Goal: Information Seeking & Learning: Learn about a topic

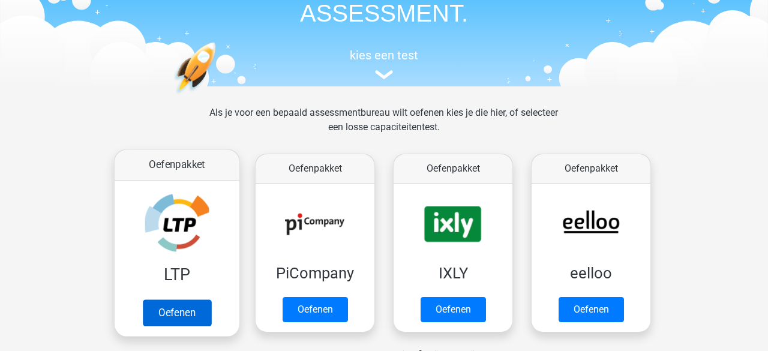
scroll to position [108, 0]
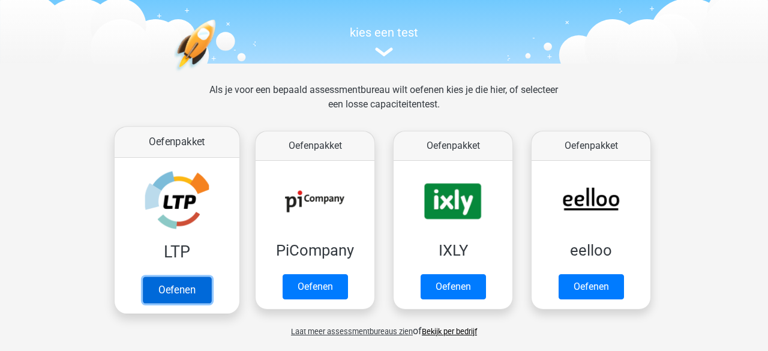
click at [175, 292] on link "Oefenen" at bounding box center [177, 290] width 68 height 26
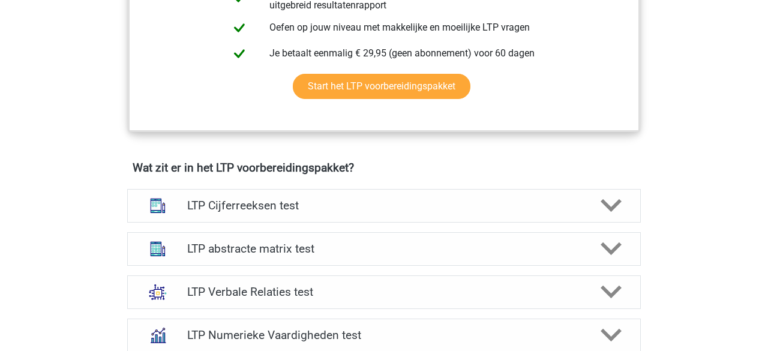
scroll to position [655, 0]
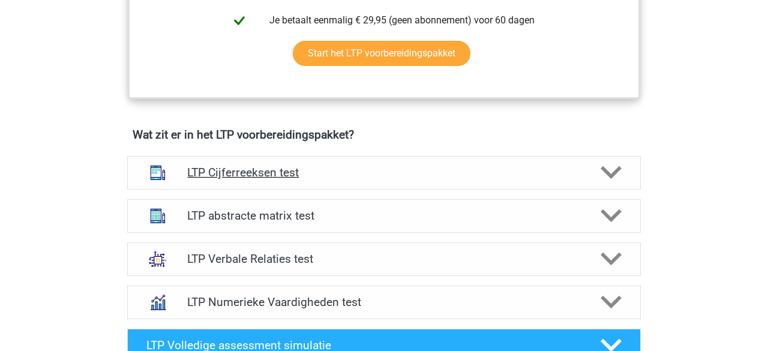
click at [622, 172] on div at bounding box center [610, 172] width 41 height 21
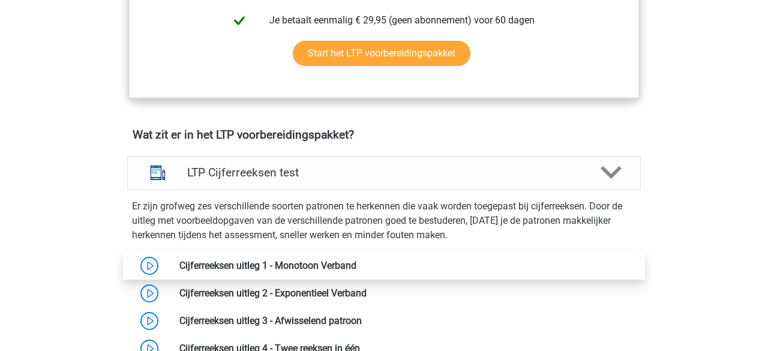
click at [357, 263] on link at bounding box center [357, 265] width 0 height 11
click at [357, 266] on link at bounding box center [357, 265] width 0 height 11
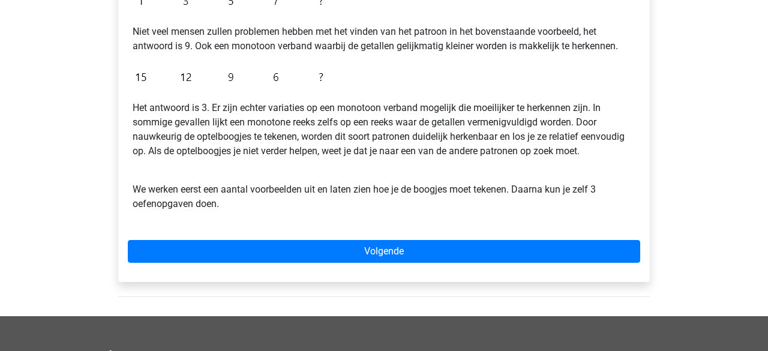
scroll to position [405, 0]
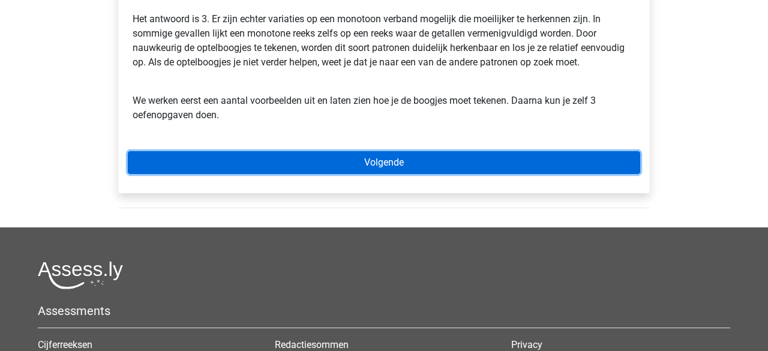
click at [387, 161] on link "Volgende" at bounding box center [384, 162] width 513 height 23
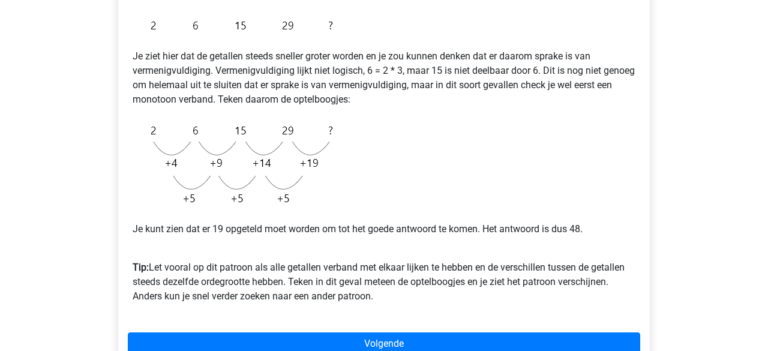
scroll to position [343, 0]
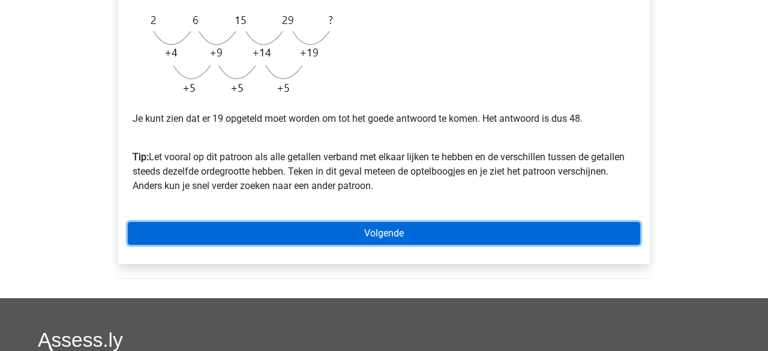
click at [409, 233] on link "Volgende" at bounding box center [384, 233] width 513 height 23
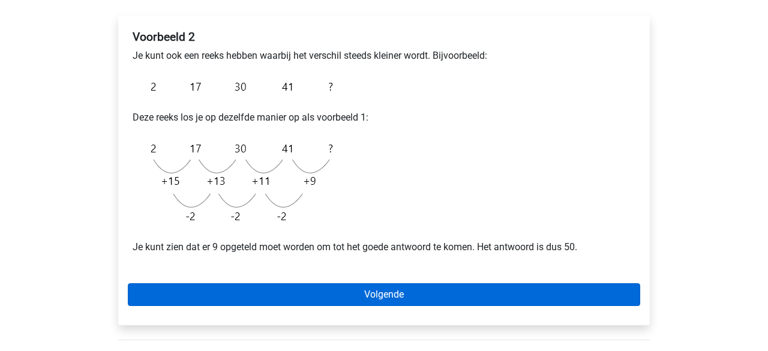
scroll to position [206, 0]
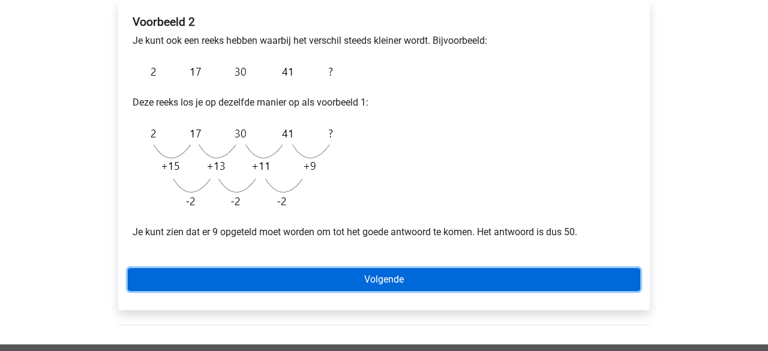
drag, startPoint x: 352, startPoint y: 279, endPoint x: 588, endPoint y: 212, distance: 245.3
click at [625, 167] on div "Voorbeeld 2 Je kunt ook een reeks hebben waarbij het verschil steeds kleiner wo…" at bounding box center [384, 156] width 532 height 310
click at [382, 281] on link "Volgende" at bounding box center [384, 279] width 513 height 23
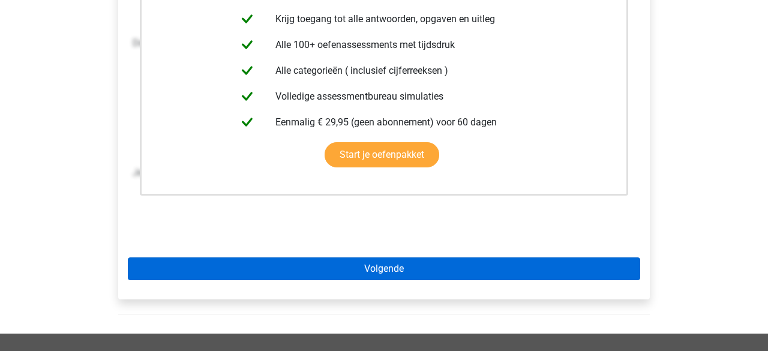
scroll to position [287, 0]
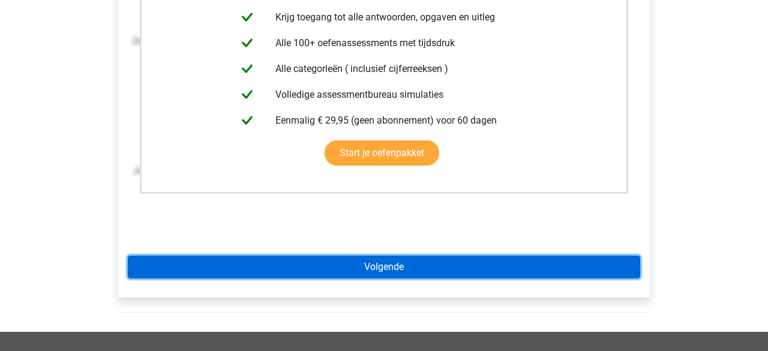
click at [385, 263] on link "Volgende" at bounding box center [384, 267] width 513 height 23
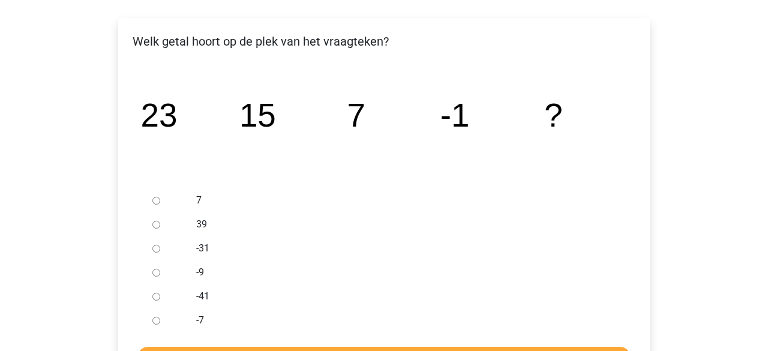
scroll to position [185, 0]
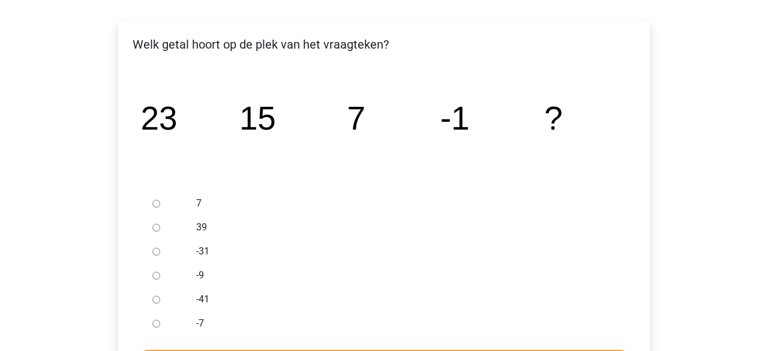
click at [154, 274] on input "-9" at bounding box center [156, 276] width 8 height 8
radio input "true"
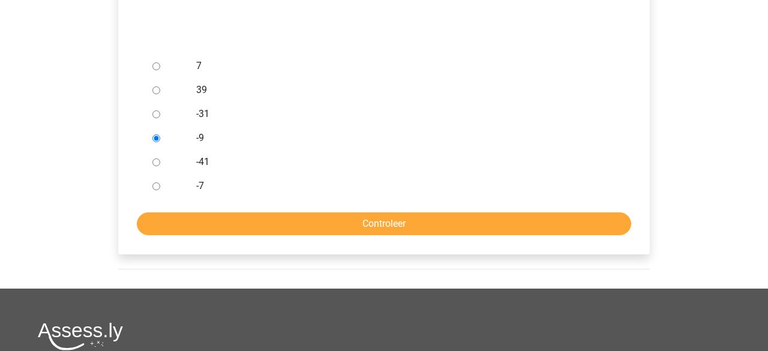
scroll to position [327, 0]
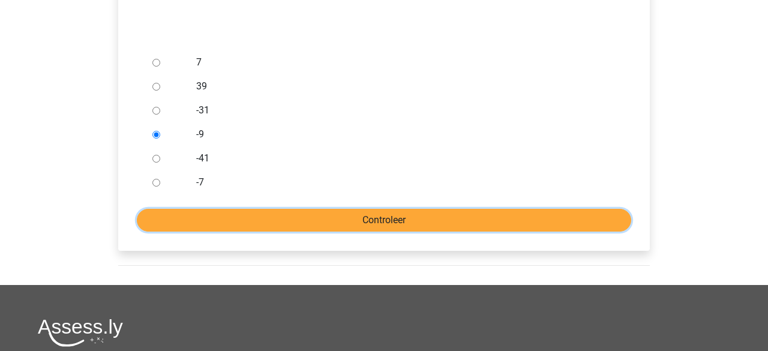
click at [374, 219] on input "Controleer" at bounding box center [384, 220] width 495 height 23
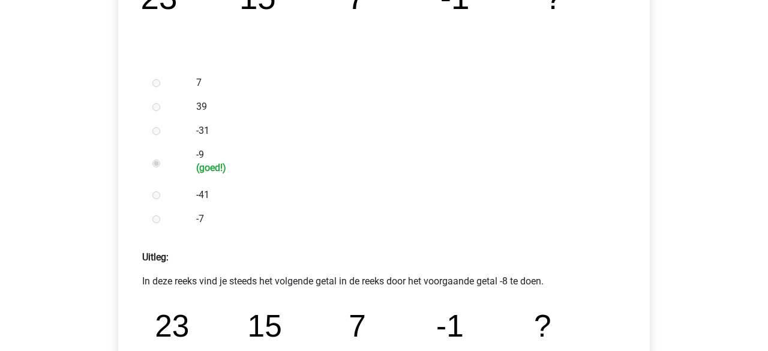
scroll to position [498, 0]
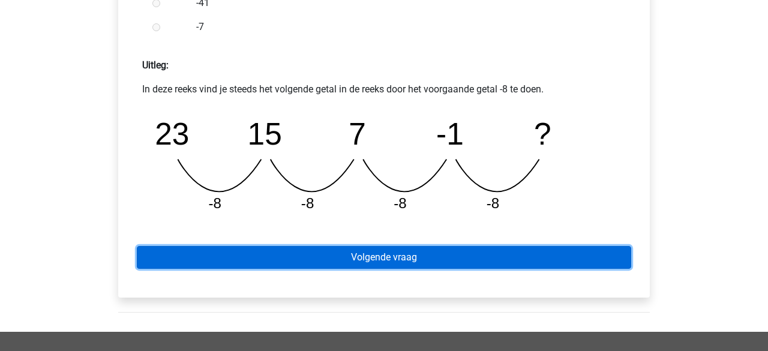
click at [375, 255] on link "Volgende vraag" at bounding box center [384, 257] width 495 height 23
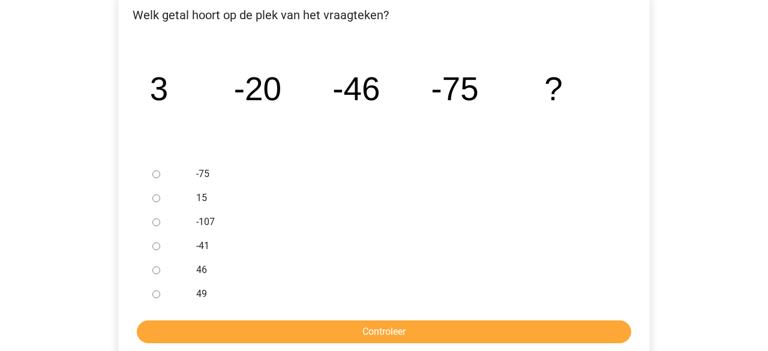
scroll to position [214, 0]
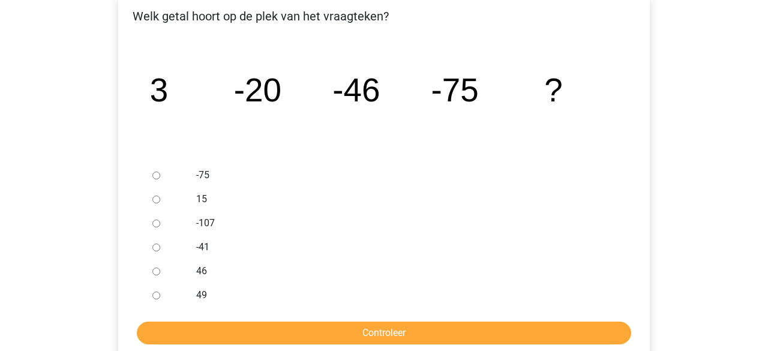
click at [158, 224] on input "-107" at bounding box center [156, 224] width 8 height 8
radio input "true"
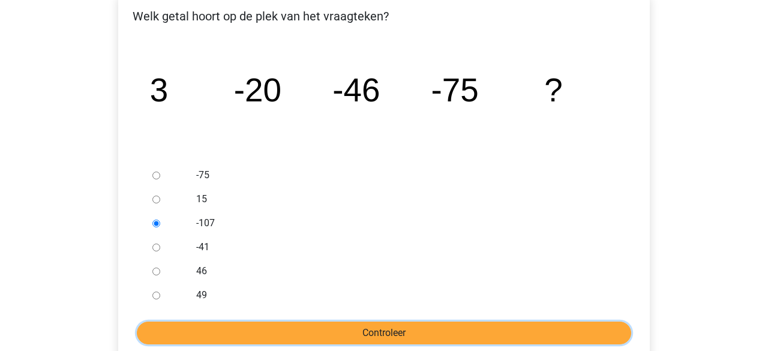
click at [313, 333] on input "Controleer" at bounding box center [384, 333] width 495 height 23
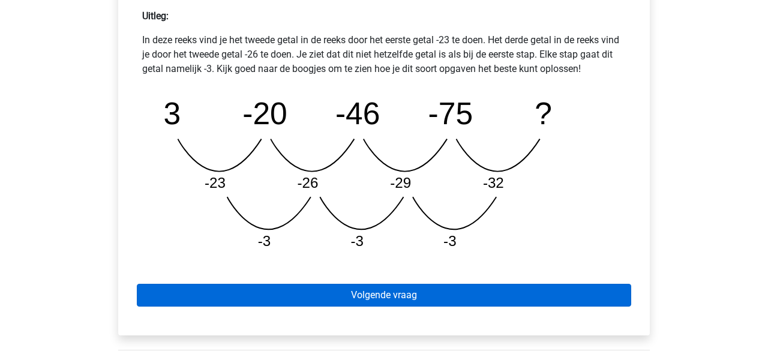
scroll to position [548, 0]
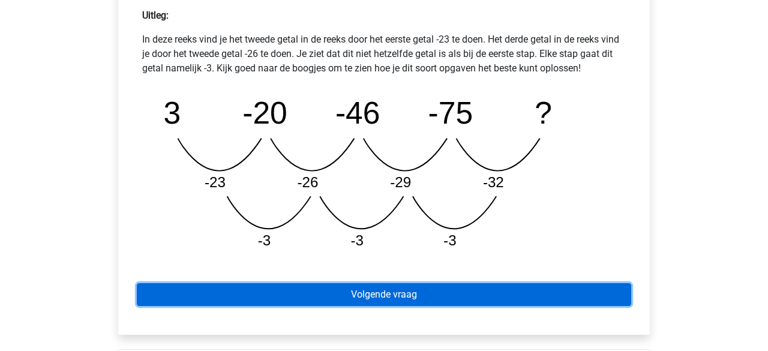
click at [322, 293] on link "Volgende vraag" at bounding box center [384, 294] width 495 height 23
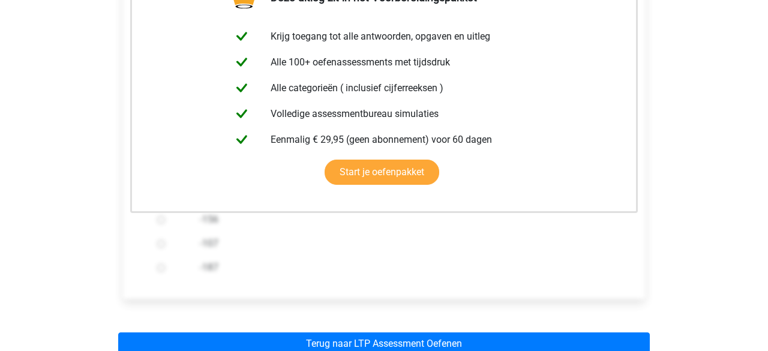
scroll to position [361, 0]
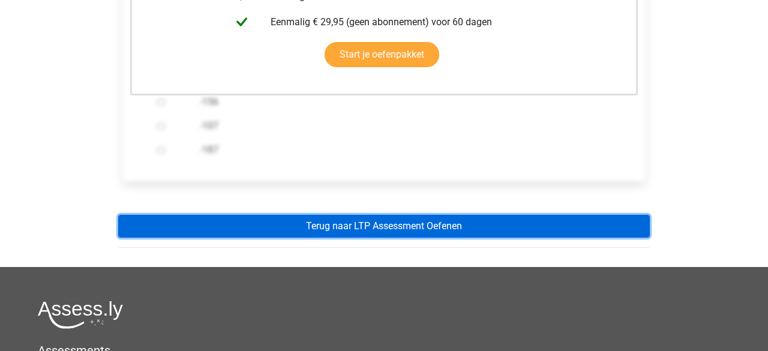
click at [357, 230] on link "Terug naar LTP Assessment Oefenen" at bounding box center [384, 226] width 532 height 23
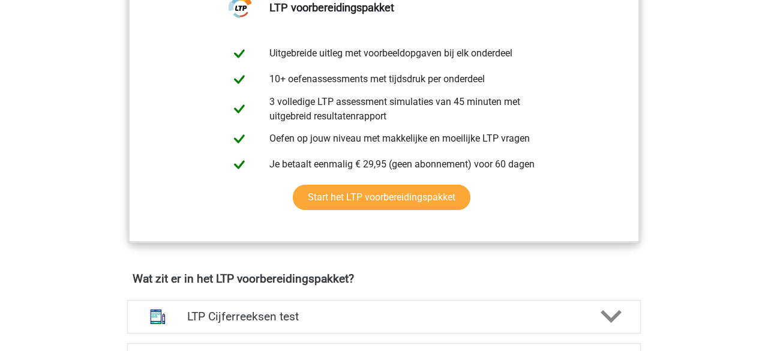
scroll to position [602, 0]
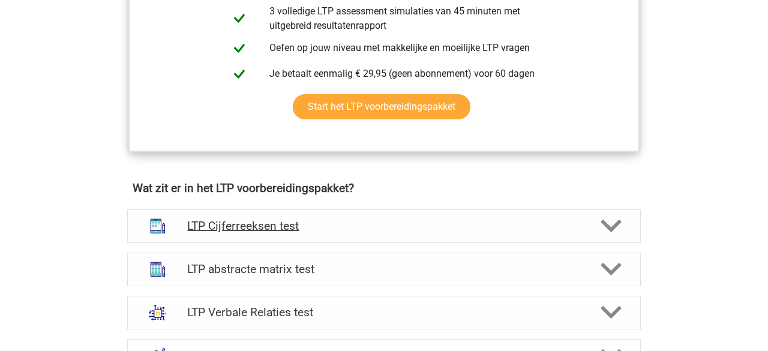
click at [372, 224] on h4 "LTP Cijferreeksen test" at bounding box center [383, 226] width 393 height 14
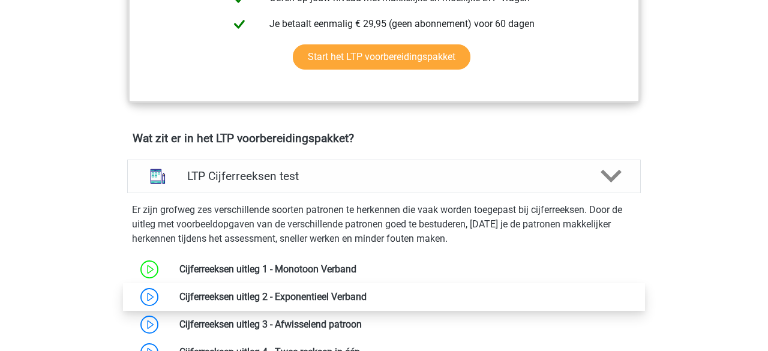
scroll to position [654, 0]
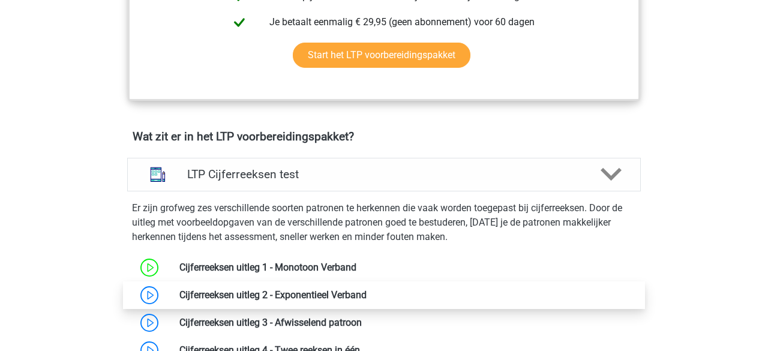
click at [367, 295] on link at bounding box center [367, 294] width 0 height 11
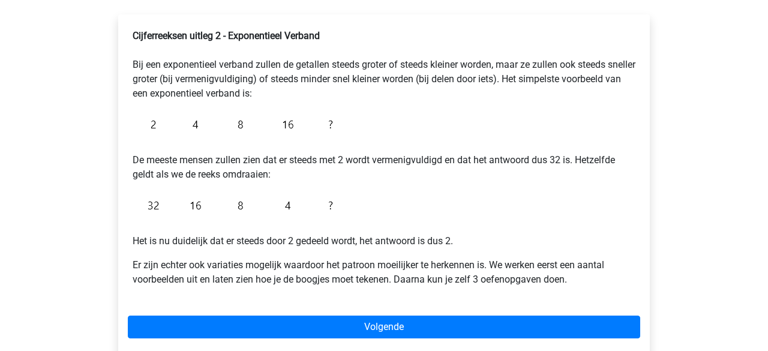
scroll to position [193, 0]
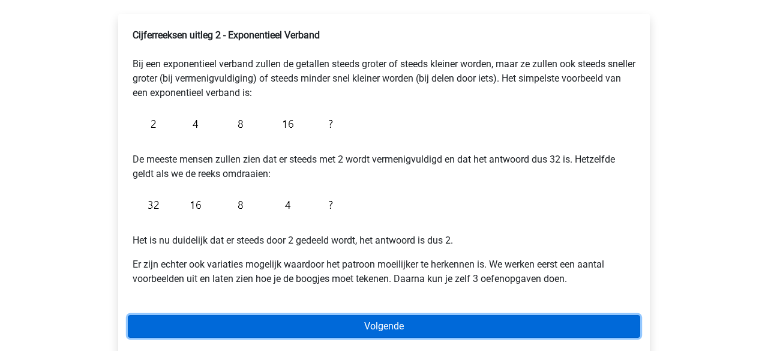
click at [370, 328] on link "Volgende" at bounding box center [384, 326] width 513 height 23
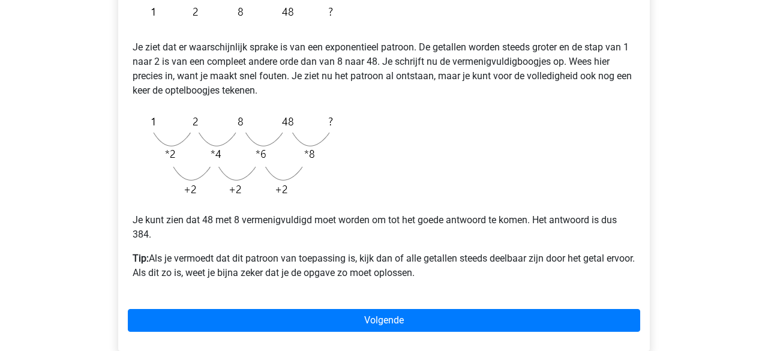
scroll to position [249, 0]
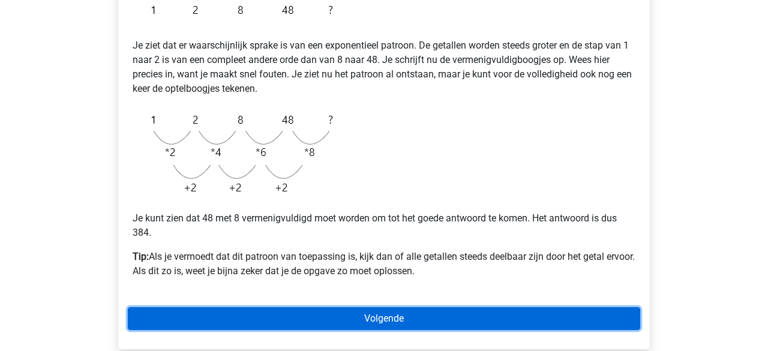
click at [383, 322] on link "Volgende" at bounding box center [384, 318] width 513 height 23
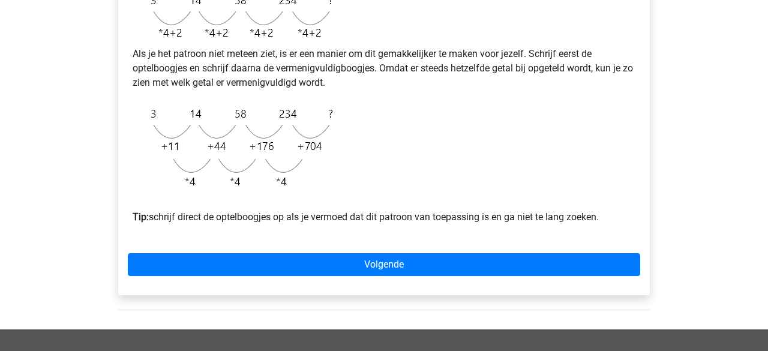
scroll to position [355, 0]
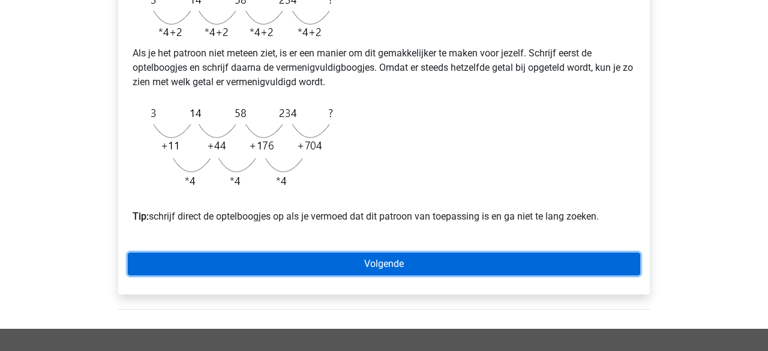
click at [419, 275] on link "Volgende" at bounding box center [384, 264] width 513 height 23
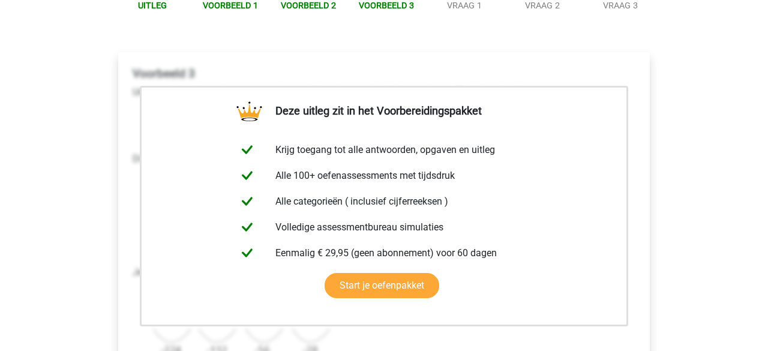
scroll to position [338, 0]
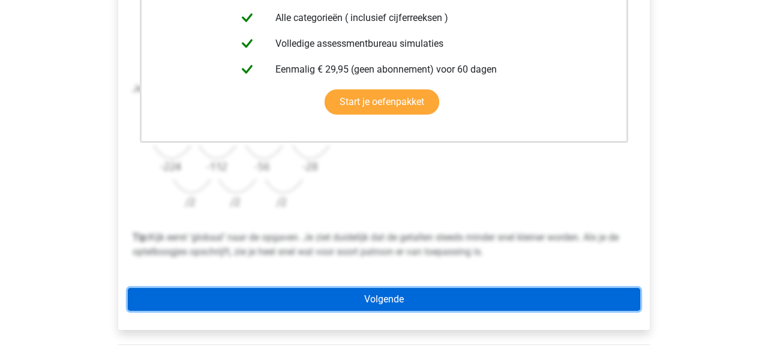
click at [384, 305] on link "Volgende" at bounding box center [384, 299] width 513 height 23
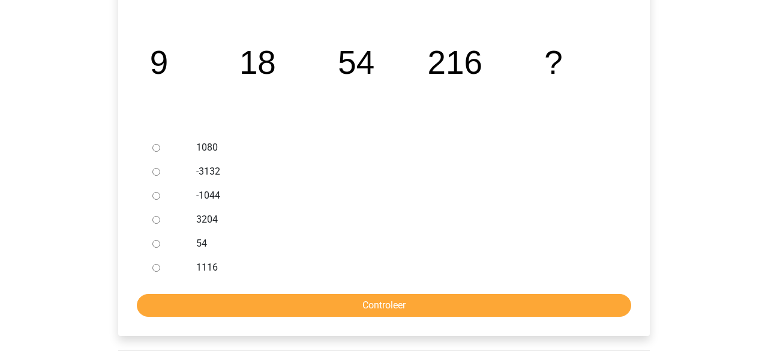
scroll to position [229, 0]
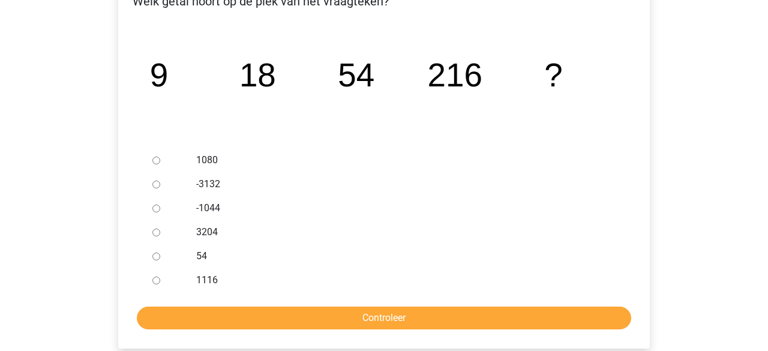
click at [156, 160] on input "1080" at bounding box center [156, 161] width 8 height 8
radio input "true"
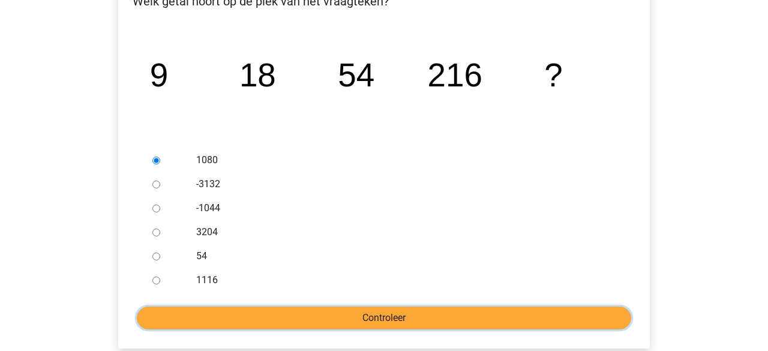
click at [474, 324] on input "Controleer" at bounding box center [384, 318] width 495 height 23
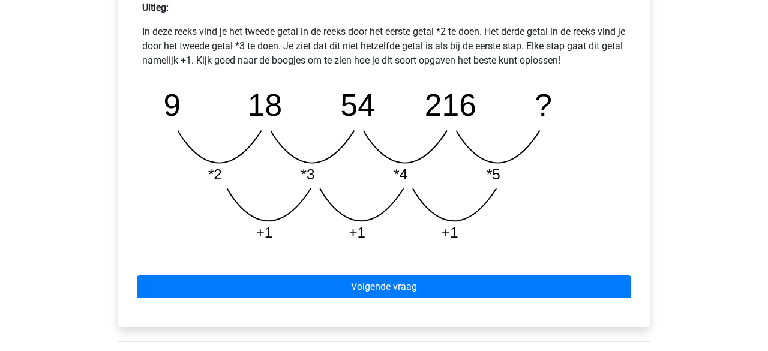
scroll to position [694, 0]
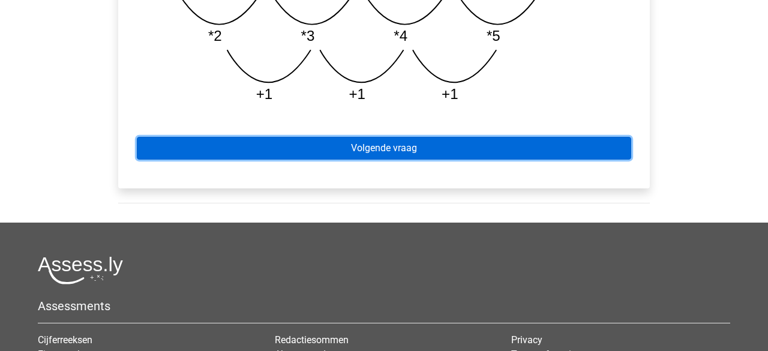
click at [375, 156] on link "Volgende vraag" at bounding box center [384, 148] width 495 height 23
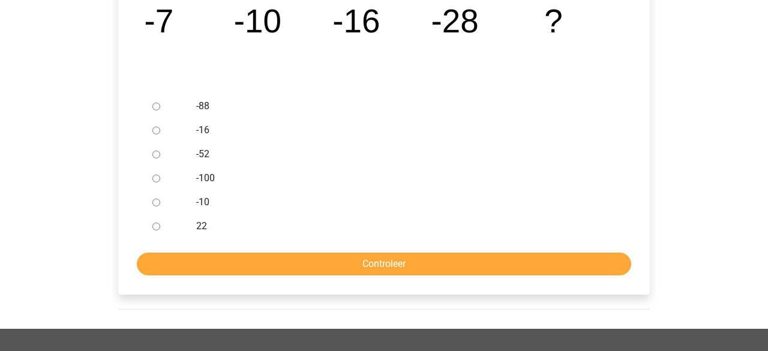
scroll to position [277, 0]
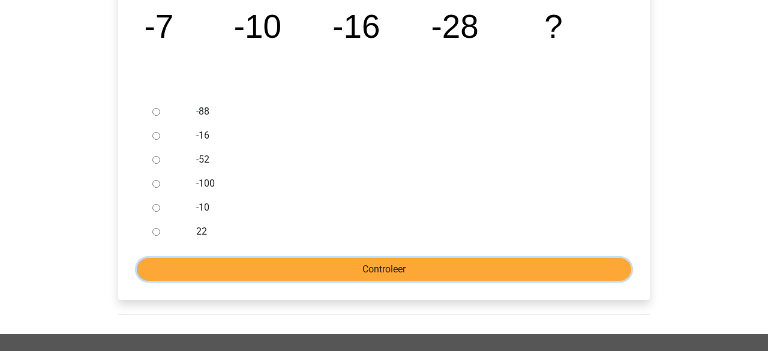
click at [242, 272] on input "Controleer" at bounding box center [384, 269] width 495 height 23
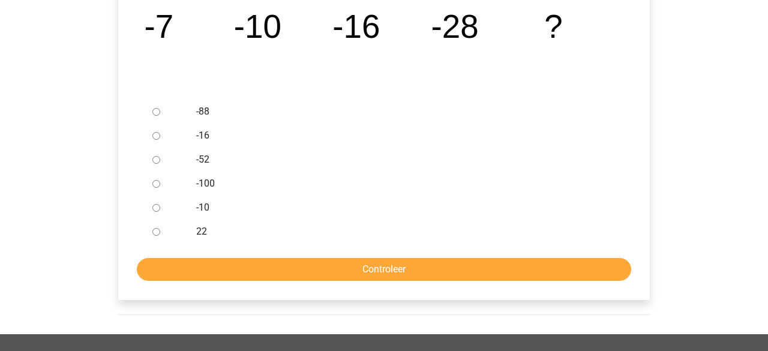
click at [302, 169] on div "-52" at bounding box center [403, 160] width 433 height 24
click at [156, 140] on div at bounding box center [168, 136] width 40 height 24
click at [152, 134] on input "-16" at bounding box center [156, 136] width 8 height 8
radio input "true"
click at [269, 281] on div "Welk getal hoort op de plek van het vraagteken? image/svg+xml -7 -10 -16 -28 ? …" at bounding box center [384, 114] width 532 height 371
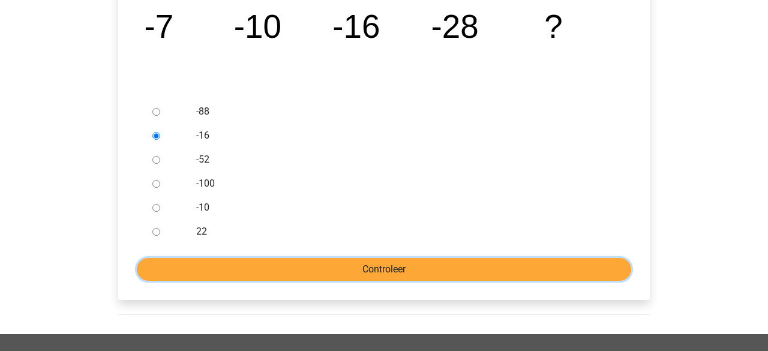
click at [274, 266] on input "Controleer" at bounding box center [384, 269] width 495 height 23
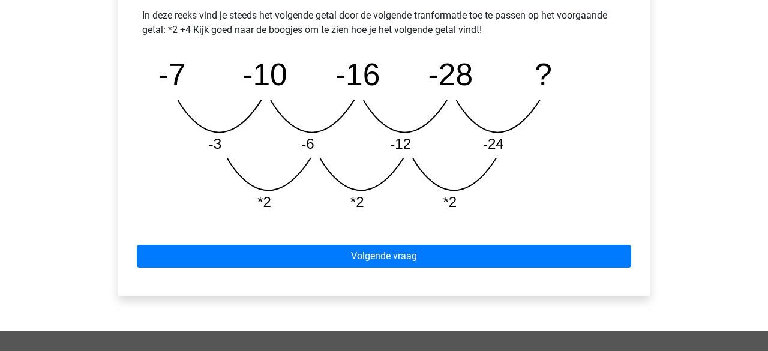
scroll to position [561, 0]
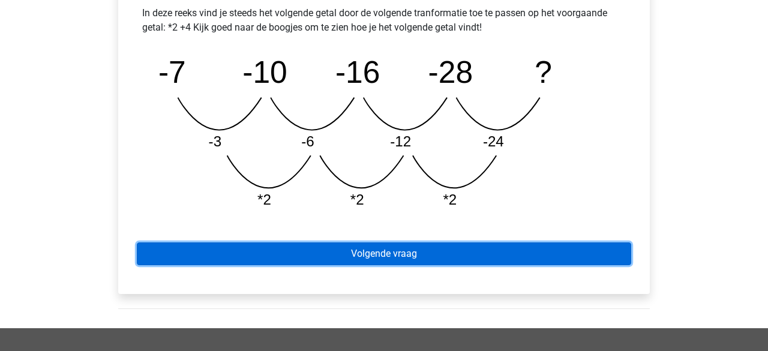
click at [390, 243] on link "Volgende vraag" at bounding box center [384, 253] width 495 height 23
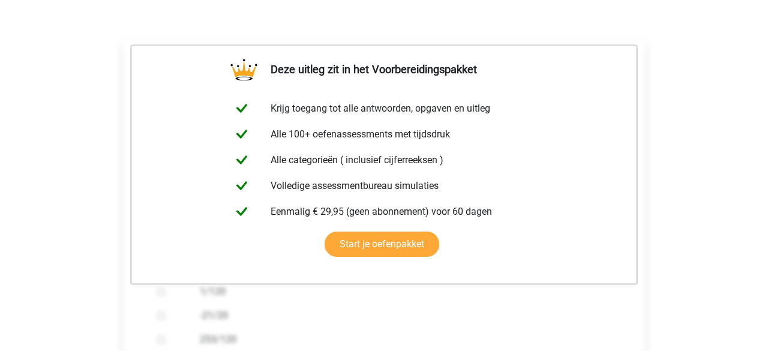
scroll to position [336, 0]
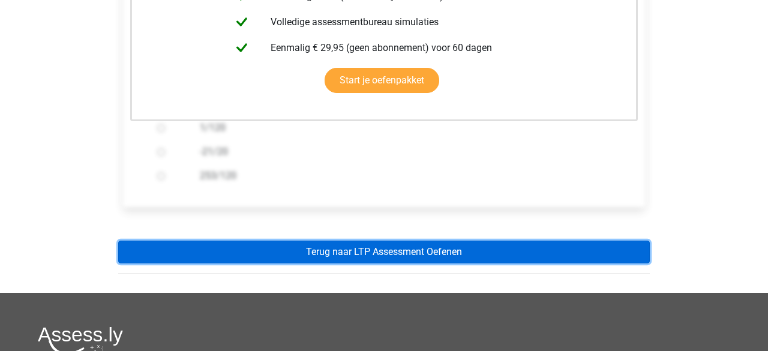
click at [379, 253] on link "Terug naar LTP Assessment Oefenen" at bounding box center [384, 252] width 532 height 23
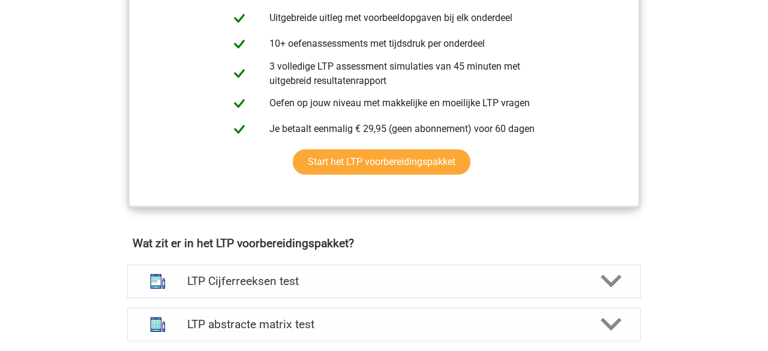
scroll to position [677, 0]
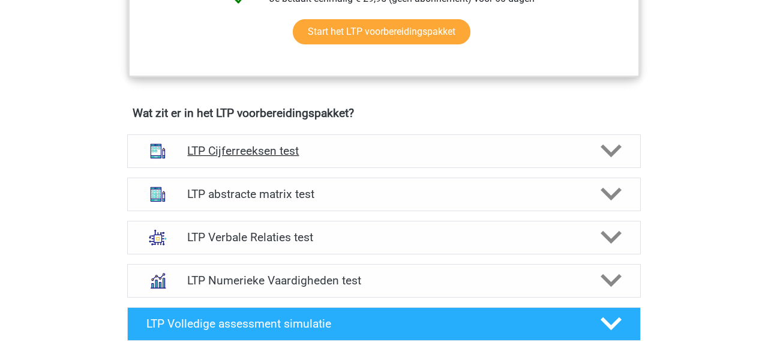
click at [610, 152] on polygon at bounding box center [611, 151] width 21 height 13
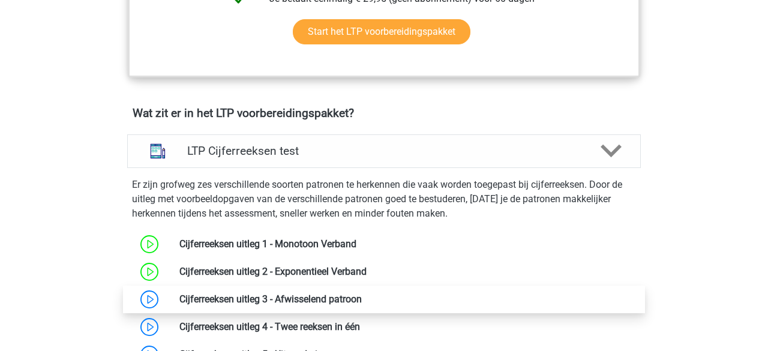
click at [362, 298] on link at bounding box center [362, 298] width 0 height 11
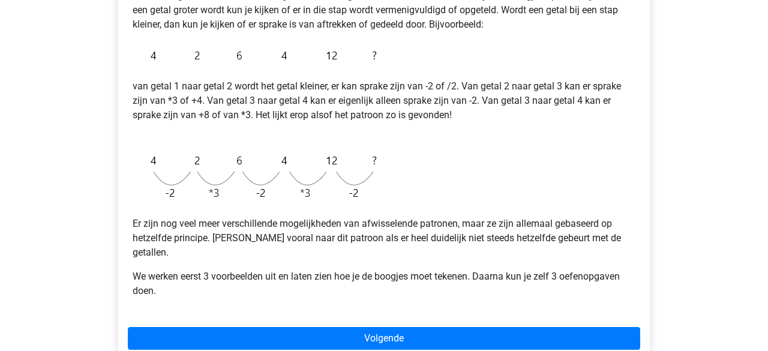
scroll to position [273, 0]
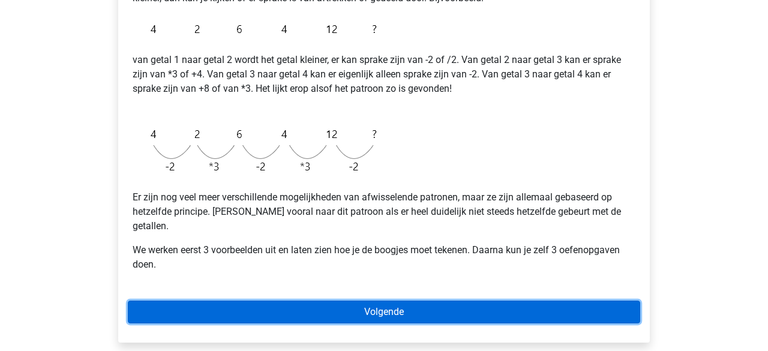
click at [291, 301] on link "Volgende" at bounding box center [384, 312] width 513 height 23
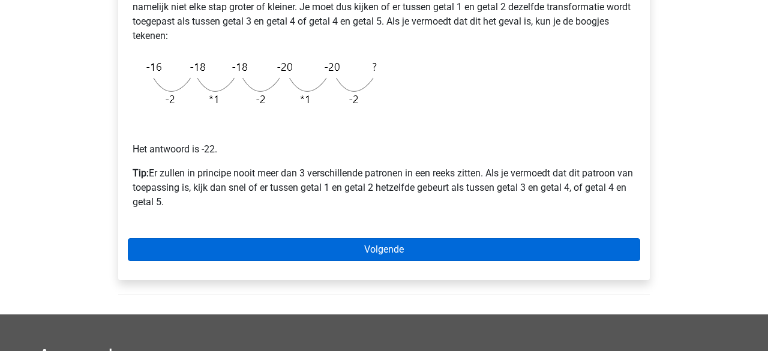
scroll to position [298, 0]
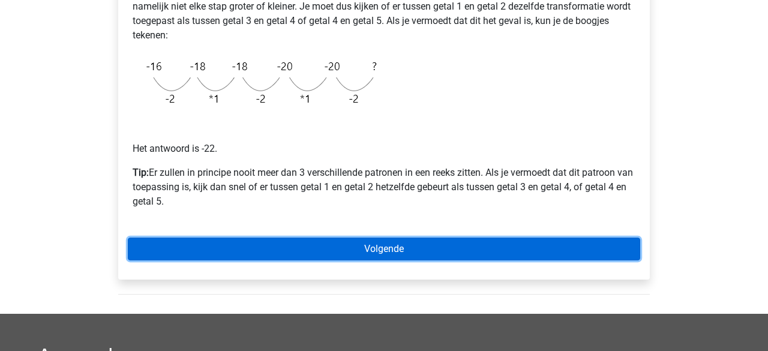
click at [322, 240] on link "Volgende" at bounding box center [384, 249] width 513 height 23
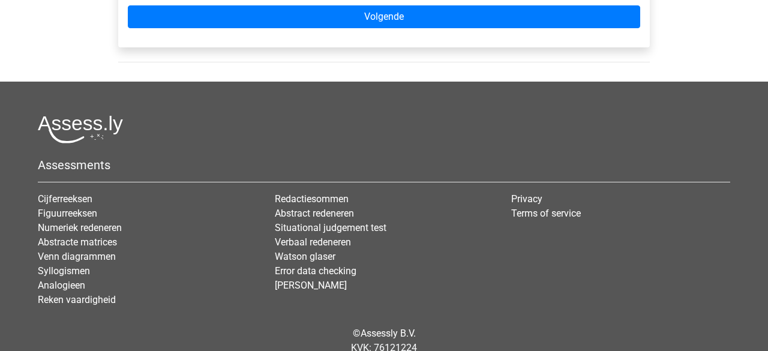
scroll to position [465, 0]
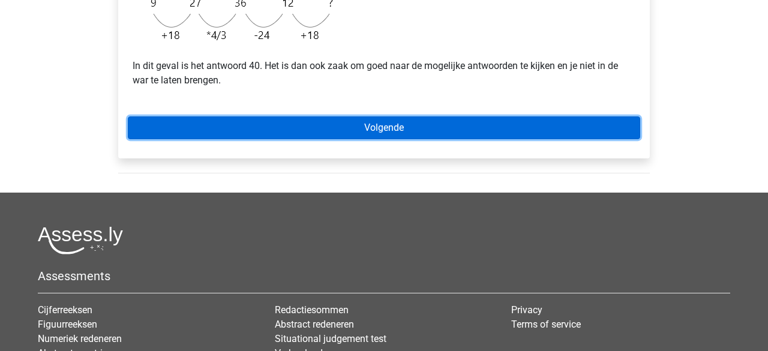
click at [399, 139] on link "Volgende" at bounding box center [384, 127] width 513 height 23
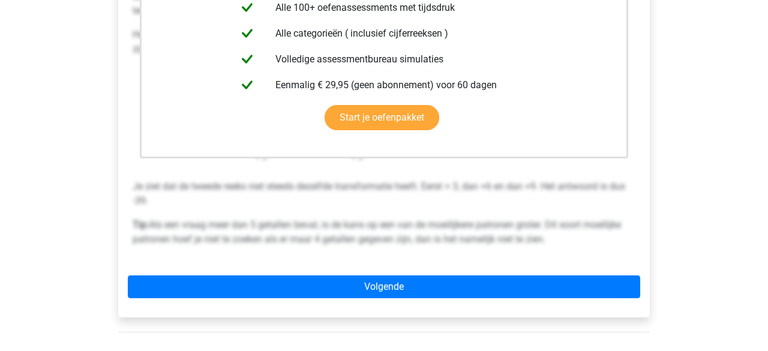
scroll to position [324, 0]
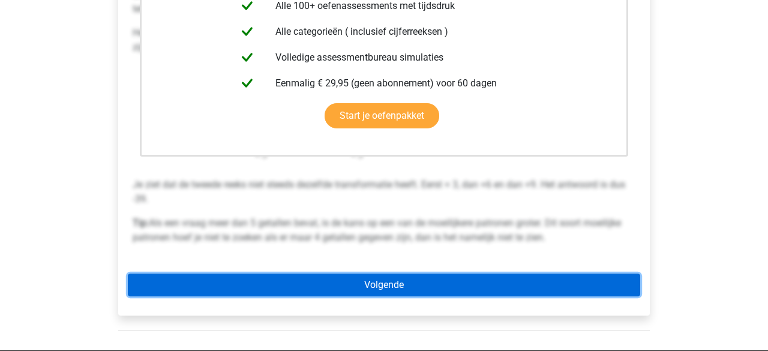
click at [387, 286] on link "Volgende" at bounding box center [384, 285] width 513 height 23
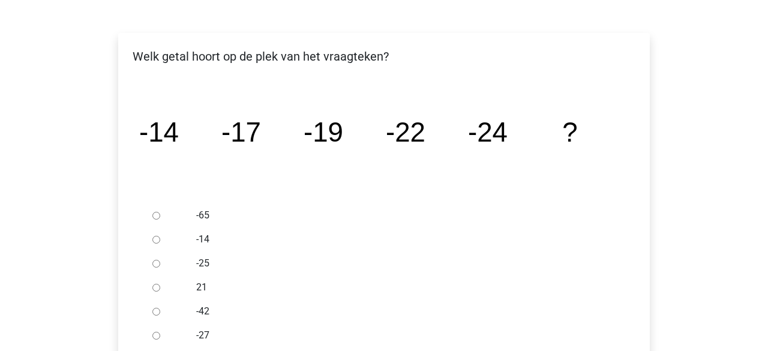
scroll to position [174, 0]
click at [157, 336] on input "-27" at bounding box center [156, 335] width 8 height 8
radio input "true"
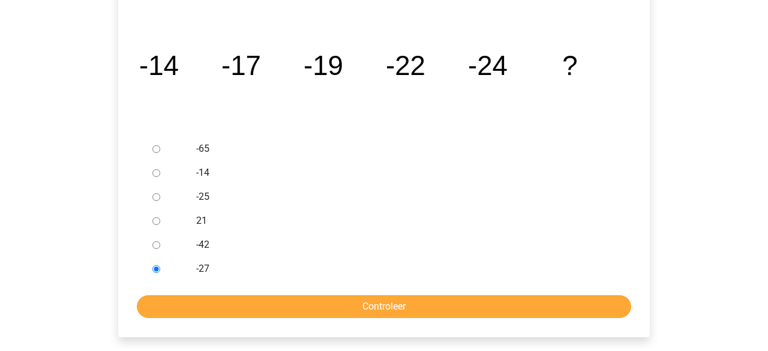
scroll to position [241, 0]
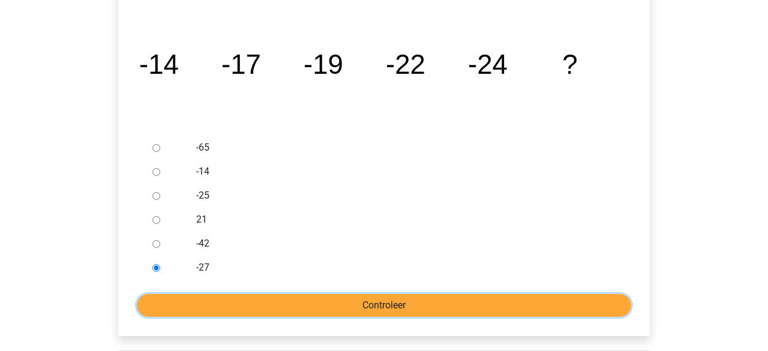
click at [336, 304] on input "Controleer" at bounding box center [384, 305] width 495 height 23
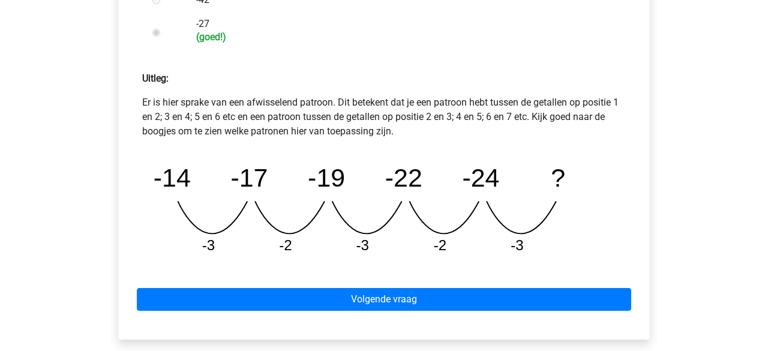
scroll to position [540, 0]
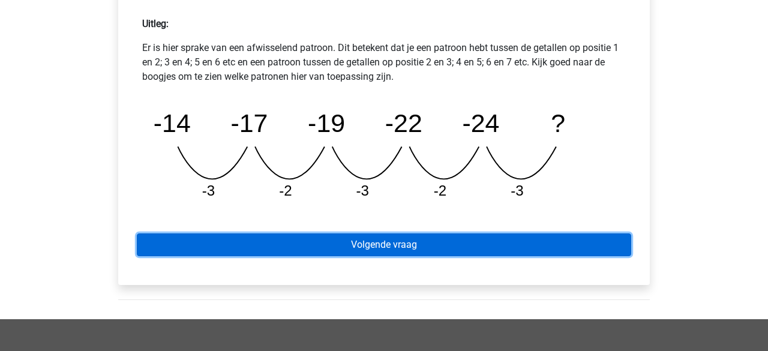
click at [420, 248] on link "Volgende vraag" at bounding box center [384, 244] width 495 height 23
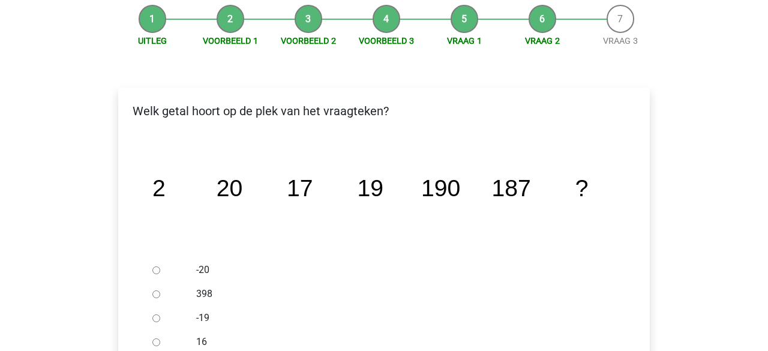
scroll to position [204, 0]
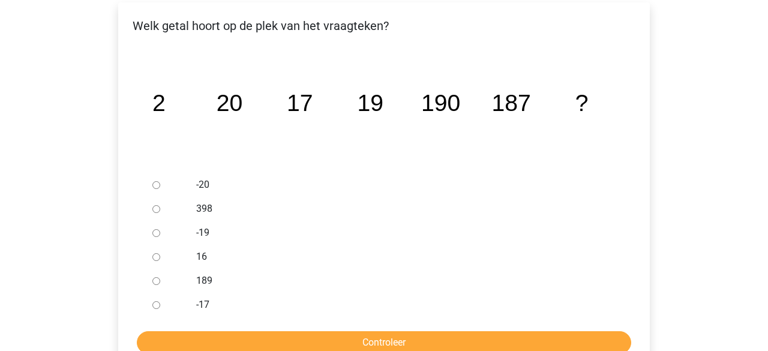
click at [154, 280] on input "189" at bounding box center [156, 281] width 8 height 8
radio input "true"
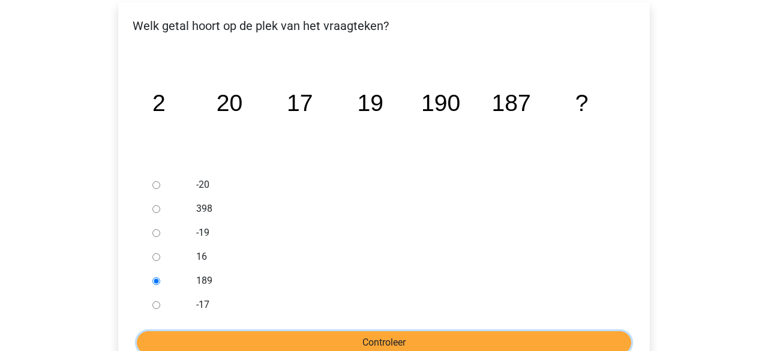
click at [198, 334] on input "Controleer" at bounding box center [384, 342] width 495 height 23
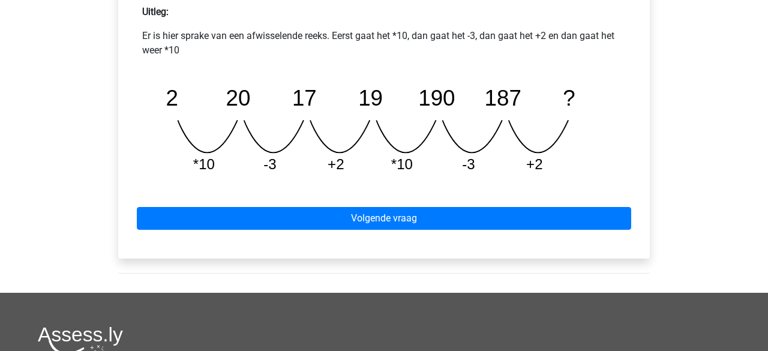
scroll to position [606, 0]
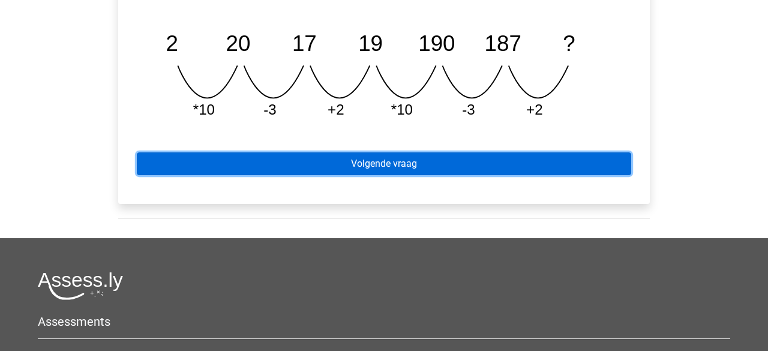
click at [387, 162] on link "Volgende vraag" at bounding box center [384, 163] width 495 height 23
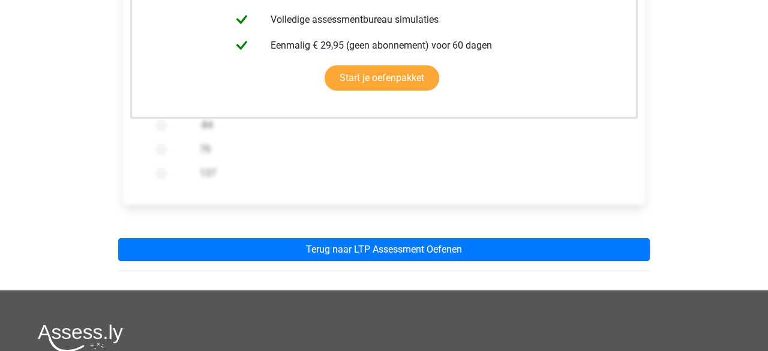
scroll to position [345, 0]
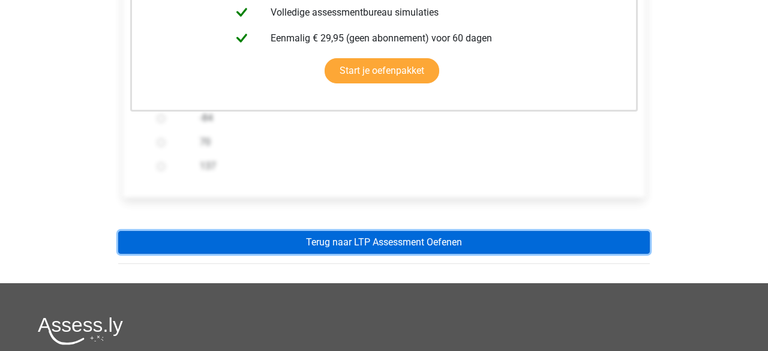
click at [370, 242] on link "Terug naar LTP Assessment Oefenen" at bounding box center [384, 242] width 532 height 23
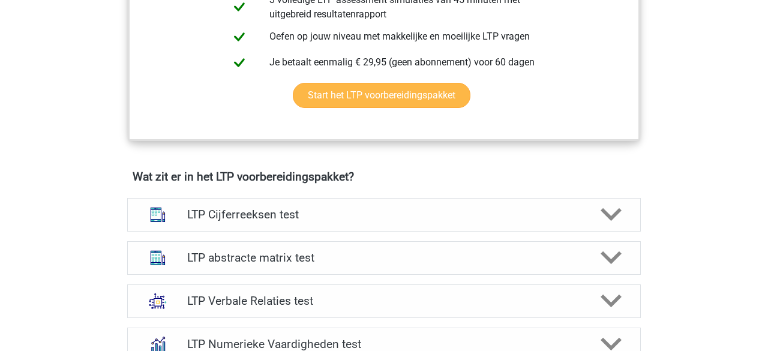
scroll to position [643, 0]
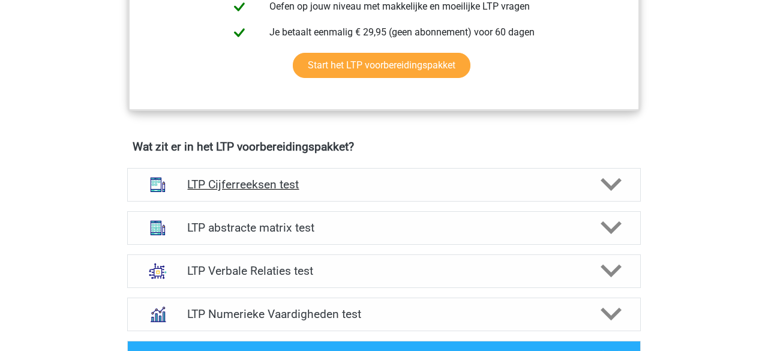
click at [573, 184] on h4 "LTP Cijferreeksen test" at bounding box center [383, 185] width 393 height 14
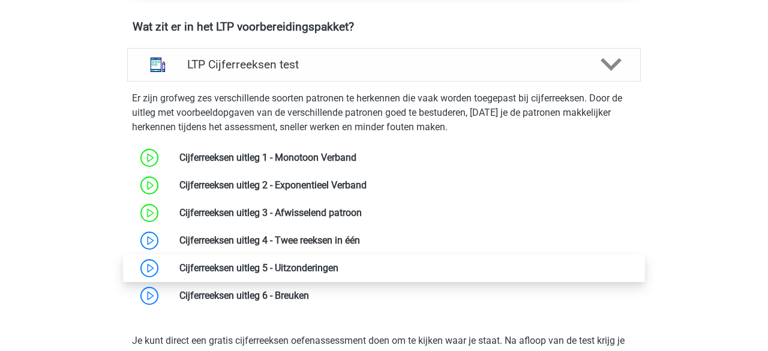
scroll to position [764, 0]
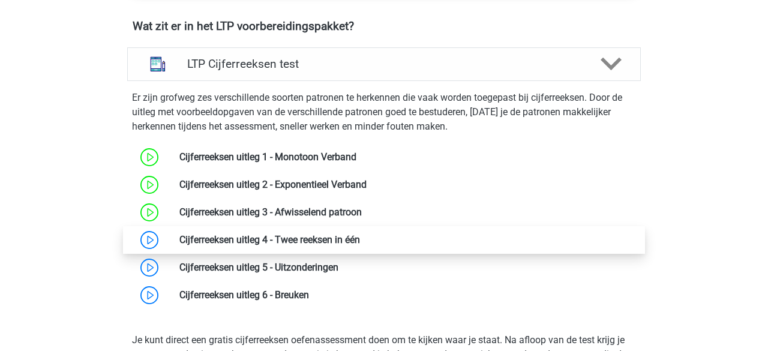
click at [360, 240] on link at bounding box center [360, 239] width 0 height 11
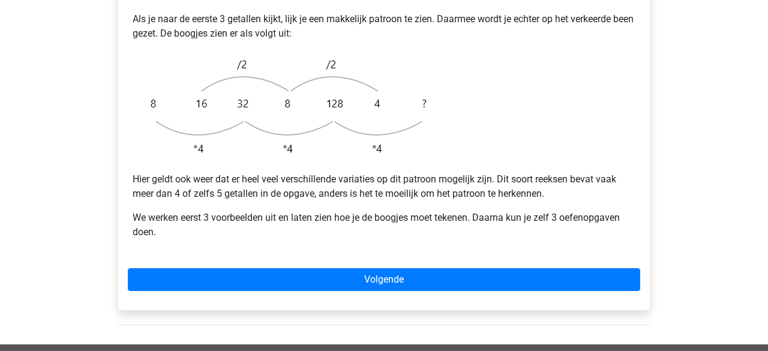
scroll to position [378, 0]
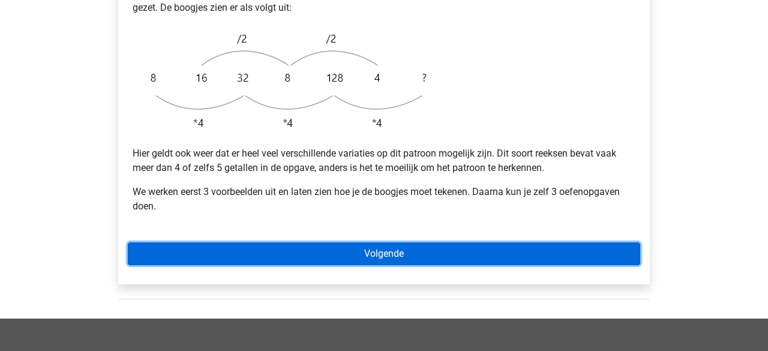
click at [224, 242] on link "Volgende" at bounding box center [384, 253] width 513 height 23
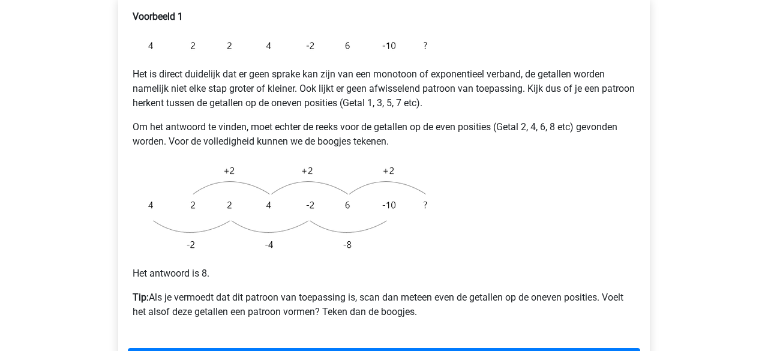
scroll to position [247, 0]
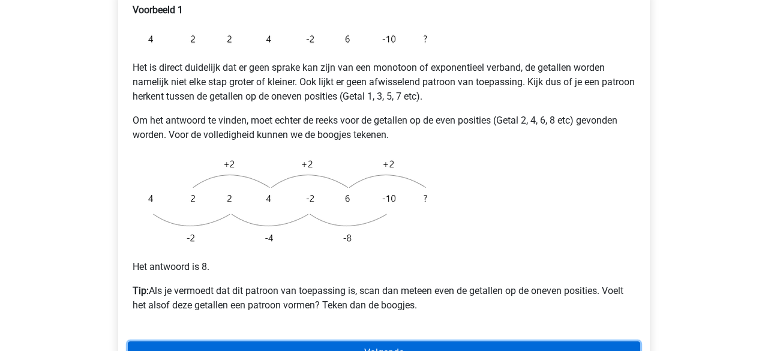
click at [337, 342] on link "Volgende" at bounding box center [384, 353] width 513 height 23
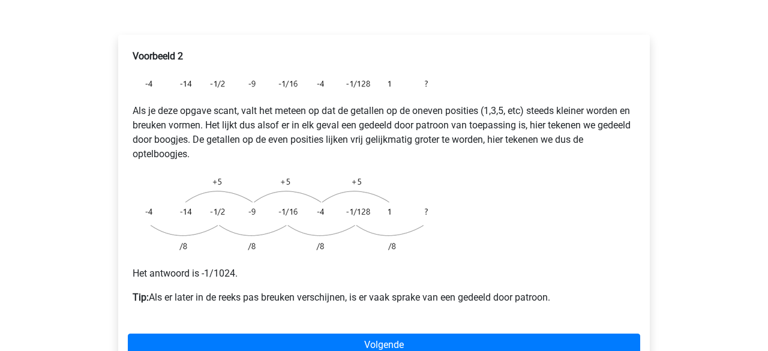
scroll to position [297, 0]
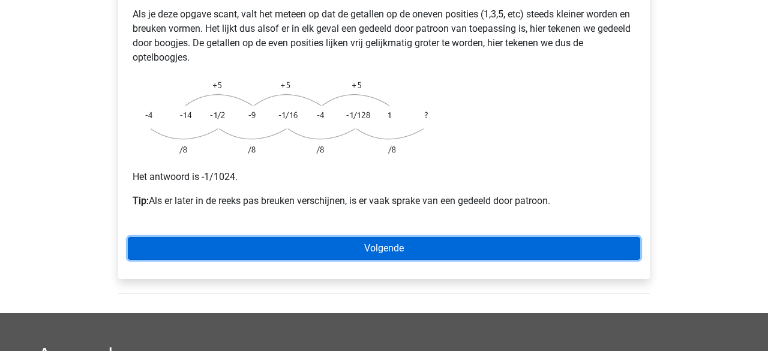
click at [367, 237] on link "Volgende" at bounding box center [384, 248] width 513 height 23
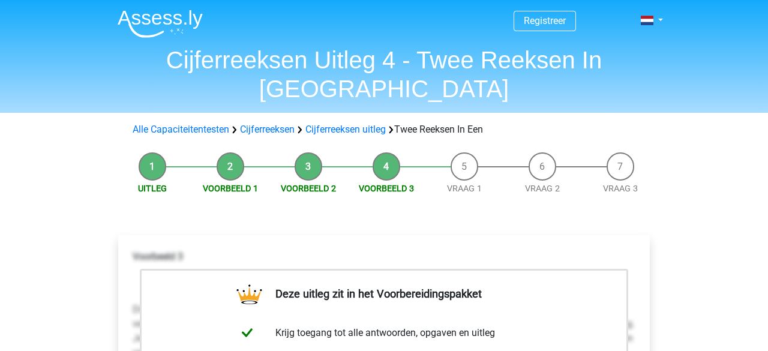
scroll to position [327, 0]
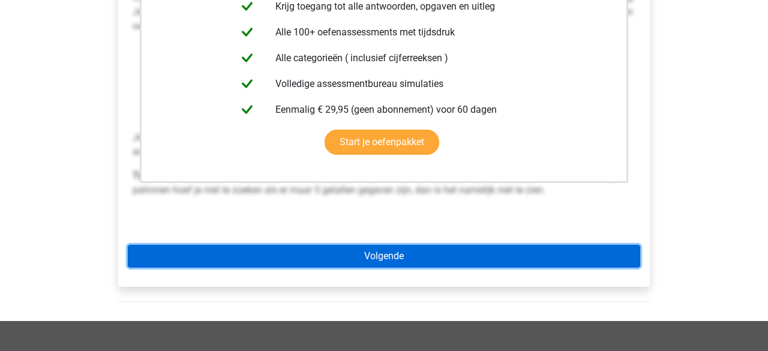
click at [361, 245] on link "Volgende" at bounding box center [384, 256] width 513 height 23
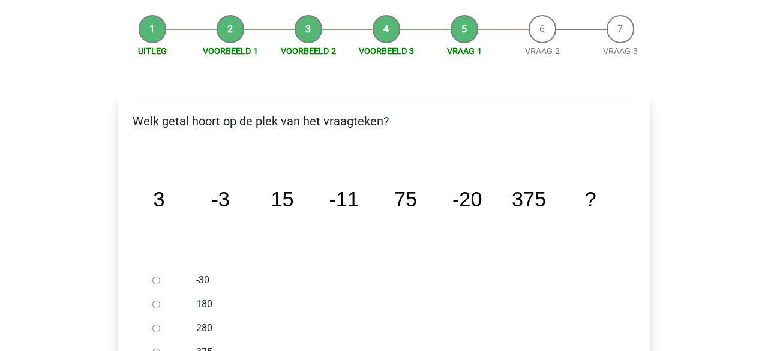
scroll to position [142, 0]
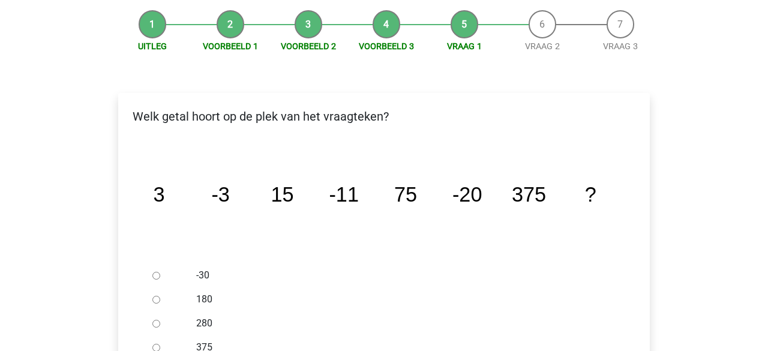
click at [153, 272] on input "-30" at bounding box center [156, 276] width 8 height 8
radio input "true"
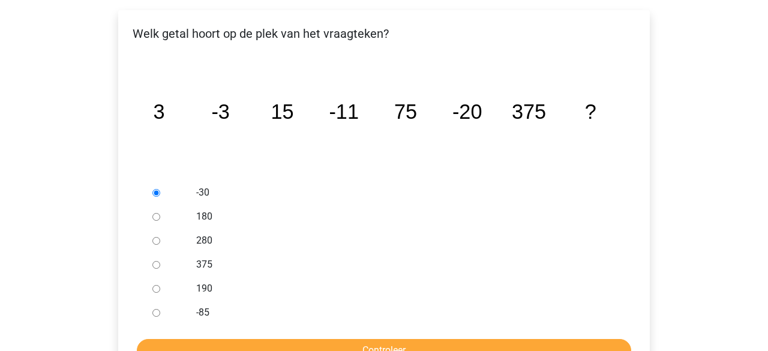
scroll to position [233, 0]
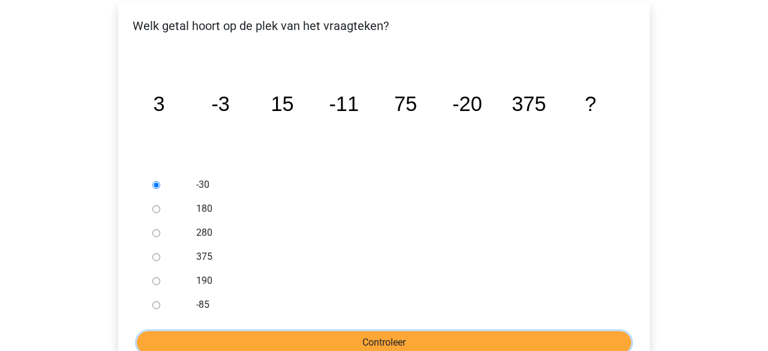
click at [373, 331] on input "Controleer" at bounding box center [384, 342] width 495 height 23
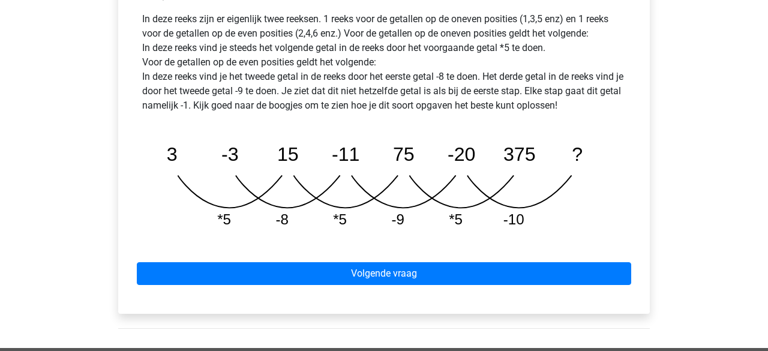
scroll to position [694, 0]
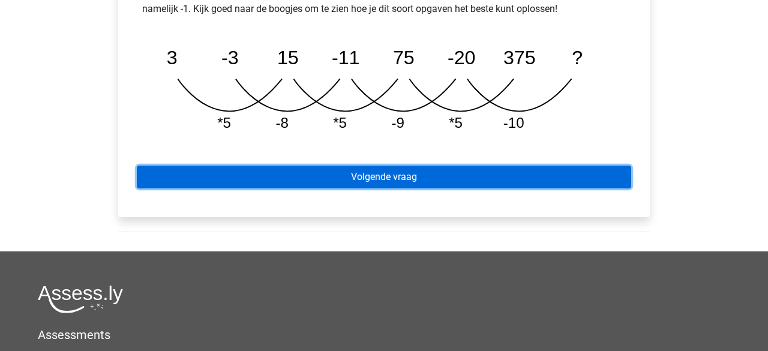
click at [432, 166] on link "Volgende vraag" at bounding box center [384, 177] width 495 height 23
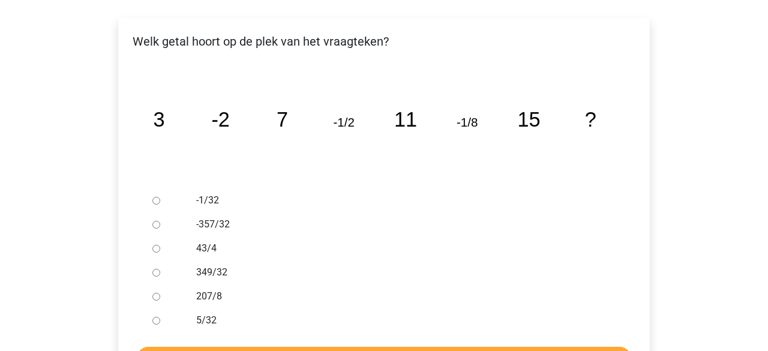
scroll to position [217, 0]
click at [157, 197] on input "-1/32" at bounding box center [156, 201] width 8 height 8
radio input "true"
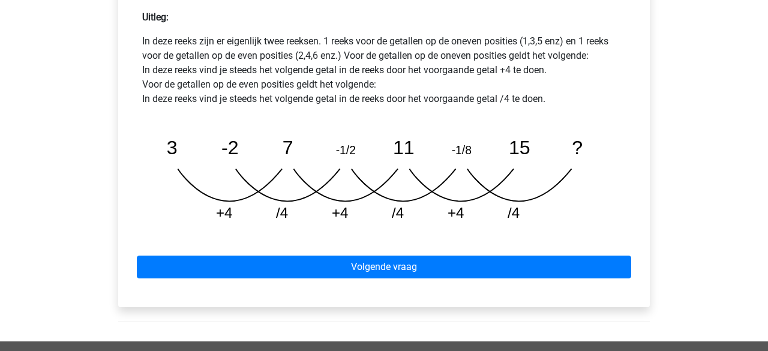
scroll to position [579, 0]
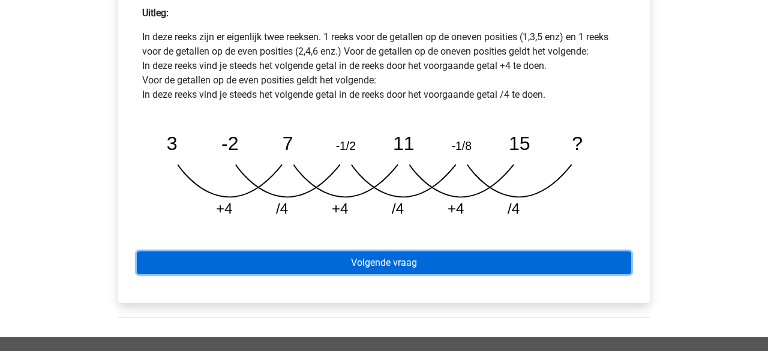
click at [404, 251] on link "Volgende vraag" at bounding box center [384, 262] width 495 height 23
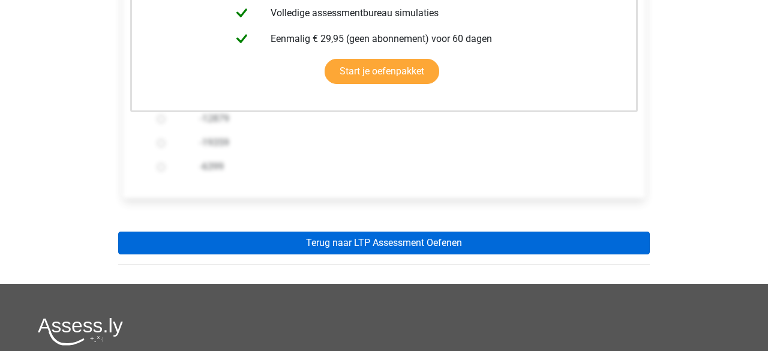
scroll to position [388, 0]
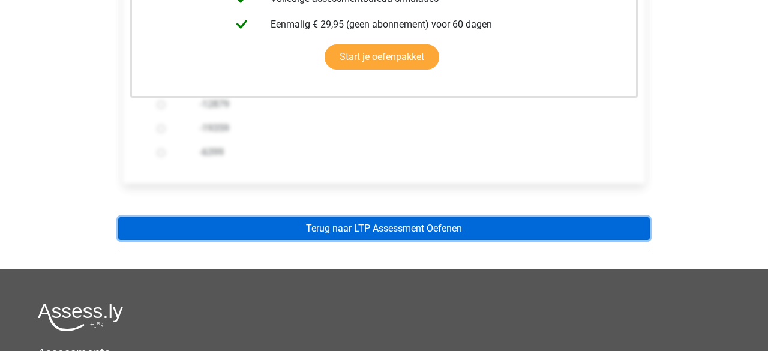
click at [388, 217] on link "Terug naar LTP Assessment Oefenen" at bounding box center [384, 228] width 532 height 23
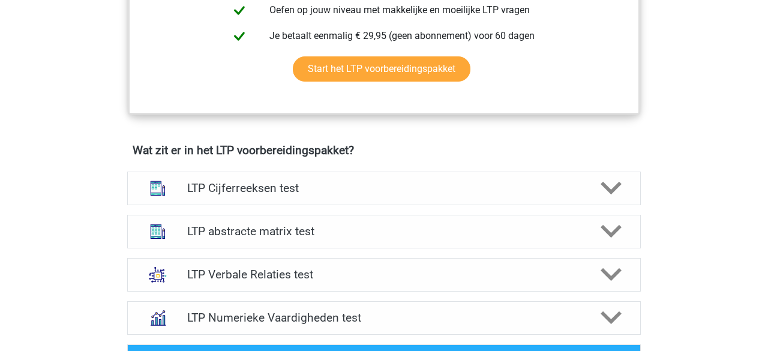
scroll to position [615, 0]
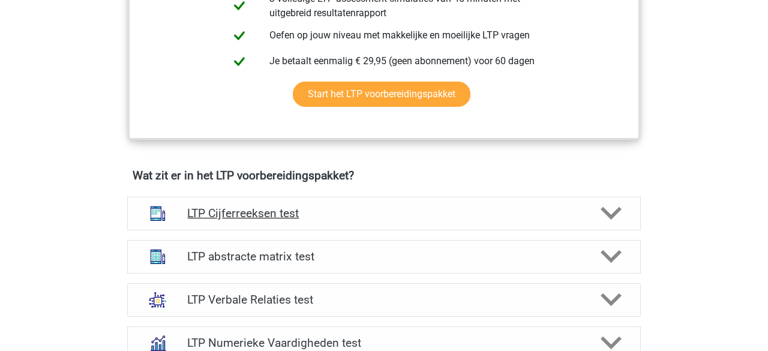
click at [552, 205] on div "LTP Cijferreeksen test" at bounding box center [384, 214] width 514 height 34
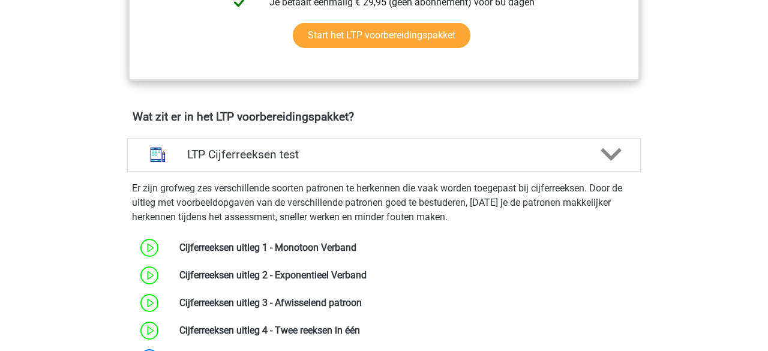
scroll to position [810, 0]
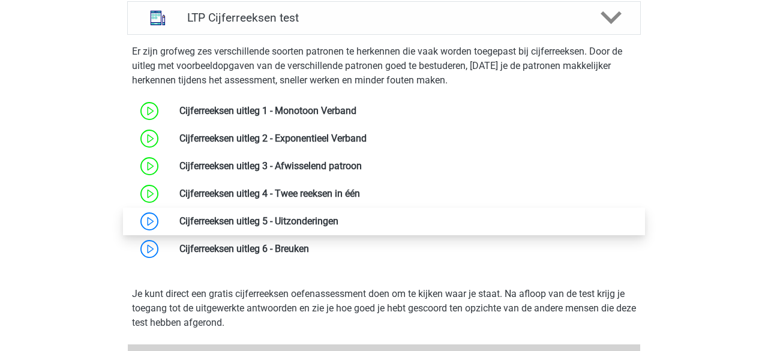
click at [339, 220] on link at bounding box center [339, 220] width 0 height 11
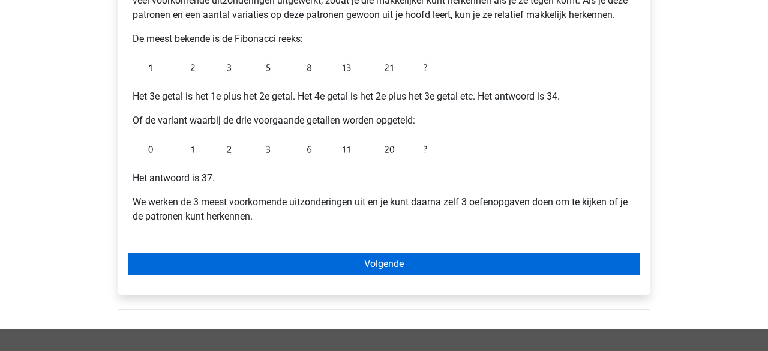
scroll to position [262, 0]
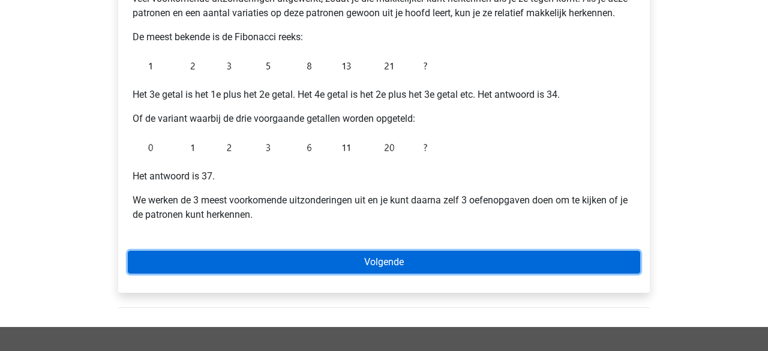
click at [260, 266] on link "Volgende" at bounding box center [384, 262] width 513 height 23
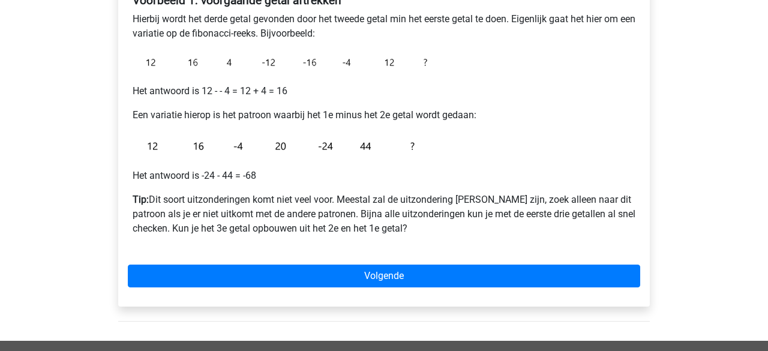
scroll to position [250, 0]
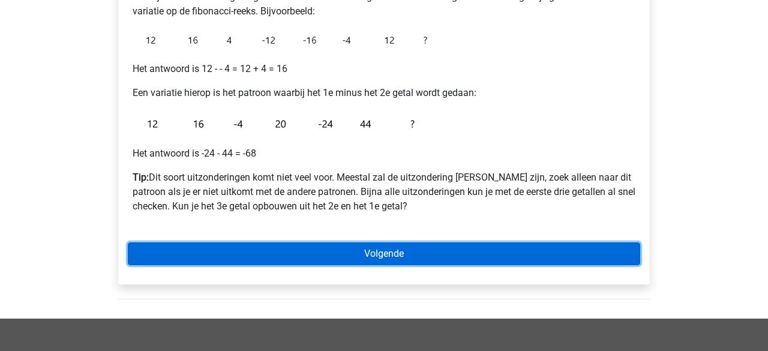
click at [384, 253] on link "Volgende" at bounding box center [384, 253] width 513 height 23
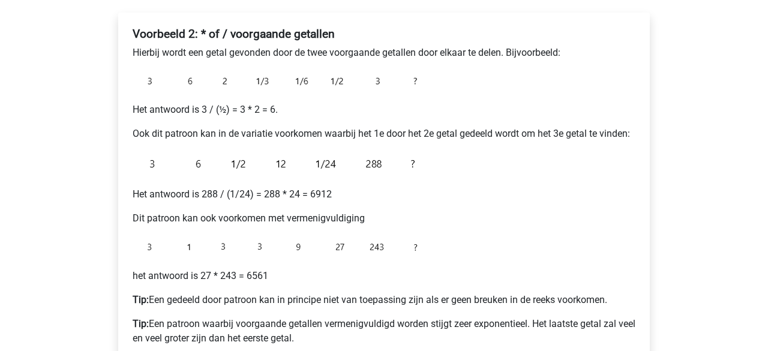
scroll to position [460, 0]
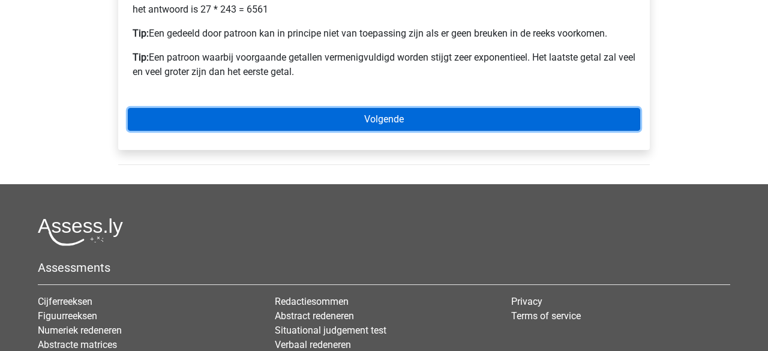
click at [328, 119] on link "Volgende" at bounding box center [384, 119] width 513 height 23
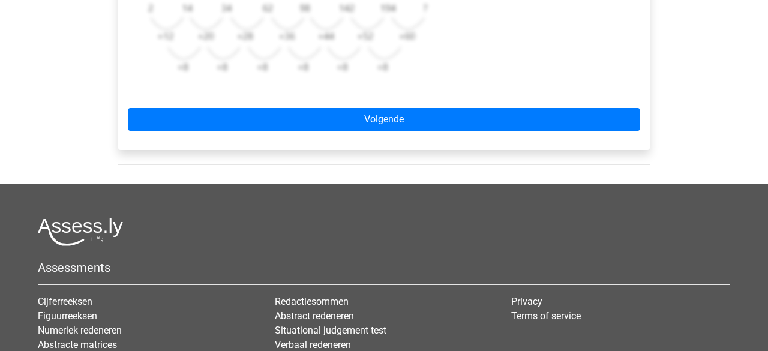
scroll to position [502, 0]
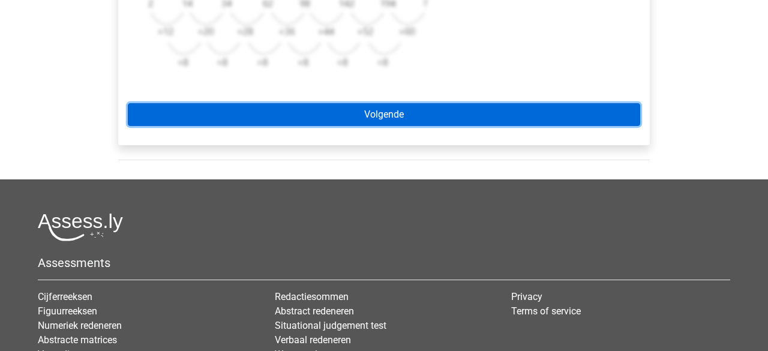
click at [376, 119] on link "Volgende" at bounding box center [384, 114] width 513 height 23
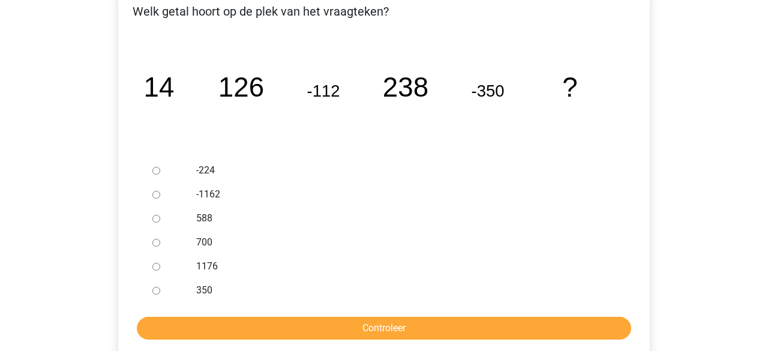
scroll to position [217, 0]
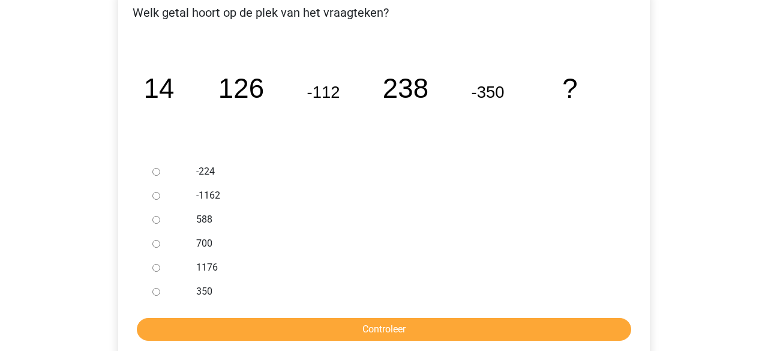
click at [154, 173] on input "-224" at bounding box center [156, 172] width 8 height 8
radio input "true"
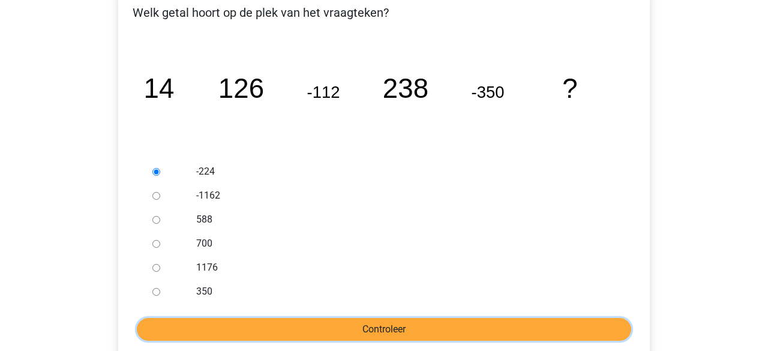
click at [236, 327] on input "Controleer" at bounding box center [384, 329] width 495 height 23
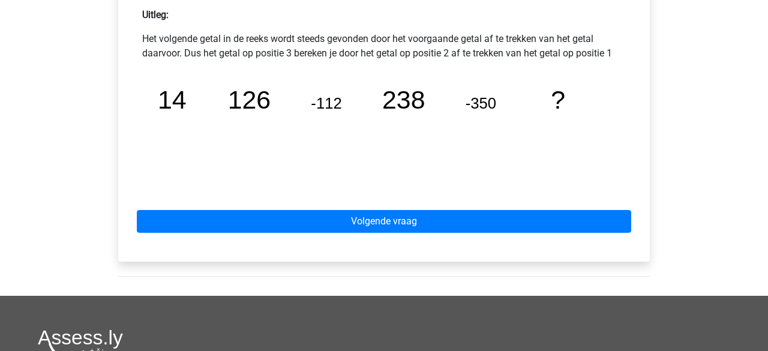
scroll to position [536, 0]
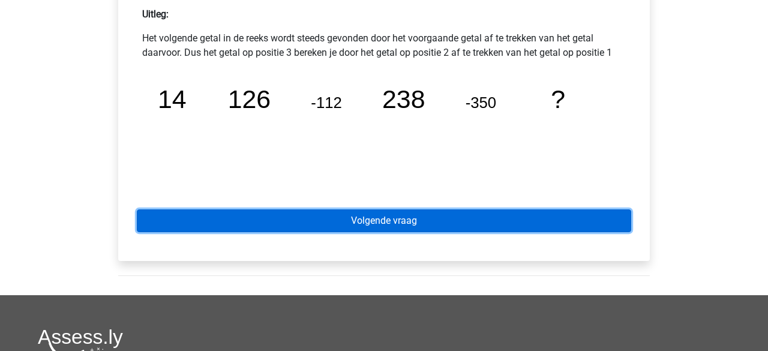
click at [363, 225] on link "Volgende vraag" at bounding box center [384, 220] width 495 height 23
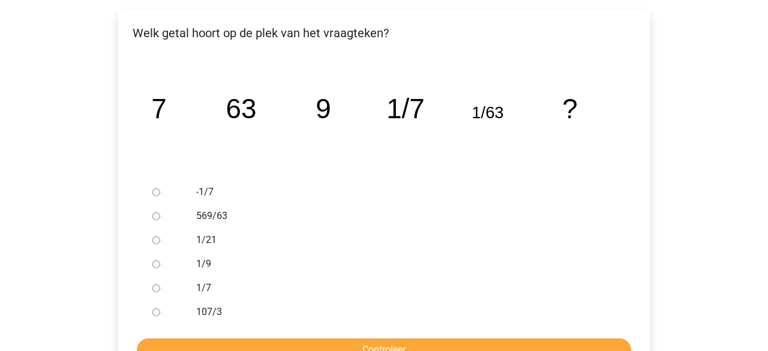
scroll to position [206, 0]
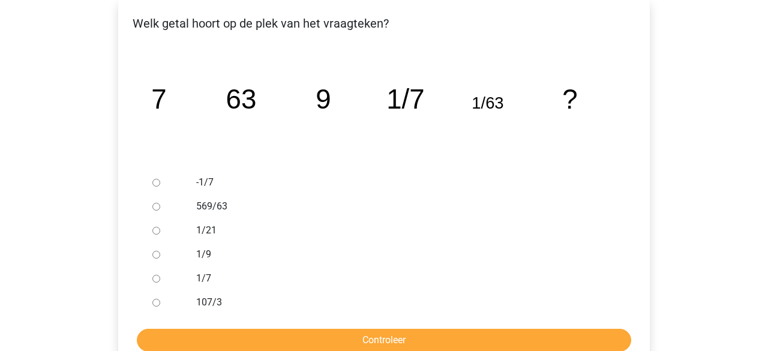
click at [157, 305] on input "107/3" at bounding box center [156, 303] width 8 height 8
radio input "true"
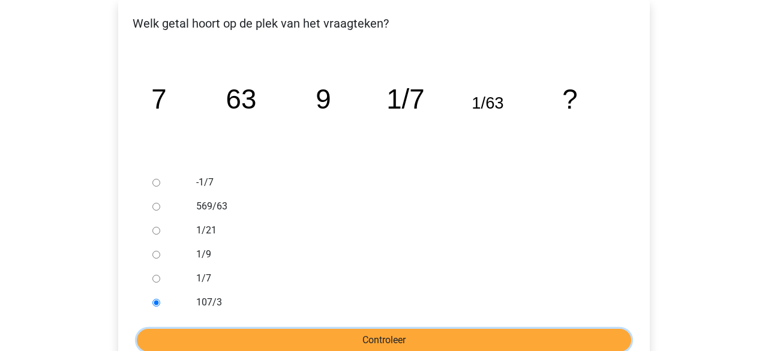
click at [179, 332] on input "Controleer" at bounding box center [384, 340] width 495 height 23
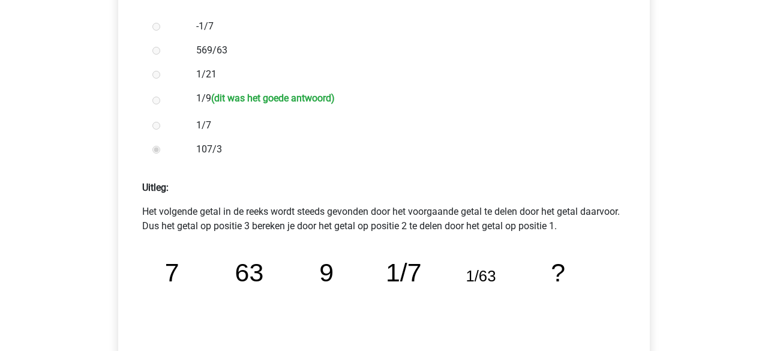
scroll to position [434, 0]
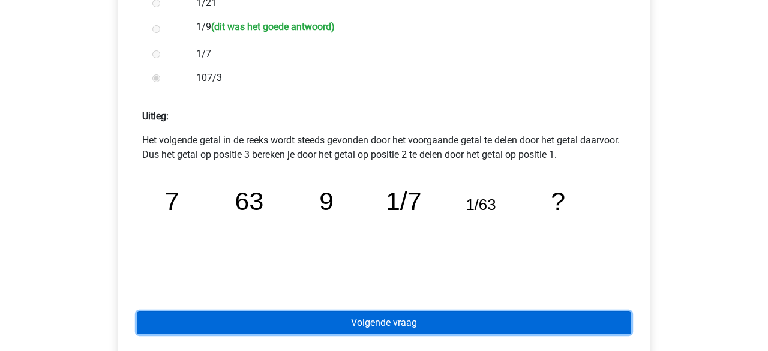
click at [444, 328] on link "Volgende vraag" at bounding box center [384, 323] width 495 height 23
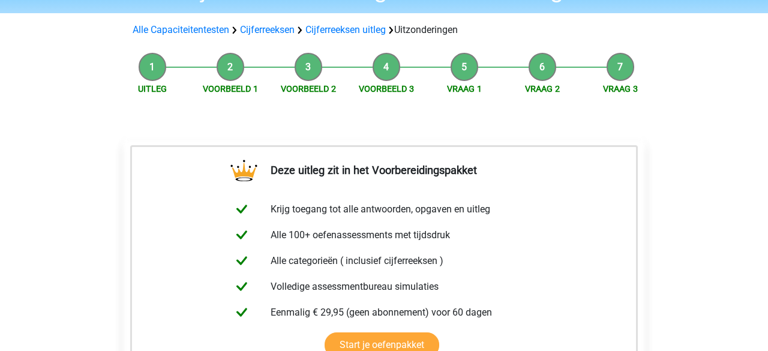
scroll to position [308, 0]
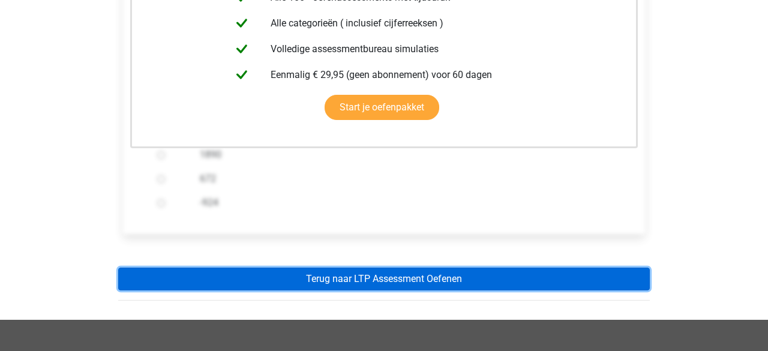
click at [342, 278] on link "Terug naar LTP Assessment Oefenen" at bounding box center [384, 279] width 532 height 23
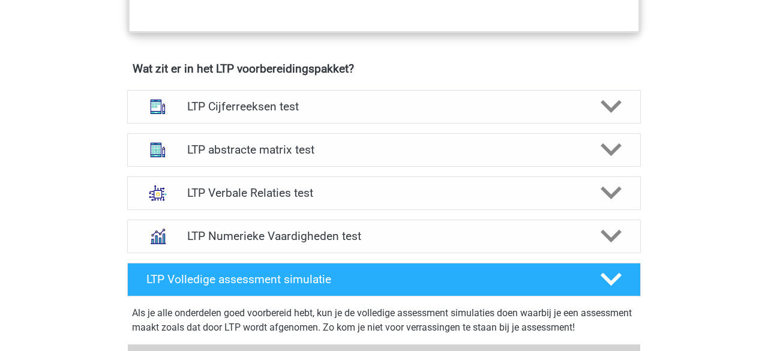
scroll to position [729, 0]
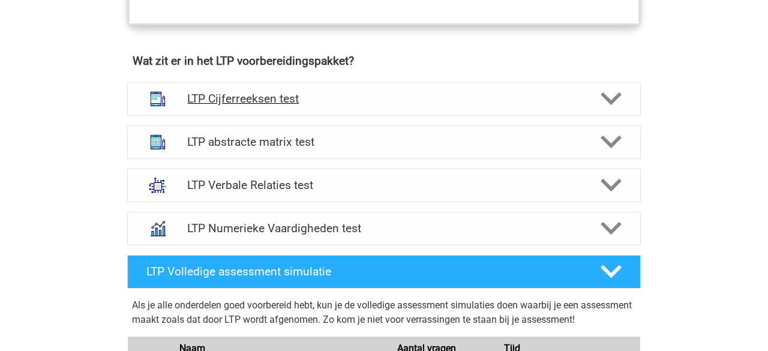
click at [561, 106] on div "LTP Cijferreeksen test" at bounding box center [384, 99] width 514 height 34
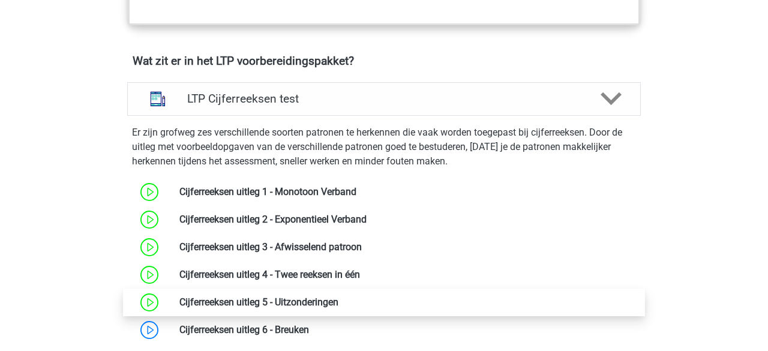
click at [339, 299] on link at bounding box center [339, 301] width 0 height 11
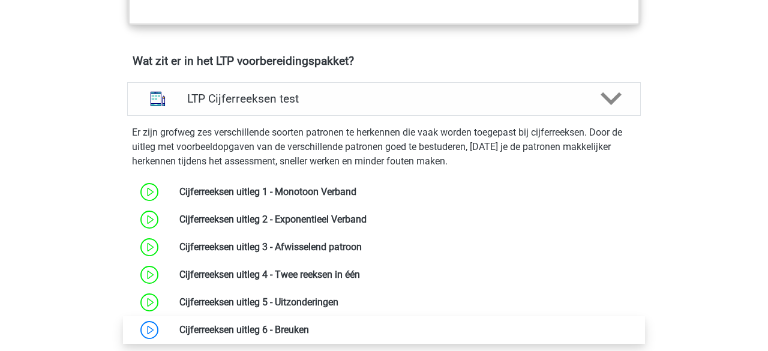
click at [309, 327] on link at bounding box center [309, 329] width 0 height 11
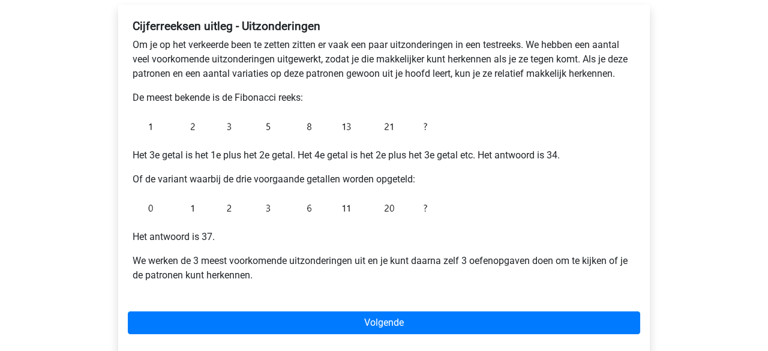
scroll to position [202, 0]
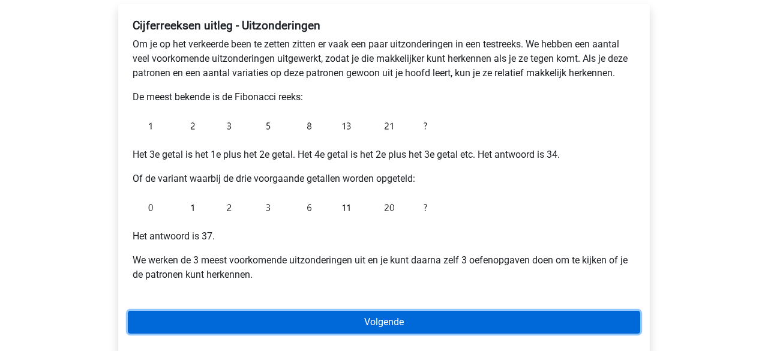
click at [283, 318] on link "Volgende" at bounding box center [384, 322] width 513 height 23
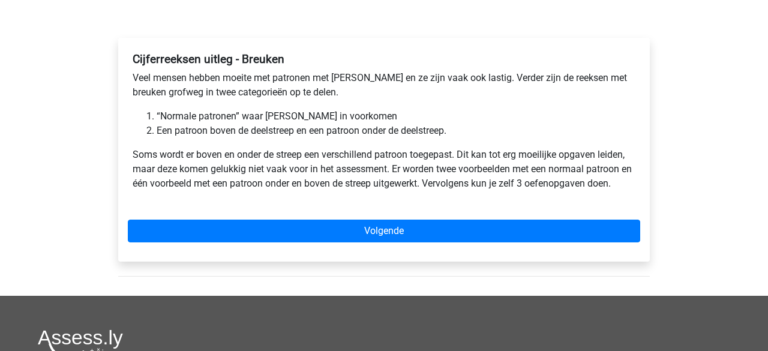
scroll to position [194, 0]
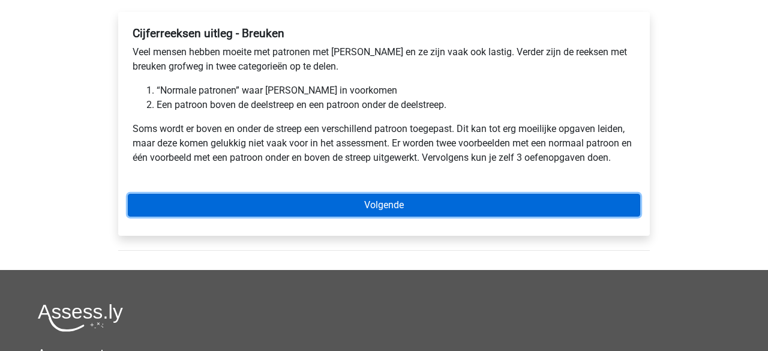
click at [349, 202] on link "Volgende" at bounding box center [384, 205] width 513 height 23
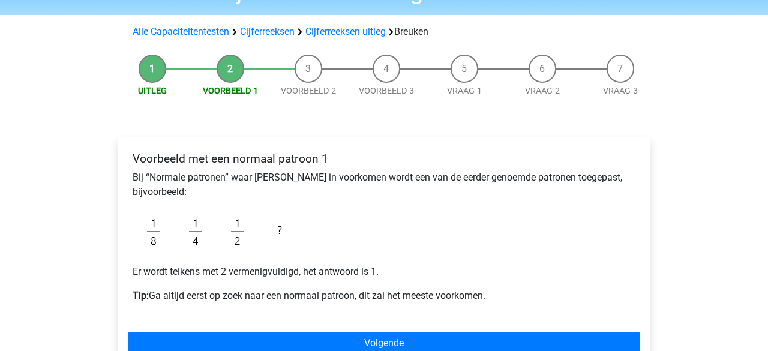
scroll to position [139, 0]
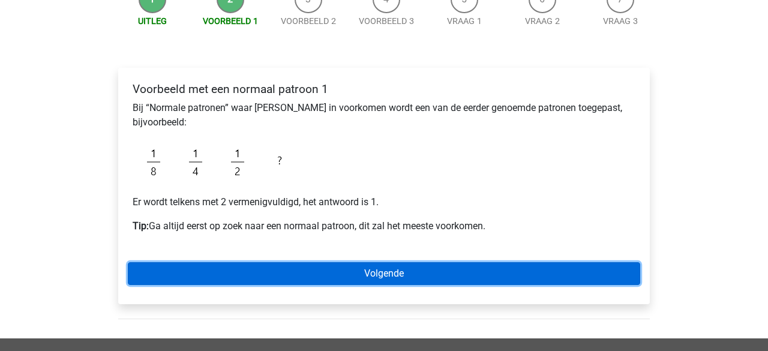
click at [314, 275] on link "Volgende" at bounding box center [384, 273] width 513 height 23
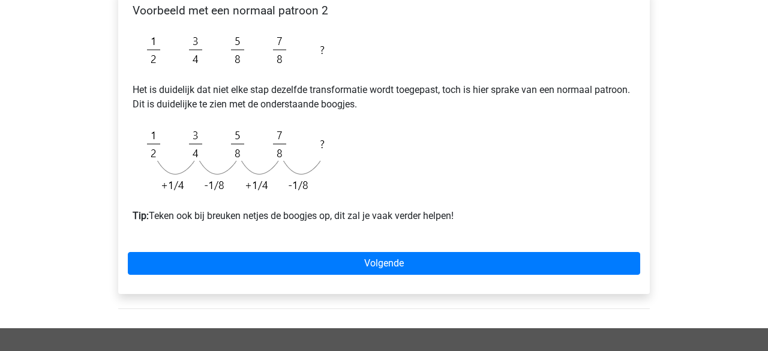
scroll to position [301, 0]
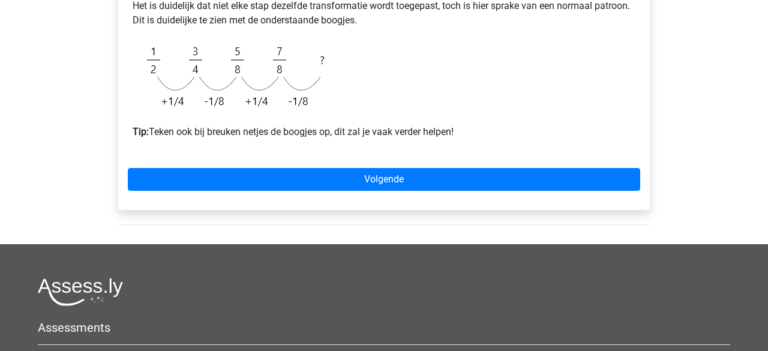
click at [325, 191] on div "Voorbeeld met een normaal patroon 2 Het is duidelijk dat niet elke stap dezelfd…" at bounding box center [384, 57] width 532 height 305
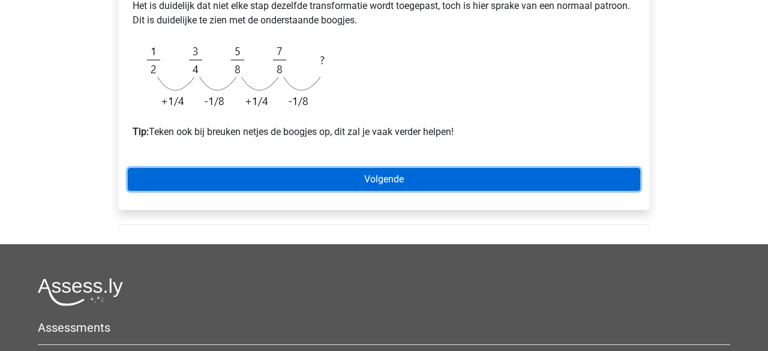
click at [328, 186] on link "Volgende" at bounding box center [384, 179] width 513 height 23
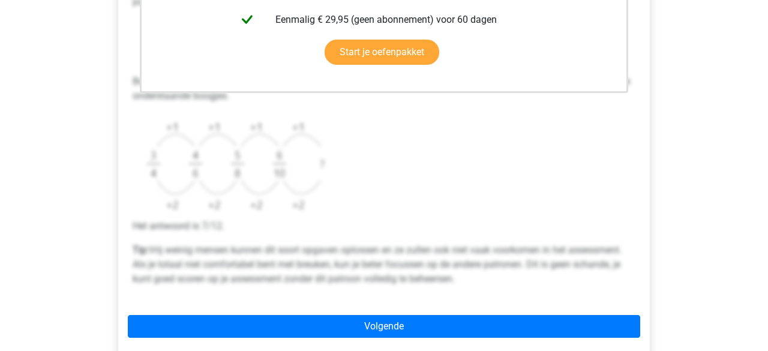
scroll to position [388, 0]
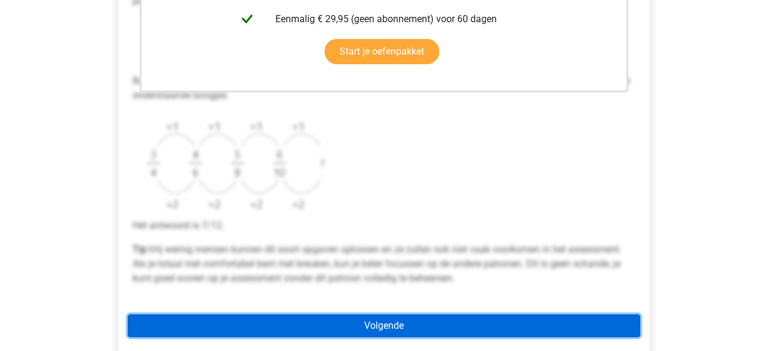
click at [383, 324] on link "Volgende" at bounding box center [384, 326] width 513 height 23
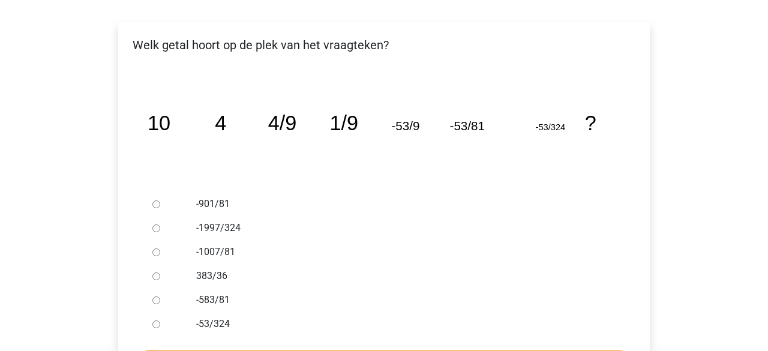
scroll to position [196, 0]
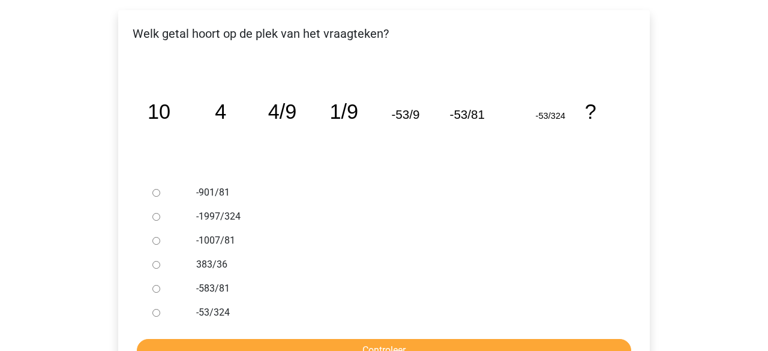
click at [218, 239] on label "-1007/81" at bounding box center [403, 240] width 415 height 14
click at [160, 239] on input "-1007/81" at bounding box center [156, 241] width 8 height 8
radio input "true"
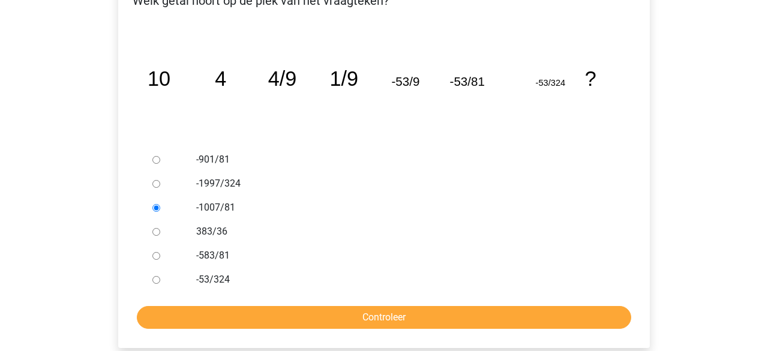
scroll to position [240, 0]
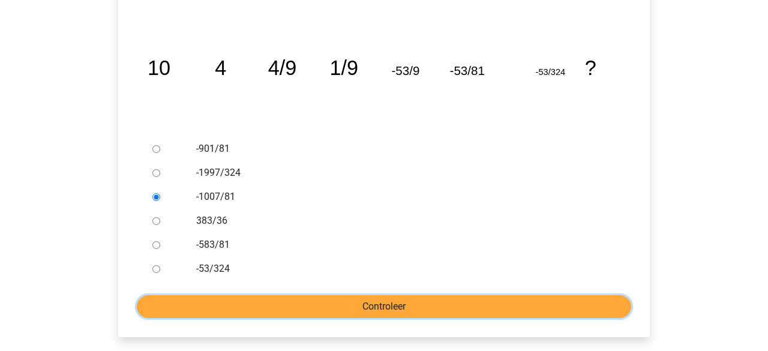
click at [262, 302] on input "Controleer" at bounding box center [384, 306] width 495 height 23
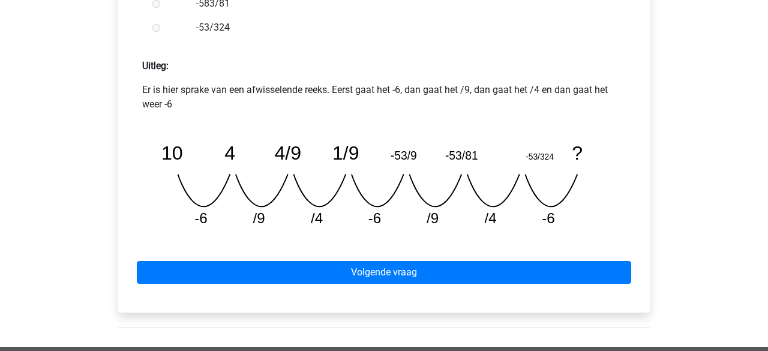
scroll to position [576, 0]
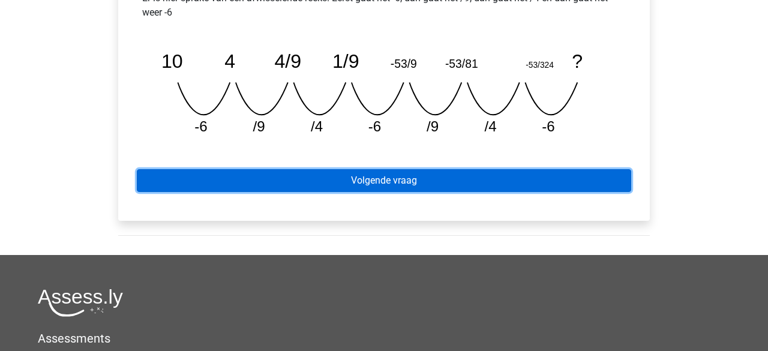
click at [393, 185] on link "Volgende vraag" at bounding box center [384, 180] width 495 height 23
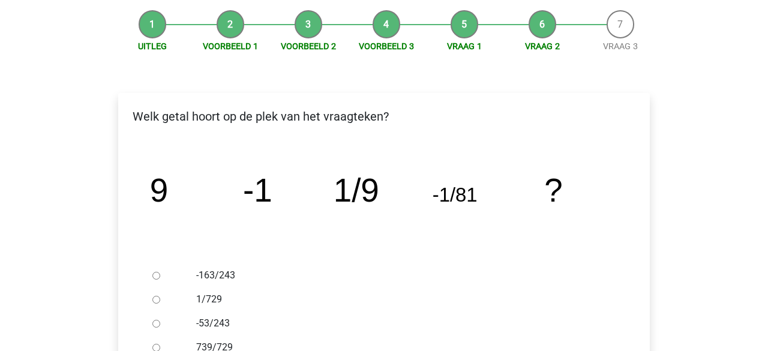
scroll to position [193, 0]
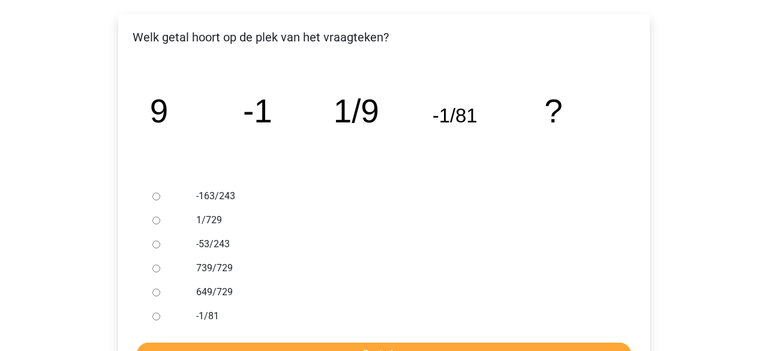
click at [157, 292] on input "649/729" at bounding box center [156, 293] width 8 height 8
radio input "true"
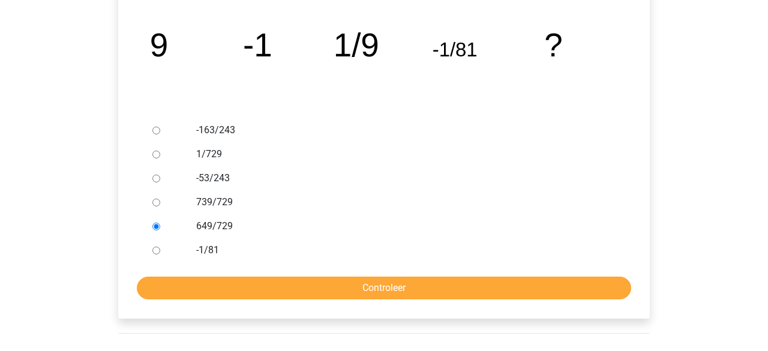
scroll to position [271, 0]
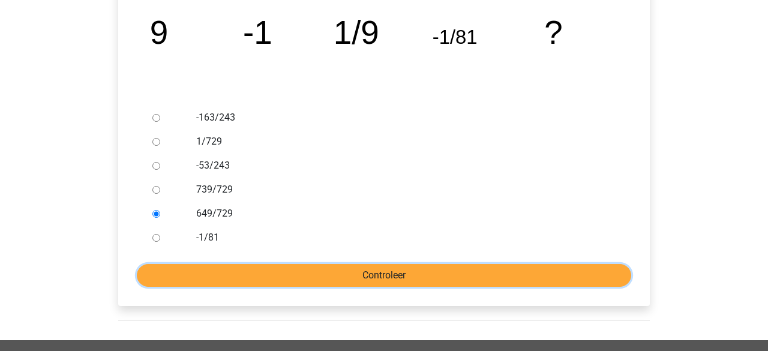
click at [206, 275] on input "Controleer" at bounding box center [384, 275] width 495 height 23
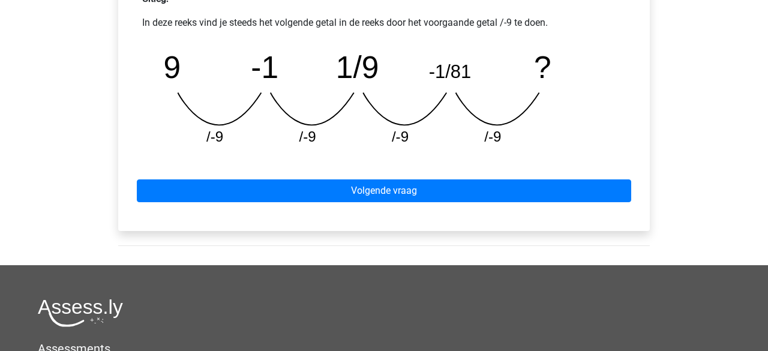
scroll to position [554, 0]
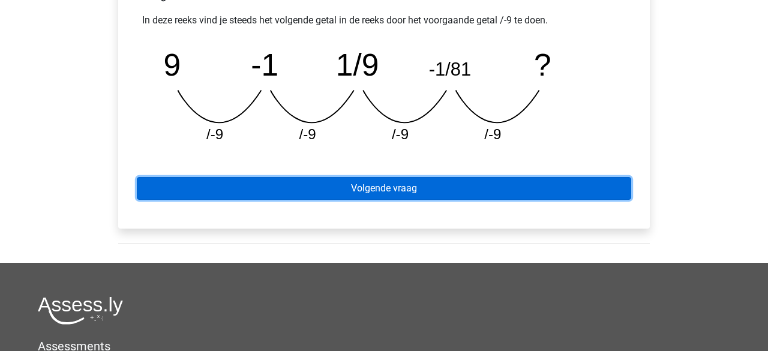
click at [412, 190] on link "Volgende vraag" at bounding box center [384, 188] width 495 height 23
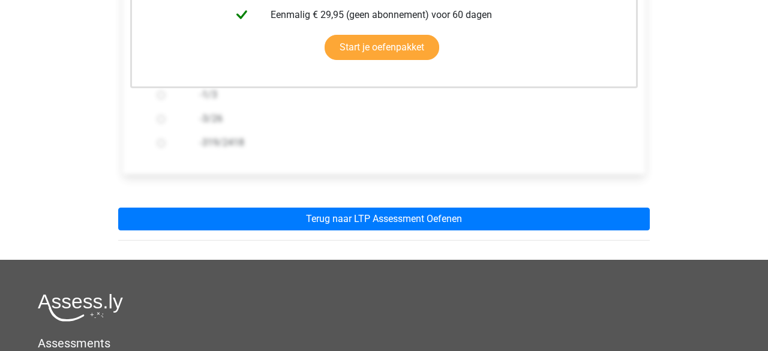
scroll to position [479, 0]
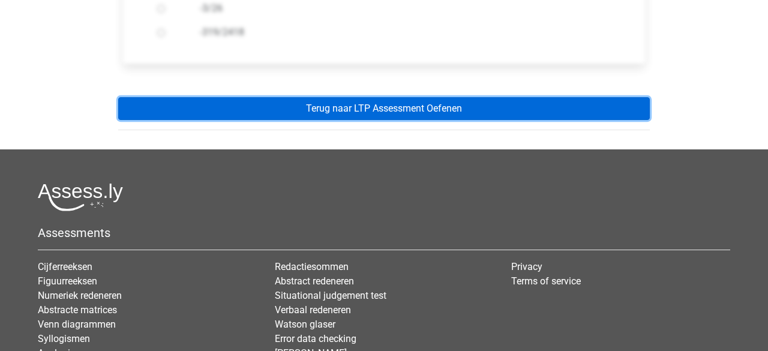
click at [347, 103] on link "Terug naar LTP Assessment Oefenen" at bounding box center [384, 108] width 532 height 23
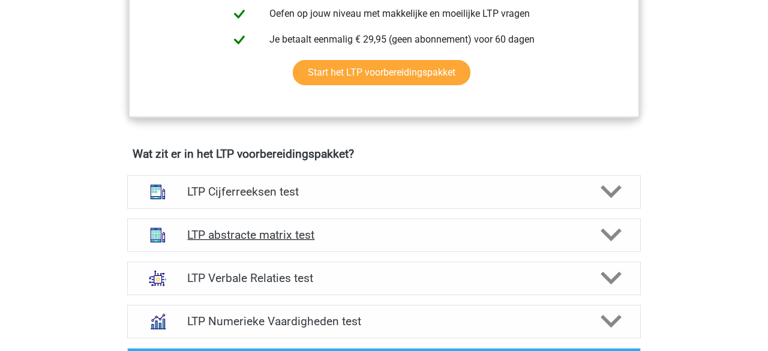
scroll to position [641, 0]
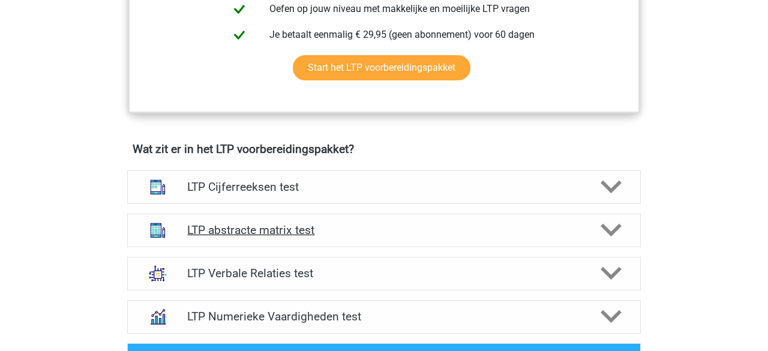
click at [622, 235] on div at bounding box center [610, 230] width 41 height 21
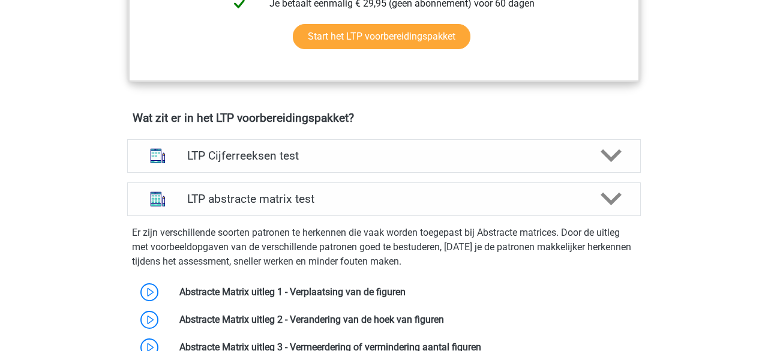
scroll to position [682, 0]
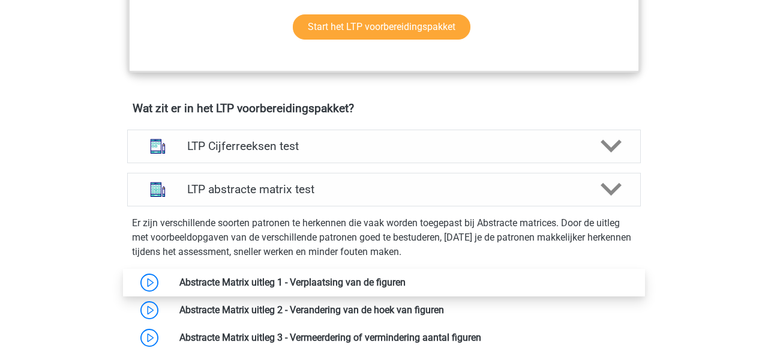
click at [406, 281] on link at bounding box center [406, 282] width 0 height 11
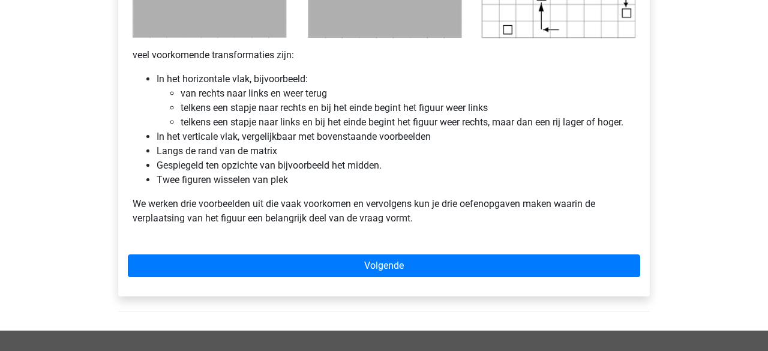
scroll to position [746, 0]
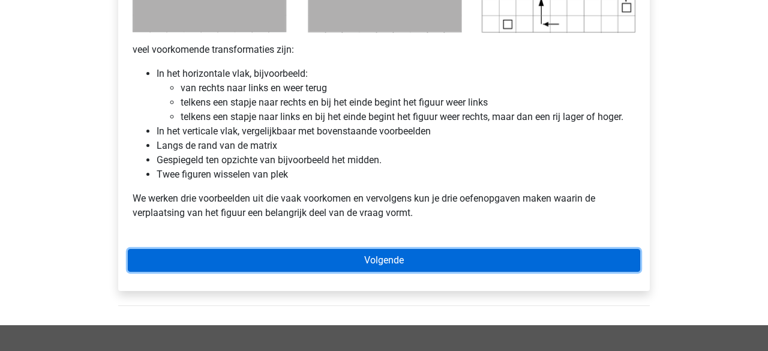
click at [259, 262] on link "Volgende" at bounding box center [384, 260] width 513 height 23
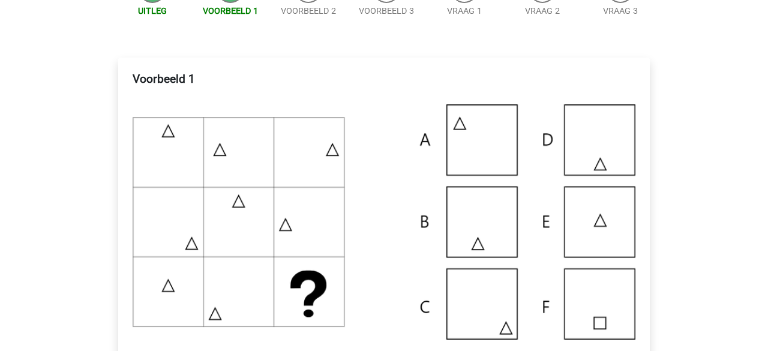
scroll to position [190, 0]
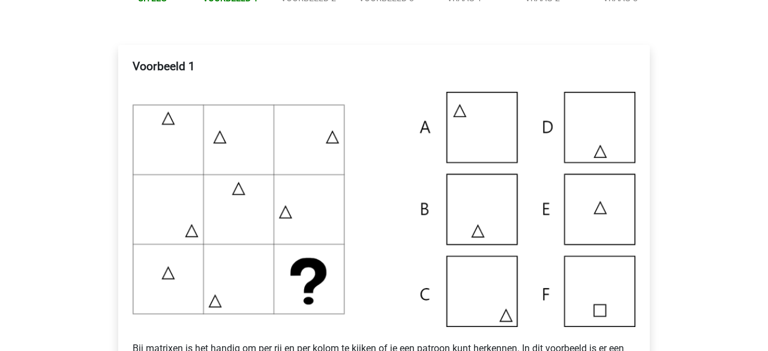
click at [584, 206] on img at bounding box center [384, 209] width 503 height 235
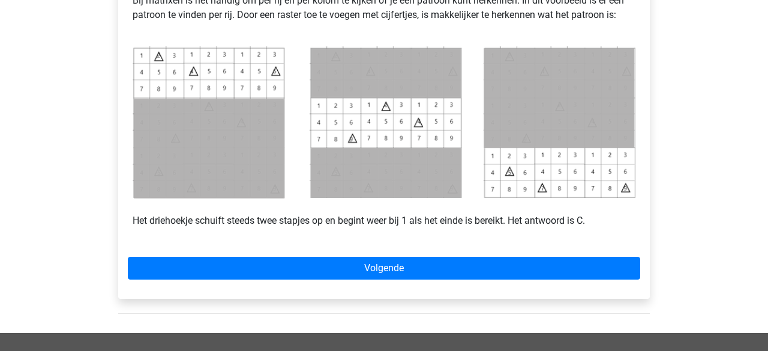
scroll to position [622, 0]
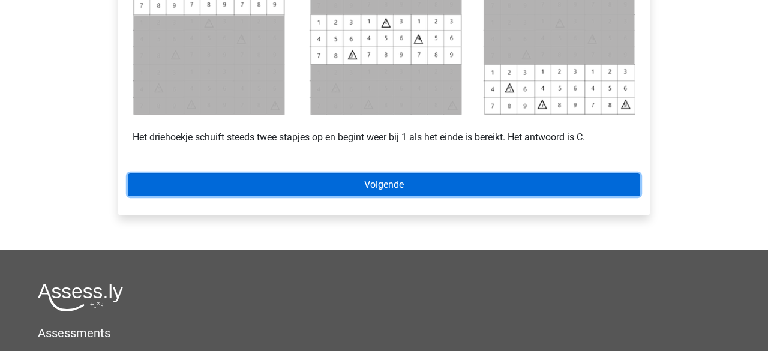
click at [327, 186] on link "Volgende" at bounding box center [384, 184] width 513 height 23
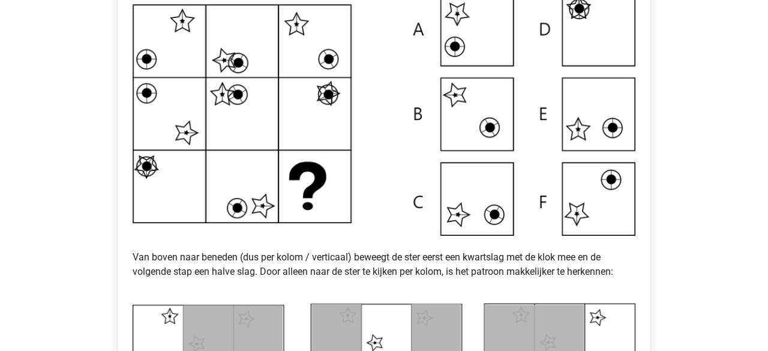
scroll to position [289, 0]
click at [576, 217] on img at bounding box center [384, 114] width 503 height 242
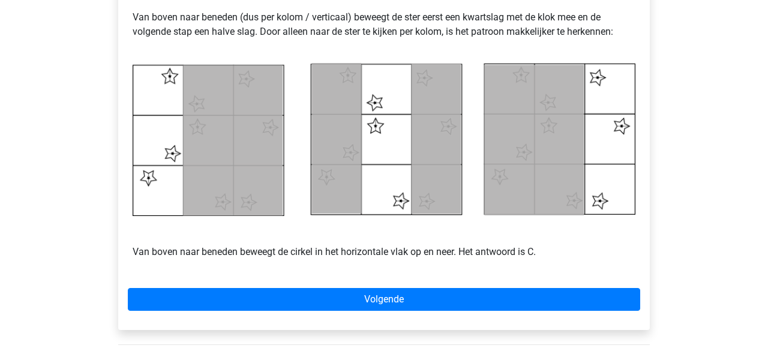
scroll to position [656, 0]
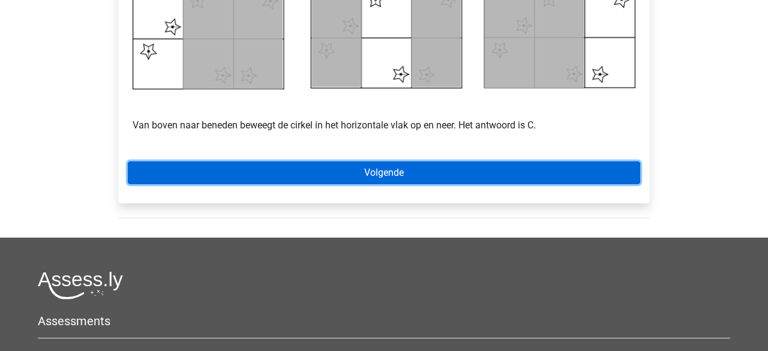
click at [371, 179] on link "Volgende" at bounding box center [384, 172] width 513 height 23
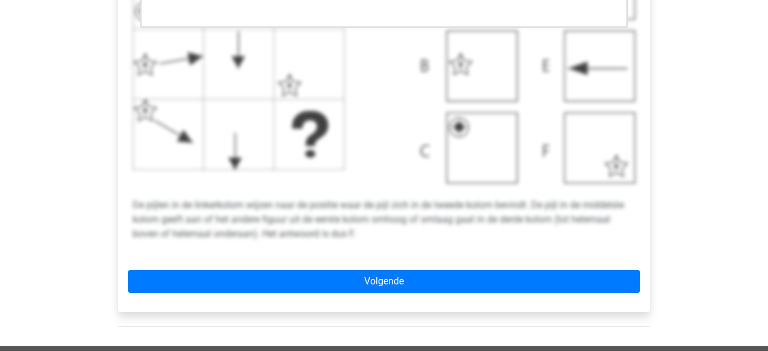
scroll to position [508, 0]
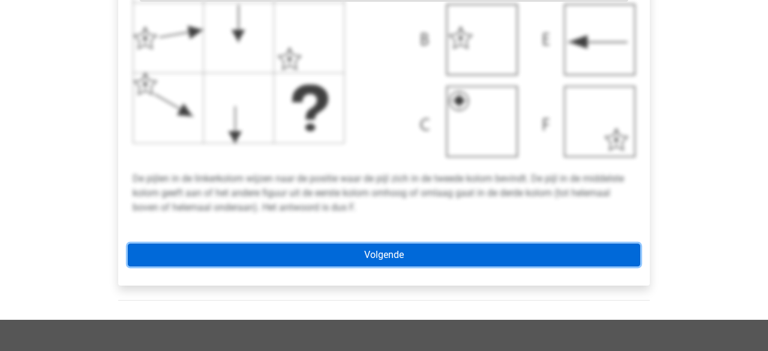
click at [388, 256] on link "Volgende" at bounding box center [384, 255] width 513 height 23
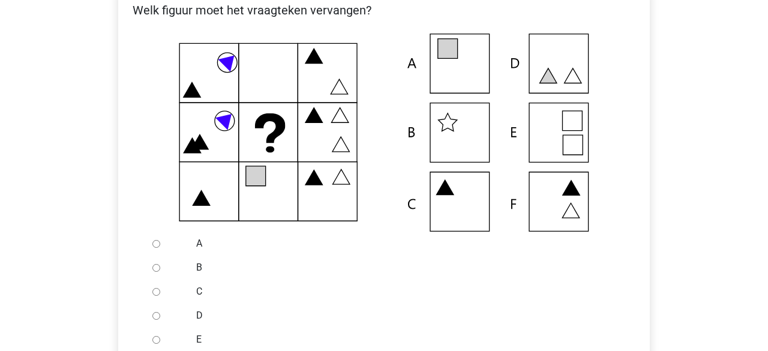
scroll to position [262, 0]
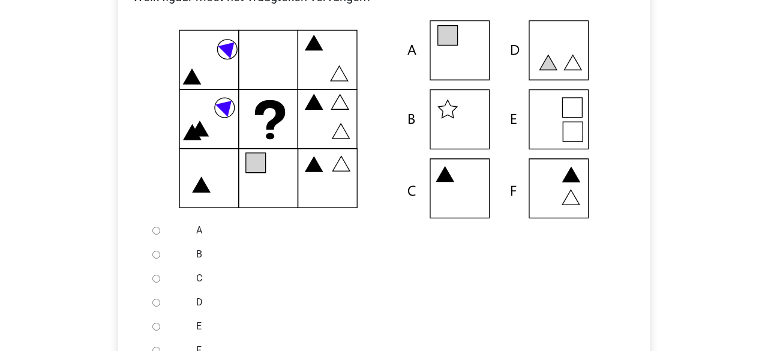
click at [154, 229] on input "A" at bounding box center [156, 231] width 8 height 8
radio input "true"
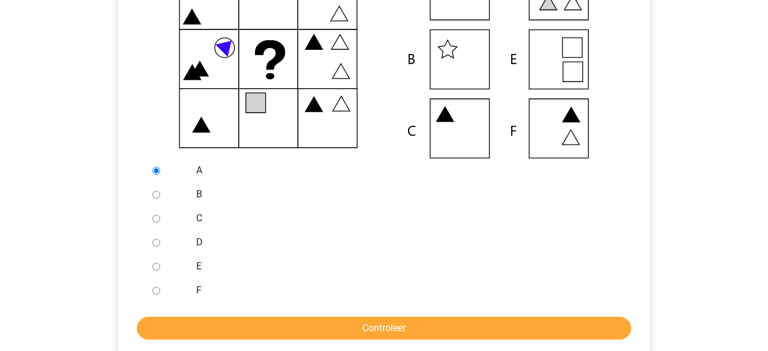
scroll to position [346, 0]
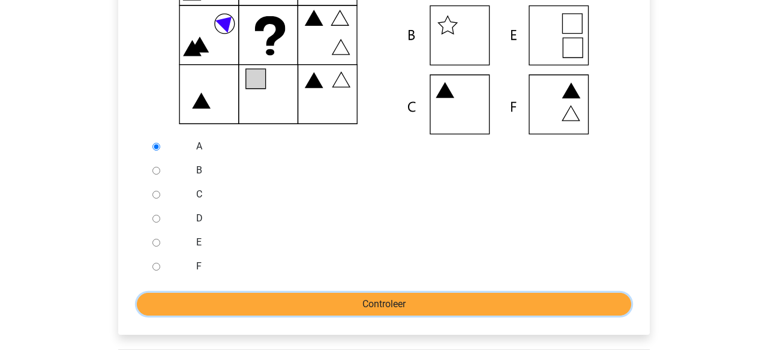
click at [322, 303] on input "Controleer" at bounding box center [384, 304] width 495 height 23
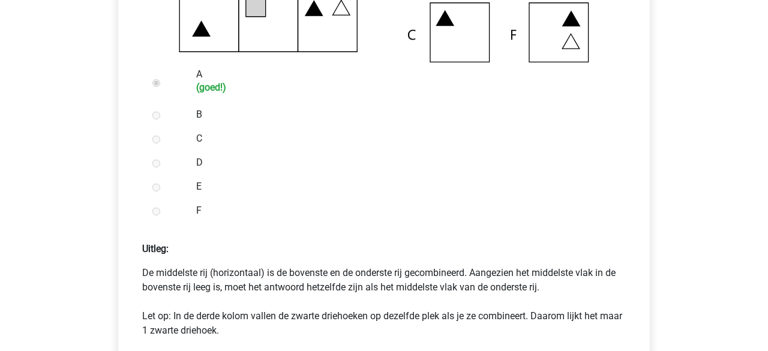
scroll to position [619, 0]
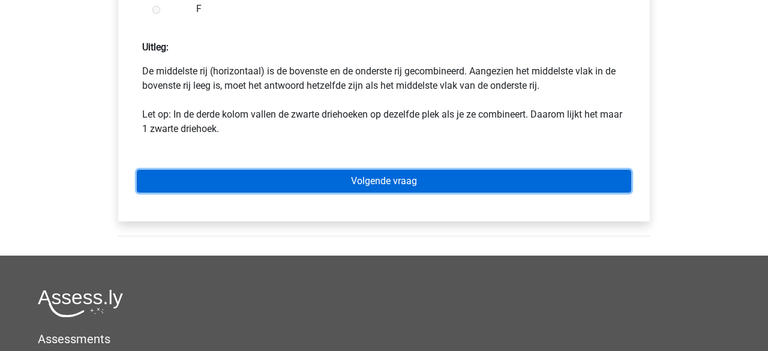
click at [325, 179] on link "Volgende vraag" at bounding box center [384, 181] width 495 height 23
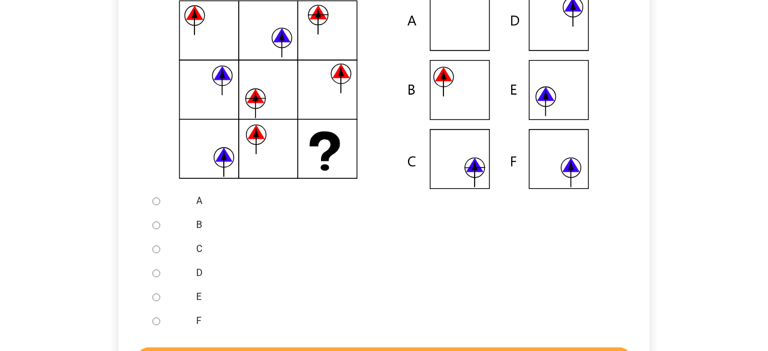
scroll to position [278, 0]
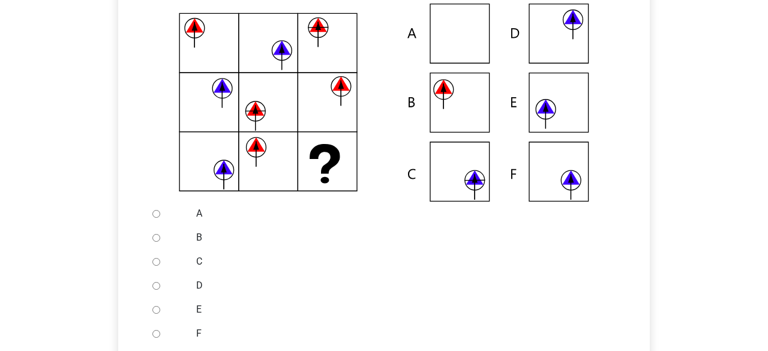
click at [156, 313] on input "E" at bounding box center [156, 310] width 8 height 8
radio input "true"
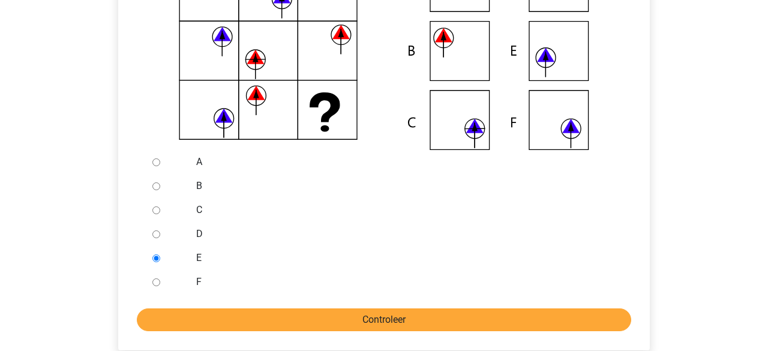
scroll to position [352, 0]
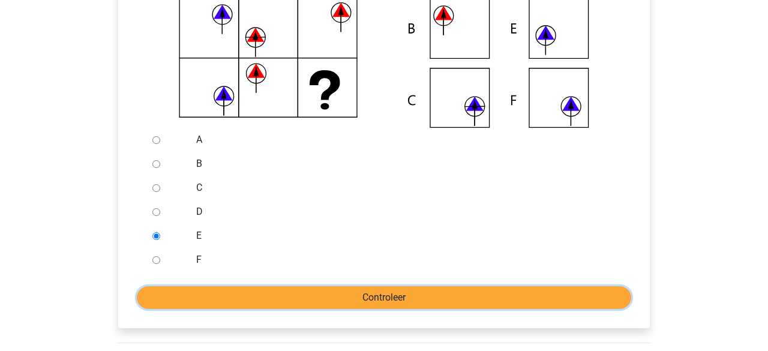
click at [269, 293] on input "Controleer" at bounding box center [384, 297] width 495 height 23
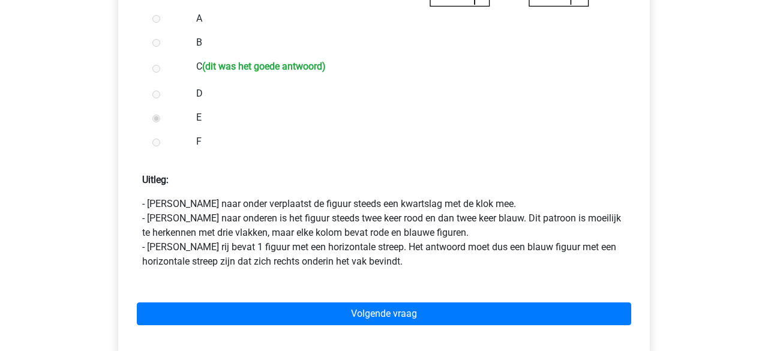
scroll to position [562, 0]
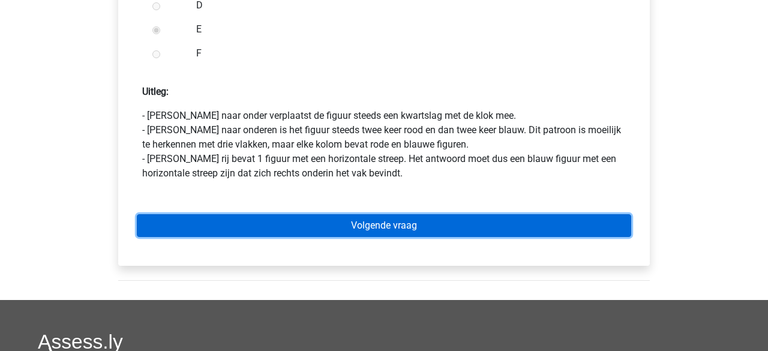
click at [367, 231] on link "Volgende vraag" at bounding box center [384, 225] width 495 height 23
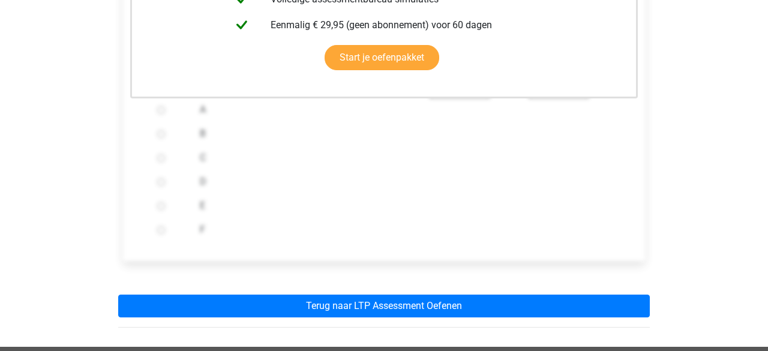
scroll to position [442, 0]
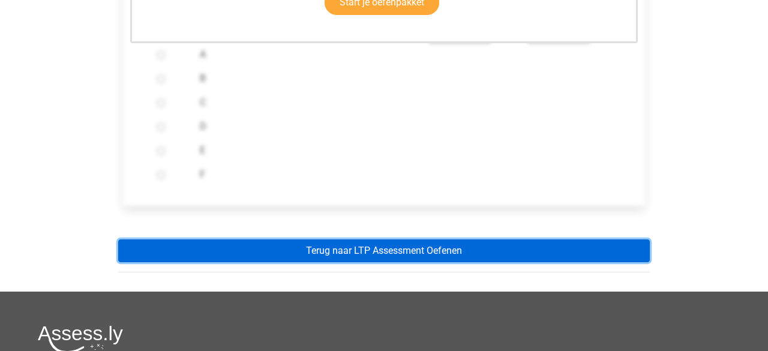
click at [363, 250] on link "Terug naar LTP Assessment Oefenen" at bounding box center [384, 250] width 532 height 23
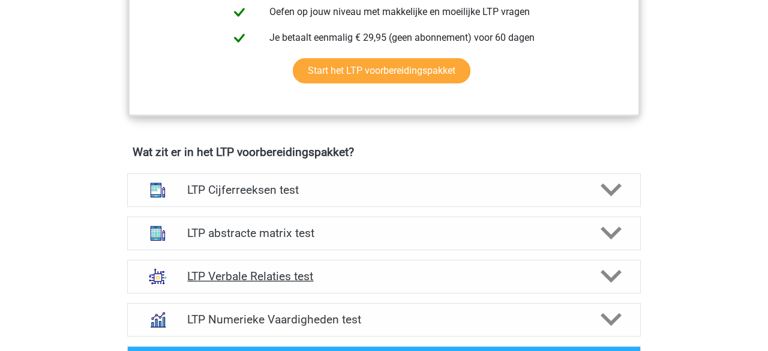
scroll to position [649, 0]
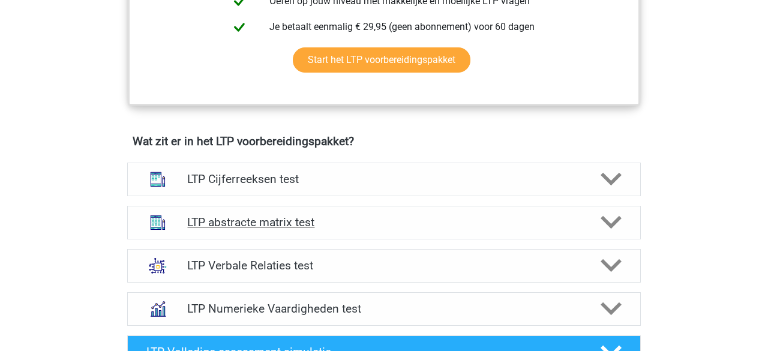
click at [608, 217] on icon at bounding box center [611, 222] width 21 height 21
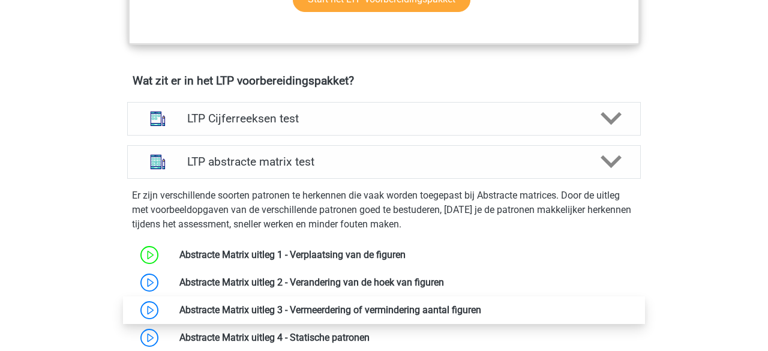
scroll to position [744, 0]
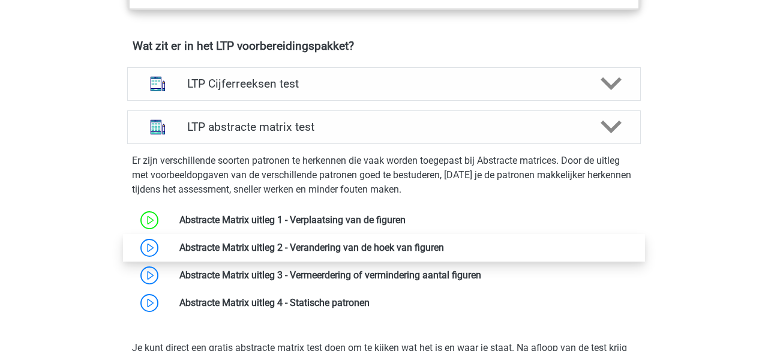
click at [444, 247] on link at bounding box center [444, 247] width 0 height 11
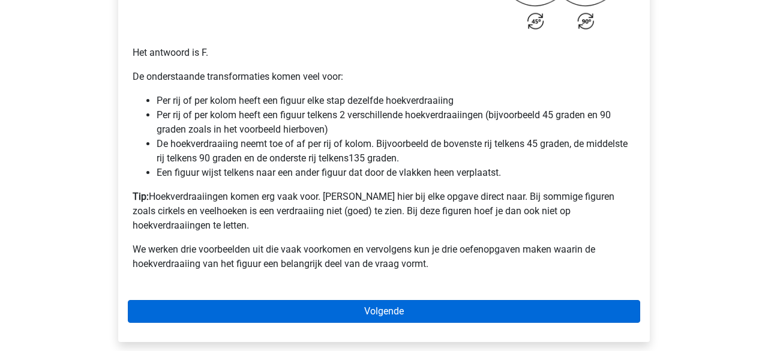
scroll to position [834, 0]
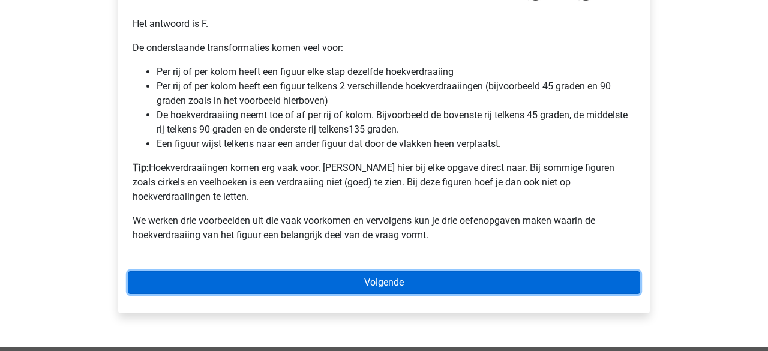
click at [385, 271] on link "Volgende" at bounding box center [384, 282] width 513 height 23
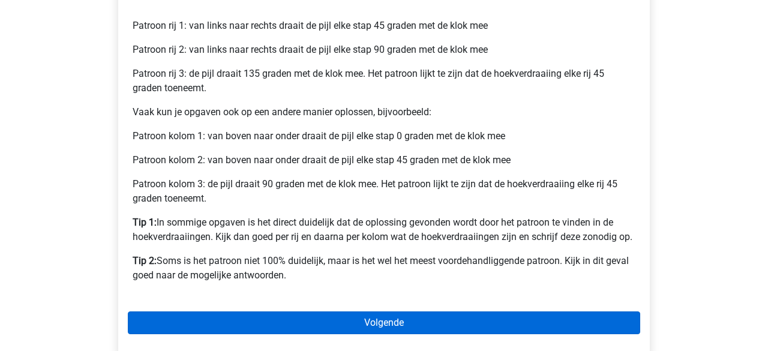
scroll to position [571, 0]
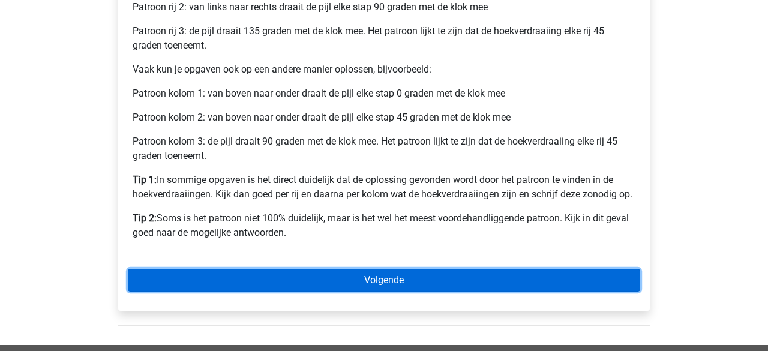
click at [307, 271] on link "Volgende" at bounding box center [384, 280] width 513 height 23
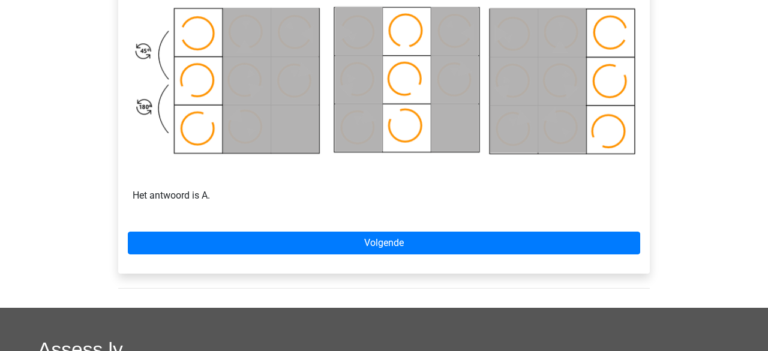
scroll to position [761, 0]
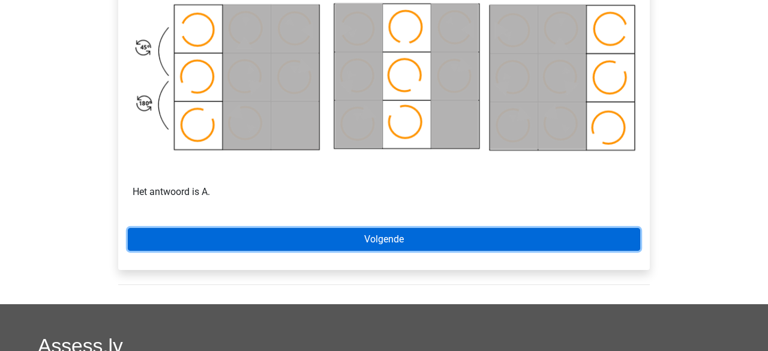
click at [408, 244] on link "Volgende" at bounding box center [384, 239] width 513 height 23
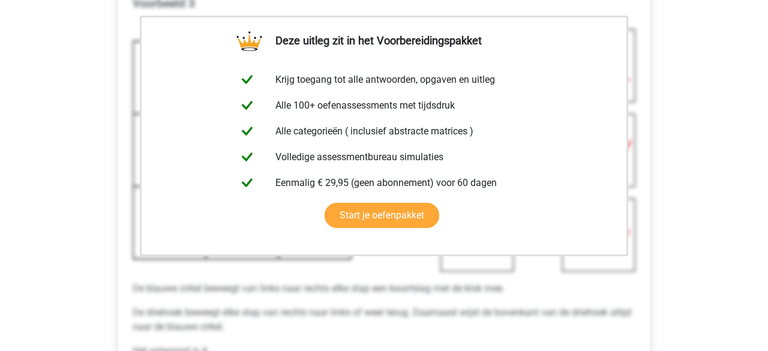
scroll to position [334, 0]
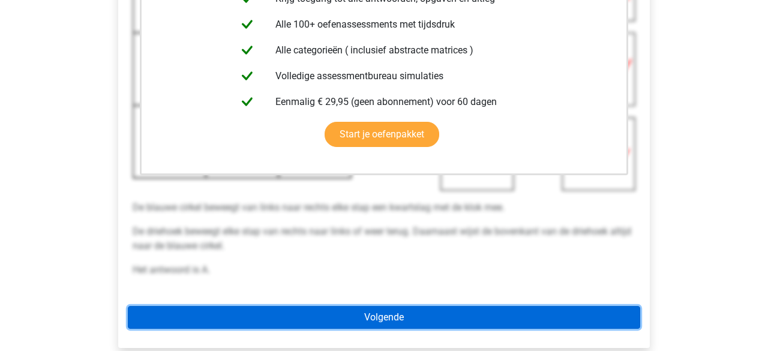
click at [387, 322] on link "Volgende" at bounding box center [384, 317] width 513 height 23
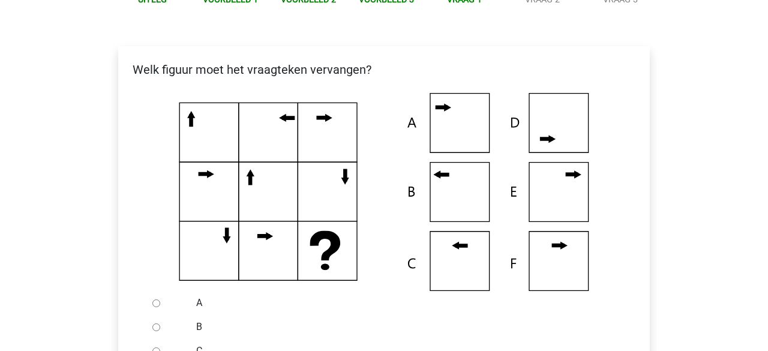
scroll to position [198, 0]
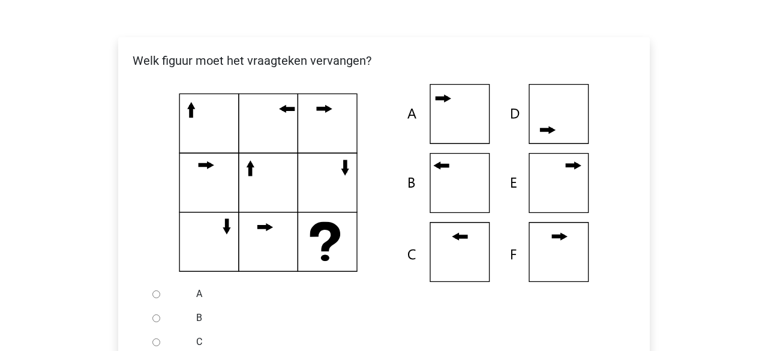
click at [158, 295] on input "A" at bounding box center [156, 294] width 8 height 8
radio input "true"
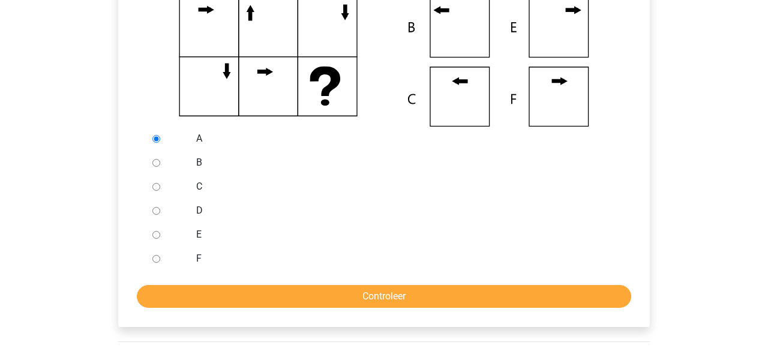
scroll to position [394, 0]
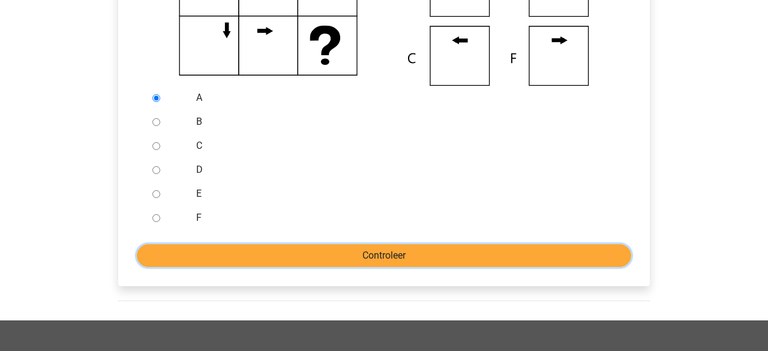
click at [261, 261] on input "Controleer" at bounding box center [384, 255] width 495 height 23
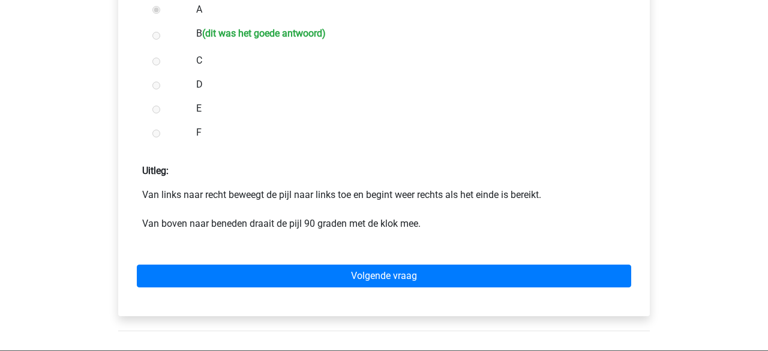
scroll to position [484, 0]
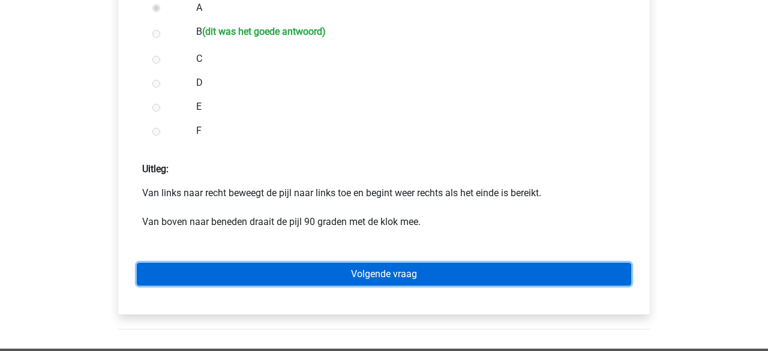
click at [293, 268] on link "Volgende vraag" at bounding box center [384, 274] width 495 height 23
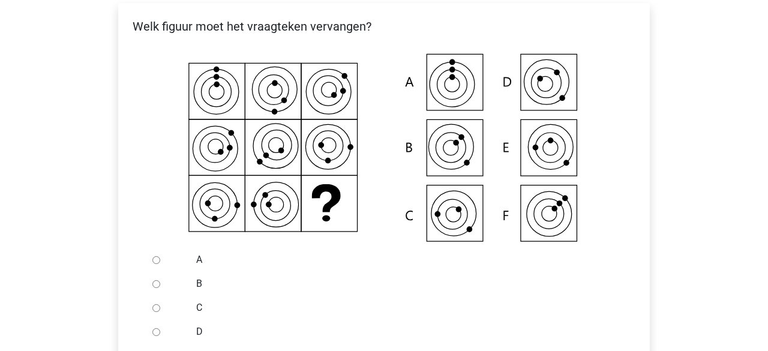
scroll to position [233, 0]
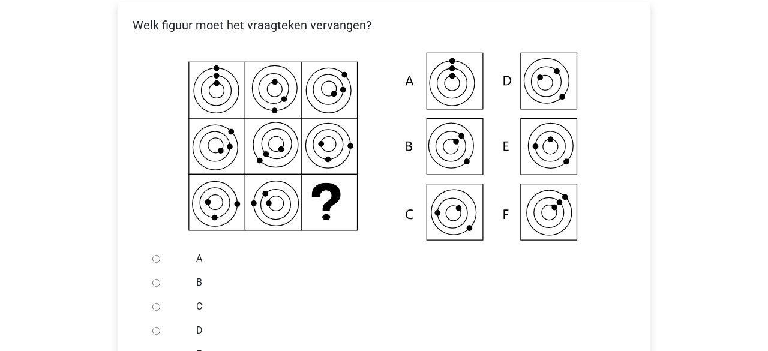
click at [159, 259] on input "A" at bounding box center [156, 259] width 8 height 8
radio input "true"
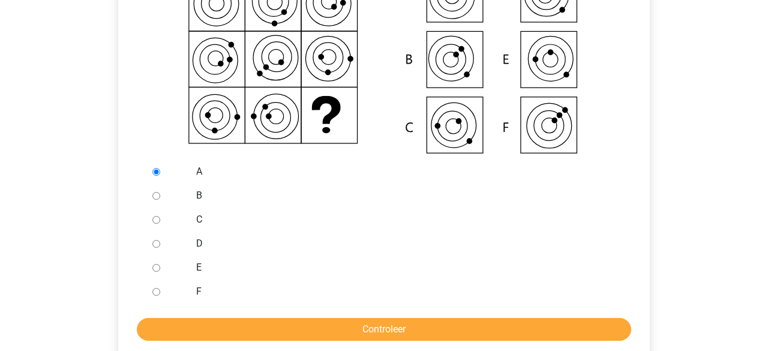
scroll to position [438, 0]
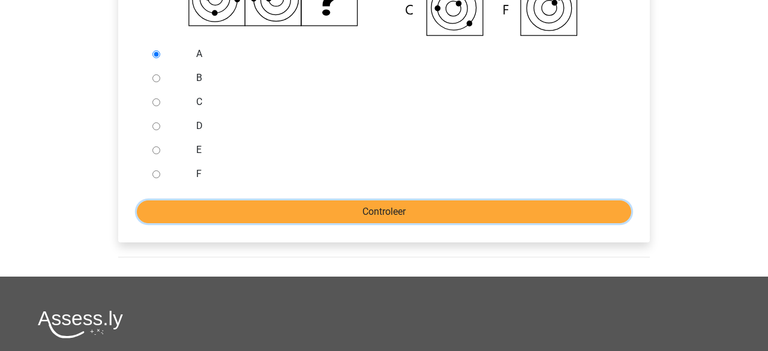
click at [284, 218] on input "Controleer" at bounding box center [384, 211] width 495 height 23
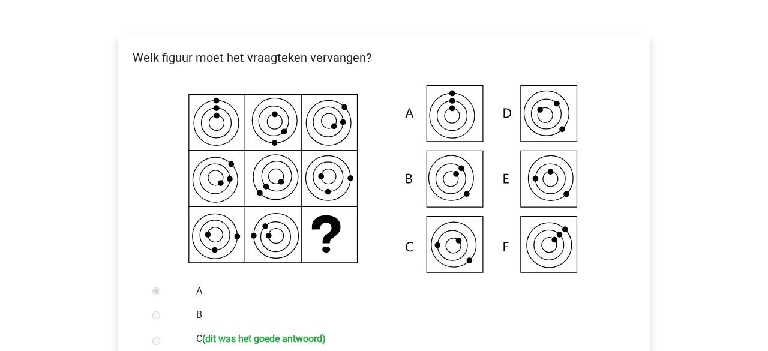
scroll to position [200, 0]
click at [217, 117] on icon at bounding box center [217, 116] width 6 height 6
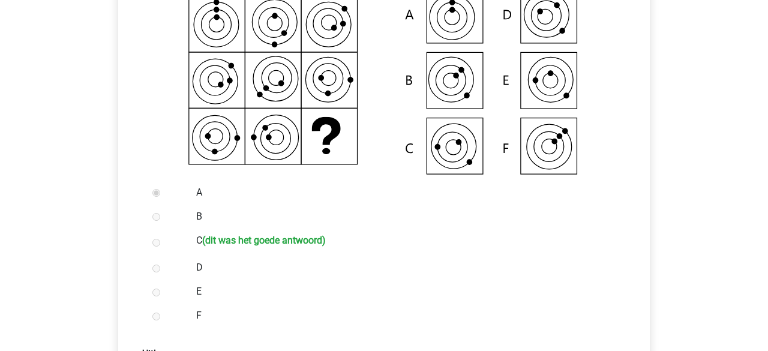
scroll to position [225, 0]
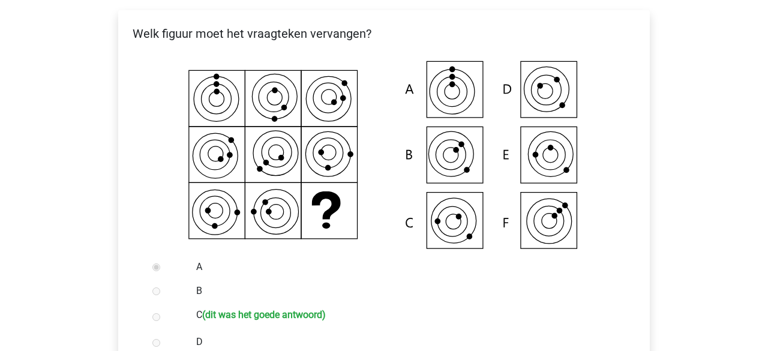
drag, startPoint x: 191, startPoint y: 210, endPoint x: 82, endPoint y: 213, distance: 109.9
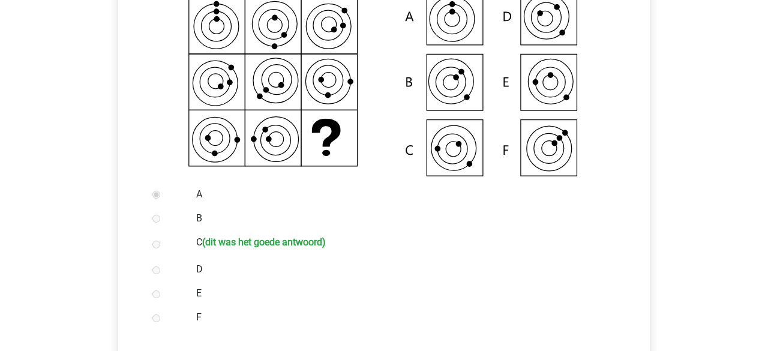
scroll to position [263, 0]
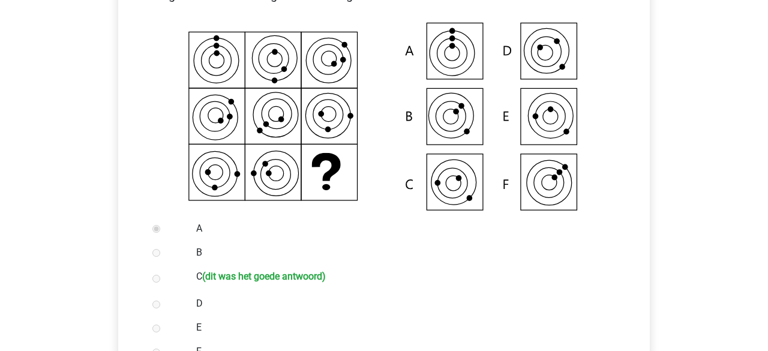
click at [234, 62] on icon at bounding box center [383, 118] width 493 height 198
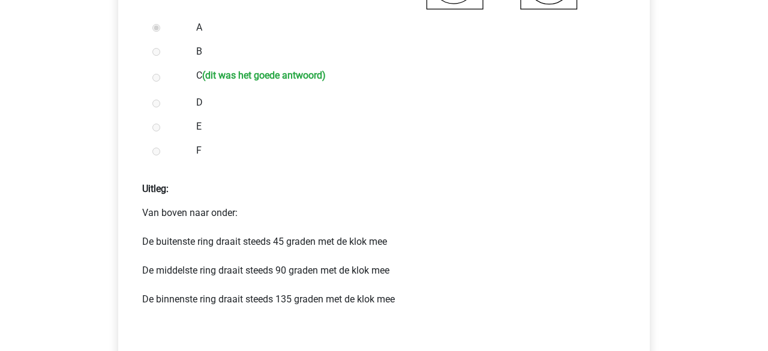
scroll to position [625, 0]
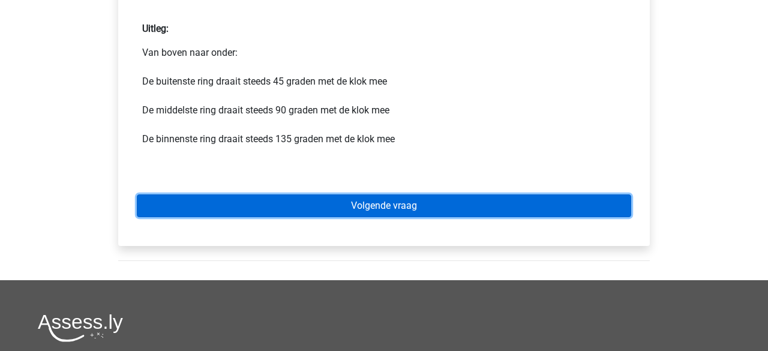
click at [369, 200] on link "Volgende vraag" at bounding box center [384, 205] width 495 height 23
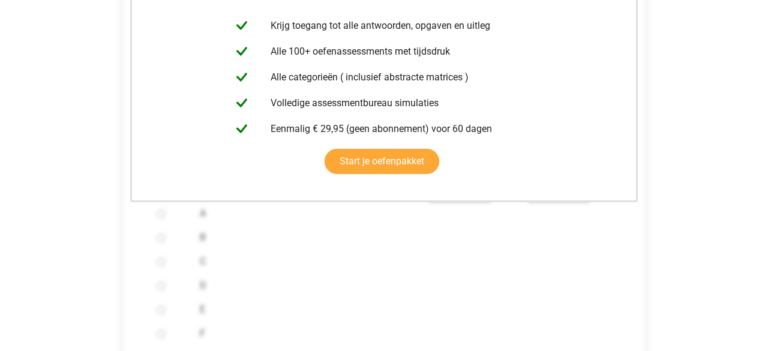
scroll to position [435, 0]
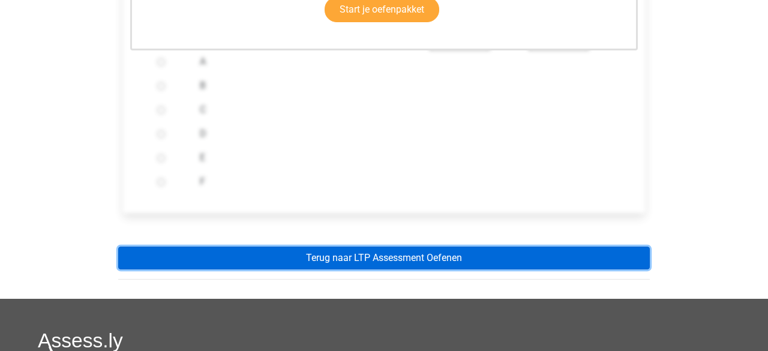
click at [357, 264] on link "Terug naar LTP Assessment Oefenen" at bounding box center [384, 258] width 532 height 23
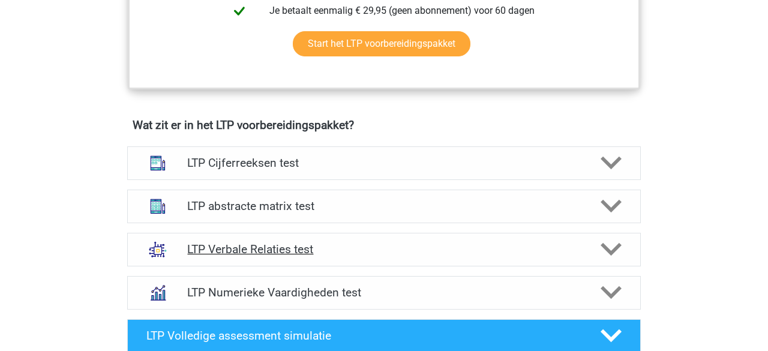
scroll to position [732, 0]
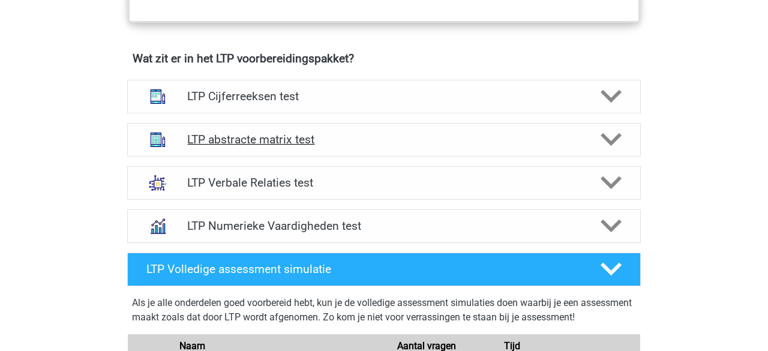
click at [610, 144] on icon at bounding box center [611, 139] width 21 height 21
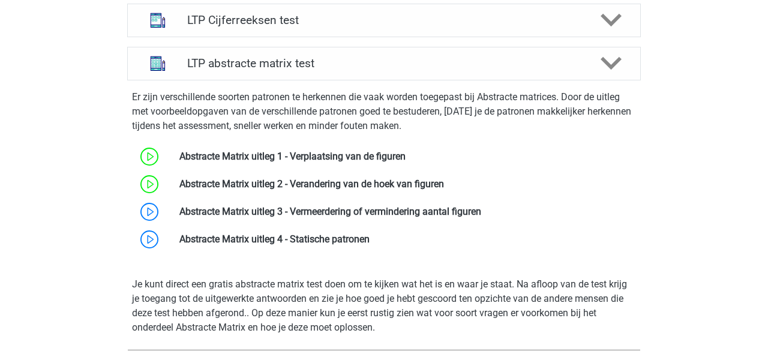
scroll to position [820, 0]
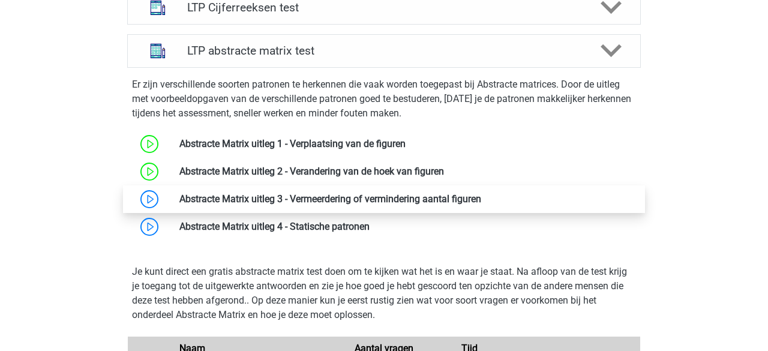
click at [481, 200] on link at bounding box center [481, 198] width 0 height 11
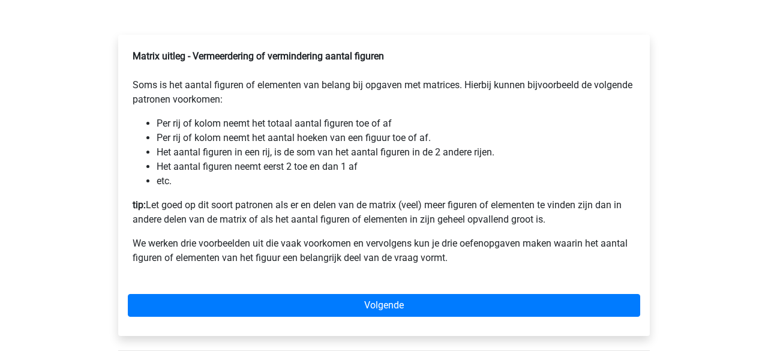
scroll to position [206, 0]
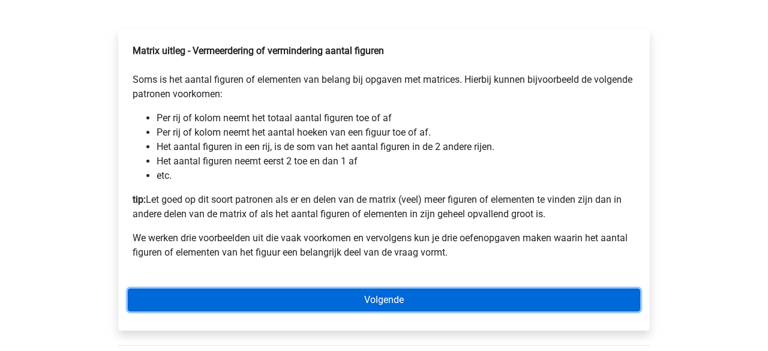
click at [389, 307] on link "Volgende" at bounding box center [384, 300] width 513 height 23
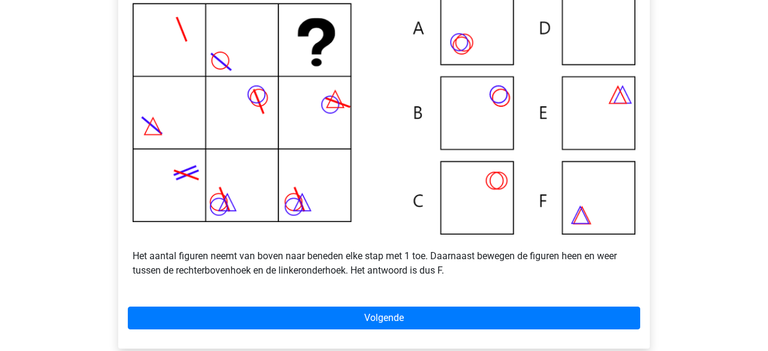
scroll to position [457, 0]
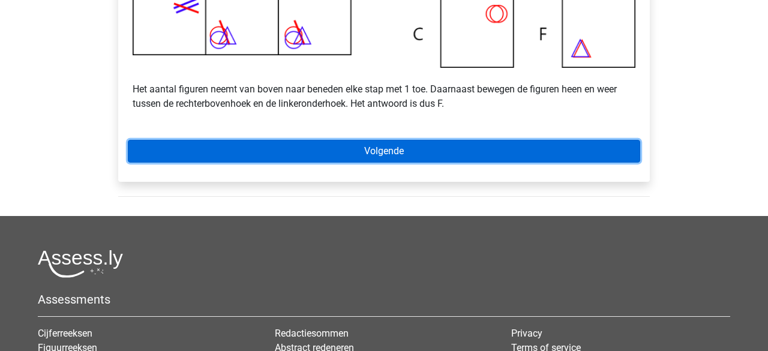
click at [383, 163] on link "Volgende" at bounding box center [384, 151] width 513 height 23
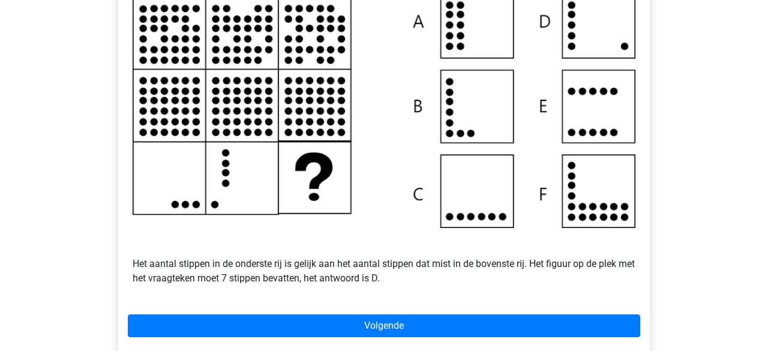
scroll to position [322, 0]
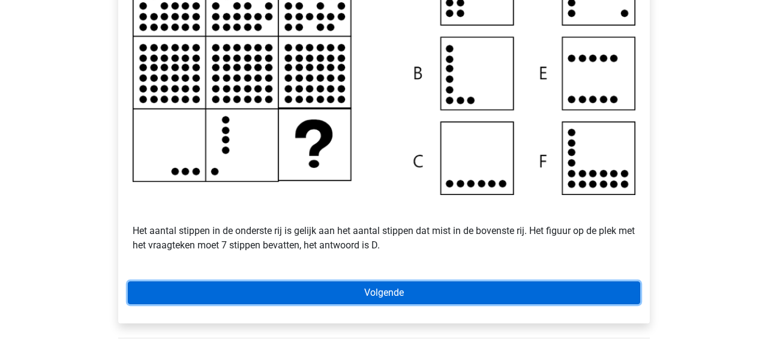
click at [392, 304] on link "Volgende" at bounding box center [384, 292] width 513 height 23
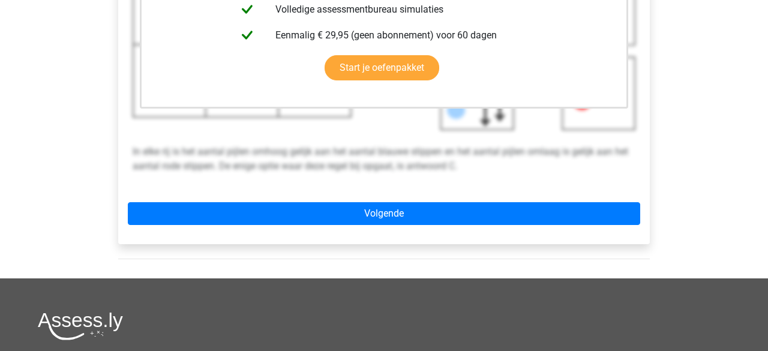
scroll to position [402, 0]
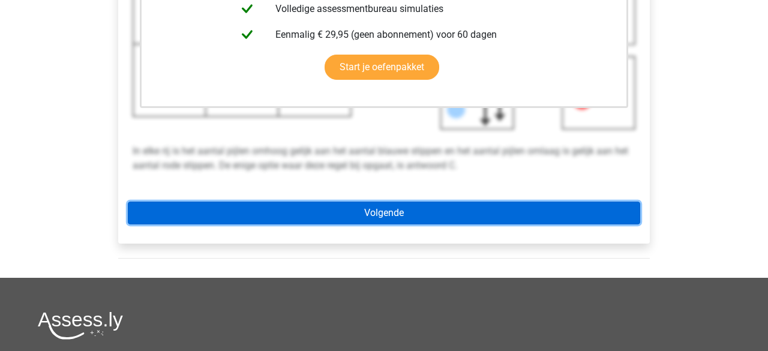
click at [372, 224] on link "Volgende" at bounding box center [384, 213] width 513 height 23
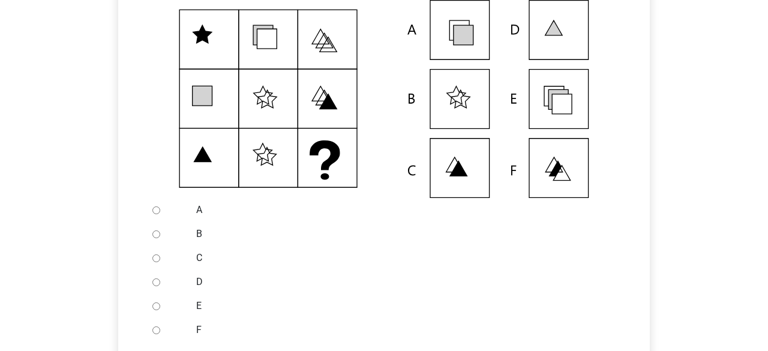
scroll to position [283, 0]
click at [154, 334] on input "F" at bounding box center [156, 330] width 8 height 8
radio input "true"
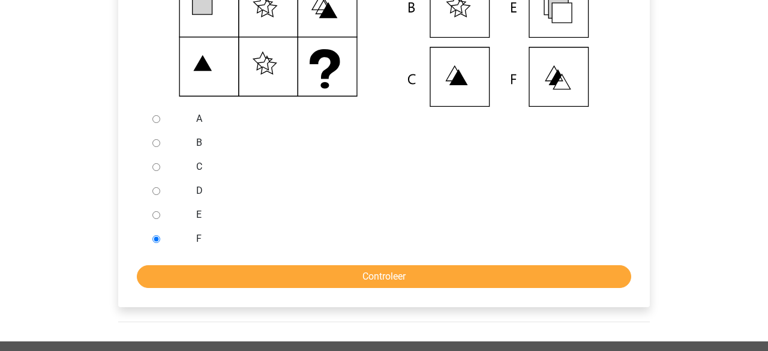
scroll to position [378, 0]
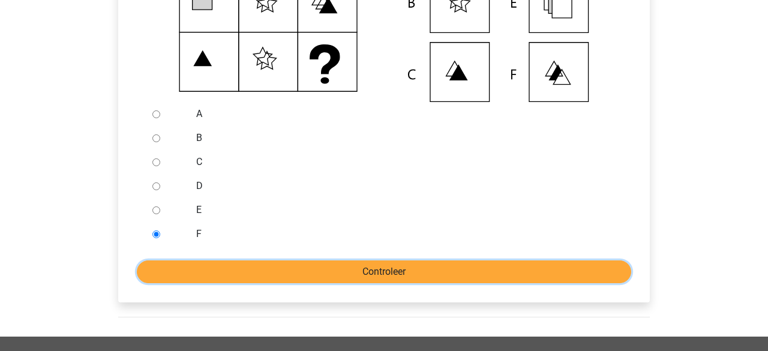
click at [304, 283] on input "Controleer" at bounding box center [384, 271] width 495 height 23
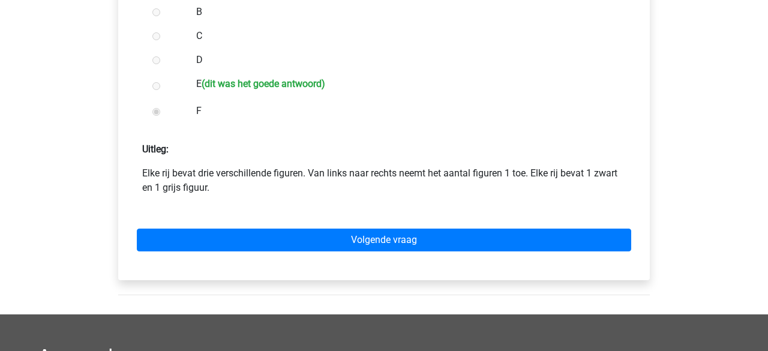
scroll to position [523, 0]
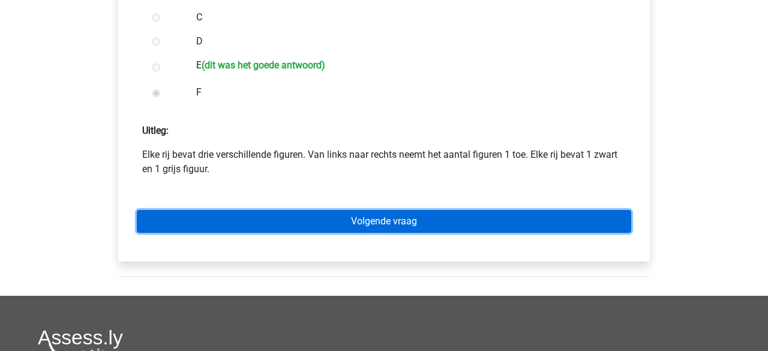
click at [316, 230] on link "Volgende vraag" at bounding box center [384, 221] width 495 height 23
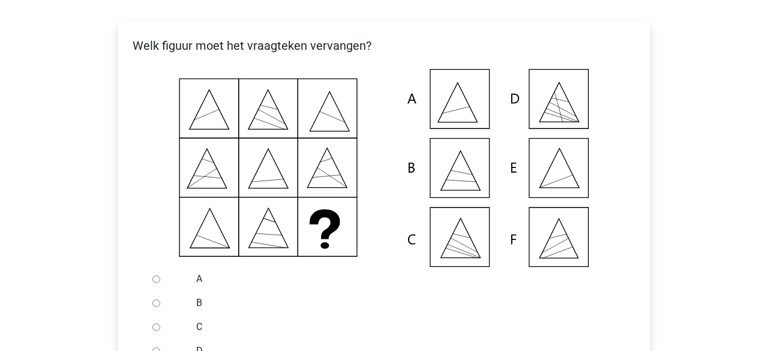
scroll to position [223, 0]
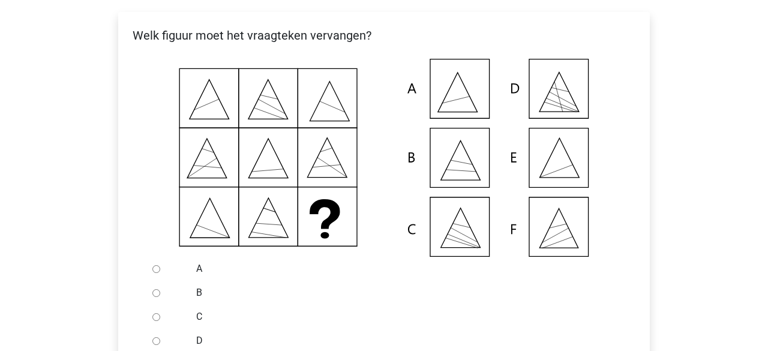
click at [156, 273] on input "A" at bounding box center [156, 269] width 8 height 8
radio input "true"
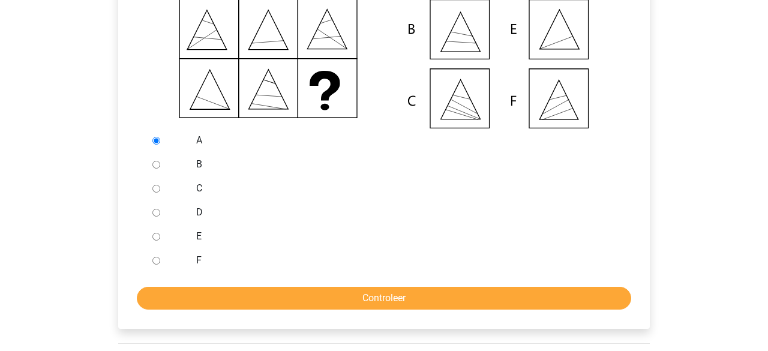
scroll to position [459, 0]
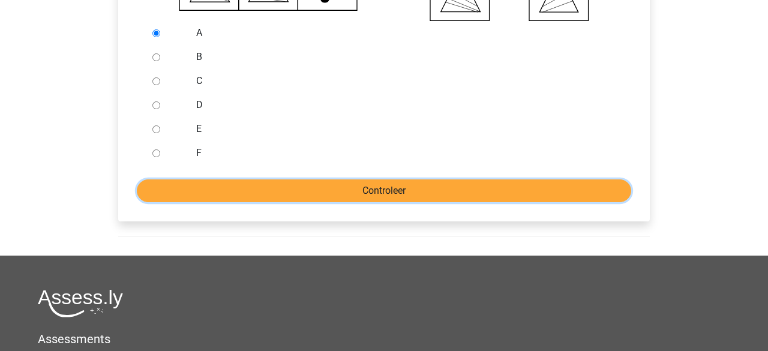
click at [275, 202] on input "Controleer" at bounding box center [384, 190] width 495 height 23
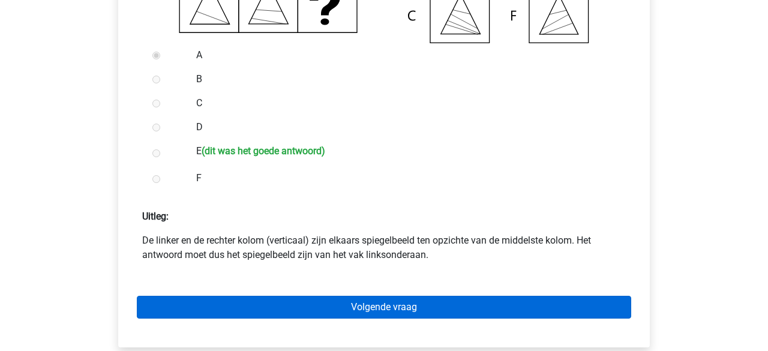
scroll to position [439, 0]
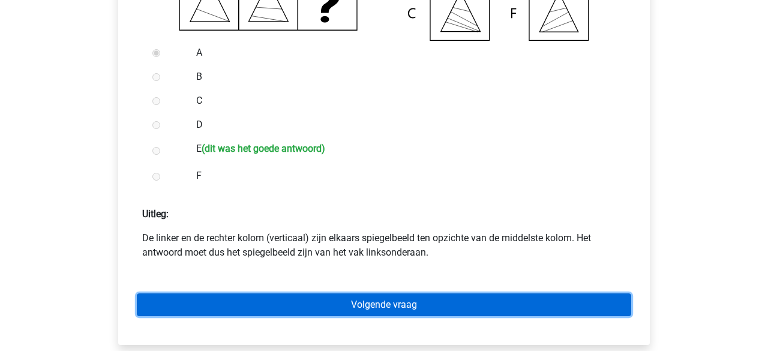
click at [346, 313] on link "Volgende vraag" at bounding box center [384, 304] width 495 height 23
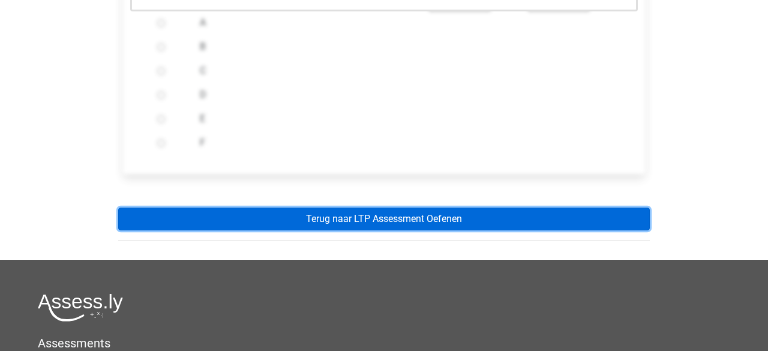
scroll to position [484, 0]
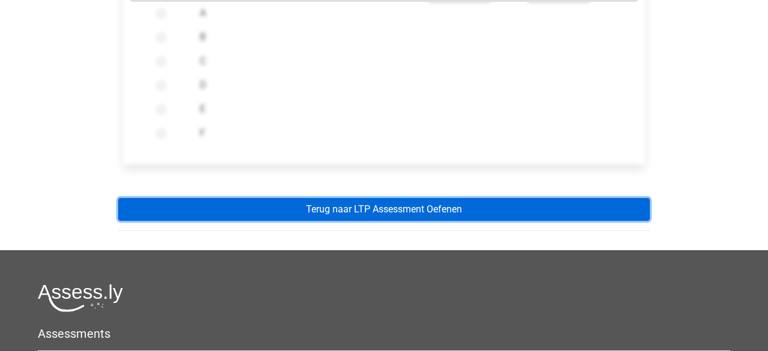
click at [415, 221] on link "Terug naar LTP Assessment Oefenen" at bounding box center [384, 209] width 532 height 23
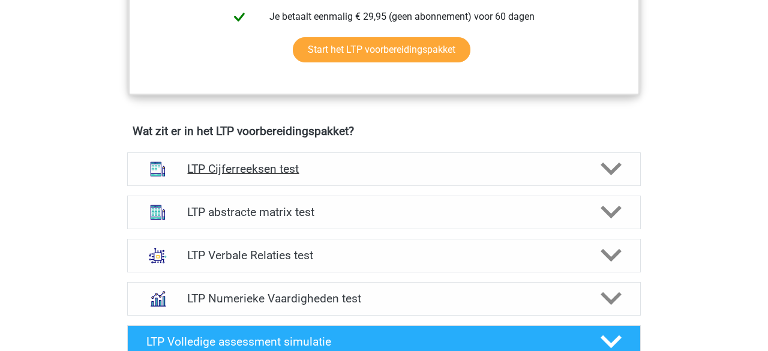
scroll to position [671, 0]
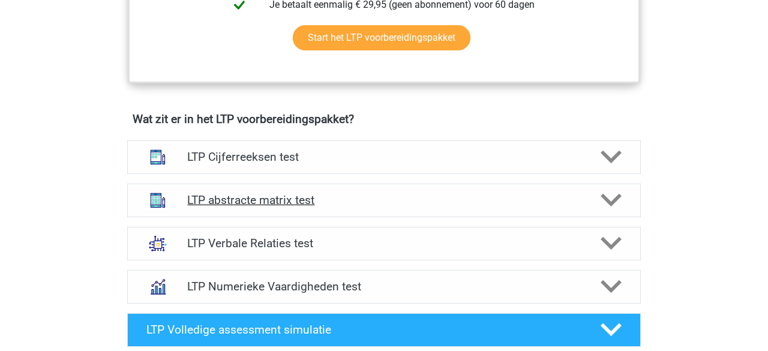
click at [601, 190] on icon at bounding box center [611, 200] width 21 height 21
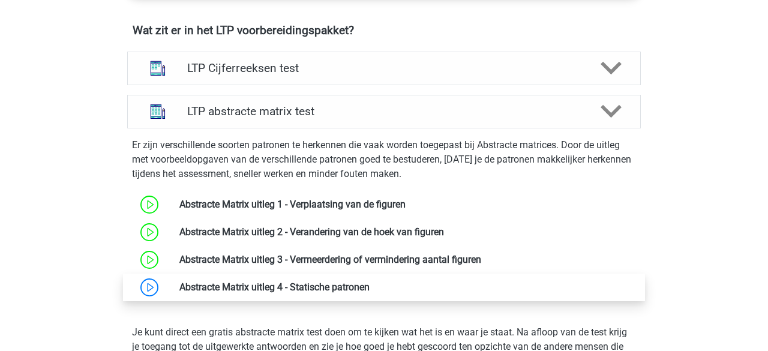
scroll to position [768, 0]
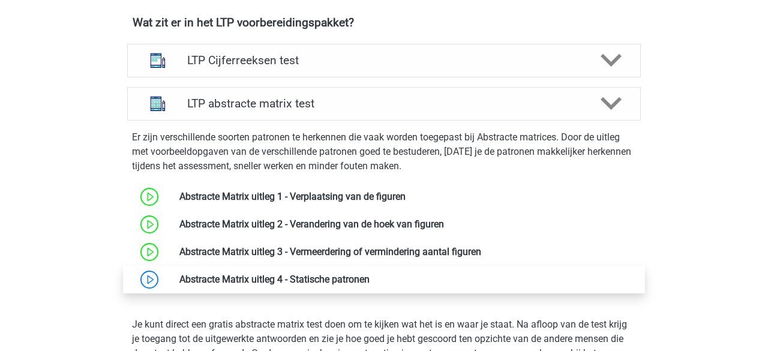
click at [370, 285] on link at bounding box center [370, 279] width 0 height 11
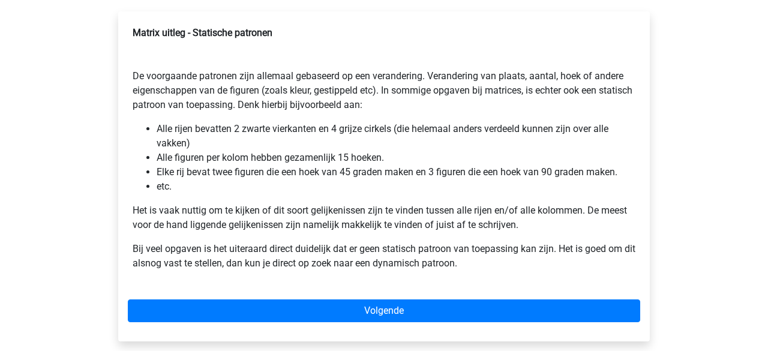
scroll to position [208, 0]
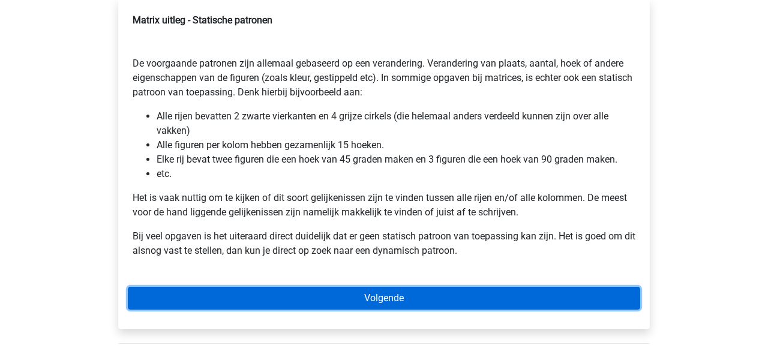
click at [370, 298] on link "Volgende" at bounding box center [384, 298] width 513 height 23
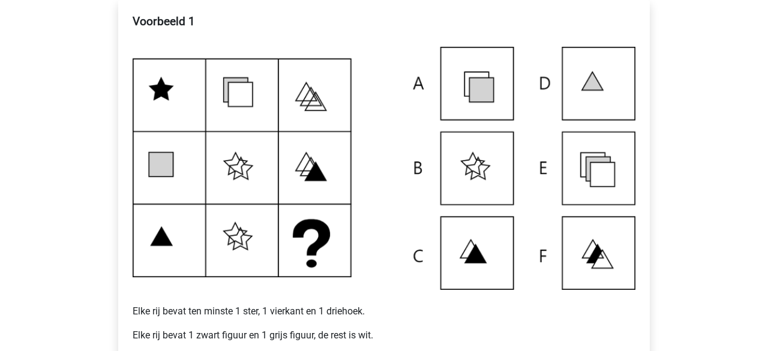
scroll to position [376, 0]
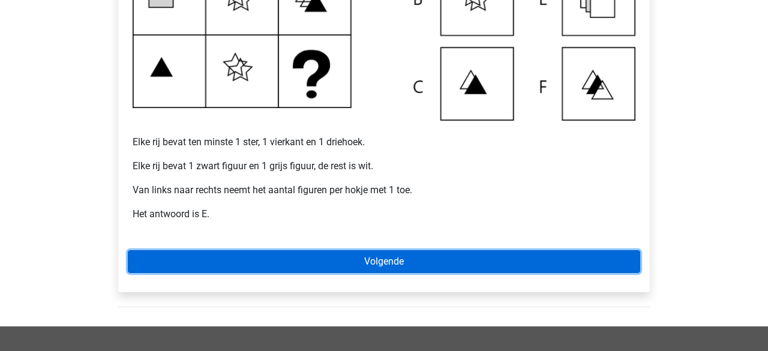
click at [299, 257] on link "Volgende" at bounding box center [384, 261] width 513 height 23
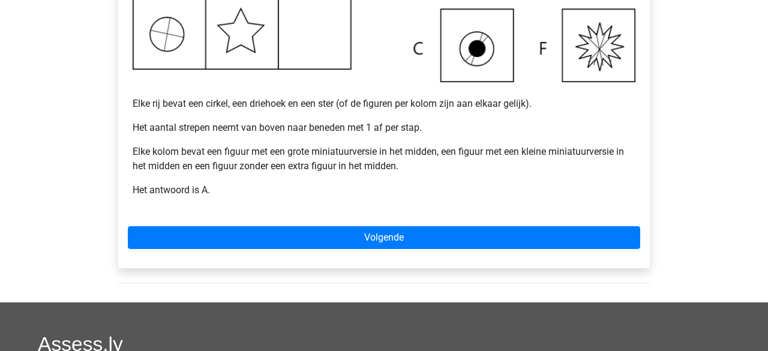
scroll to position [419, 0]
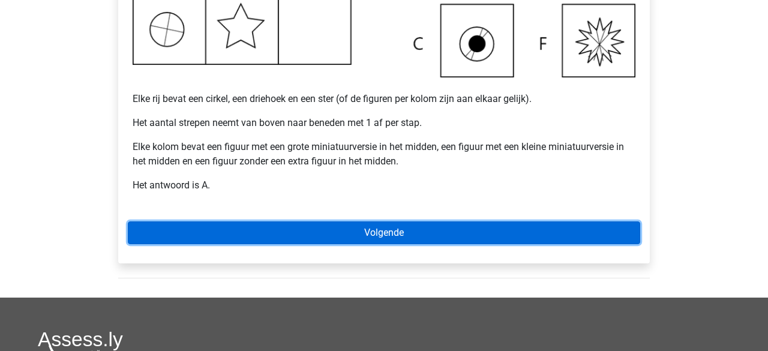
click at [401, 227] on link "Volgende" at bounding box center [384, 232] width 513 height 23
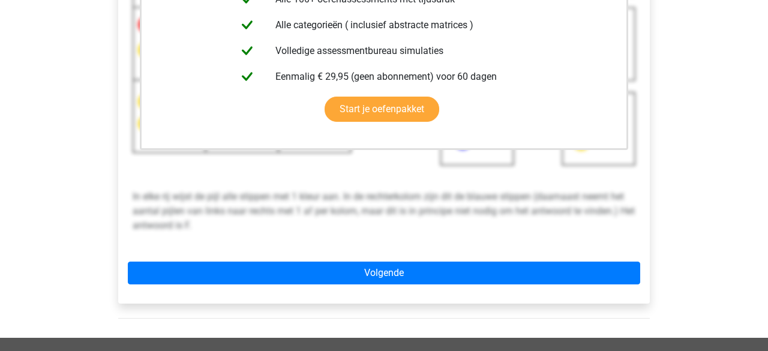
scroll to position [337, 0]
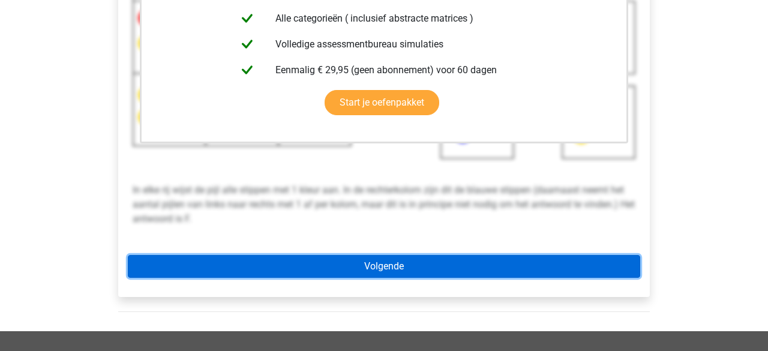
click at [382, 262] on link "Volgende" at bounding box center [384, 266] width 513 height 23
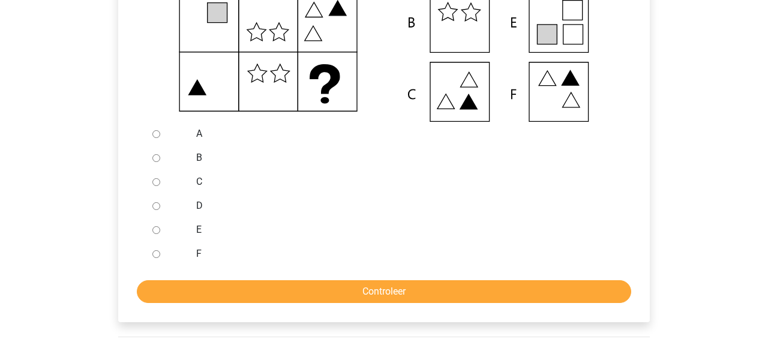
scroll to position [330, 0]
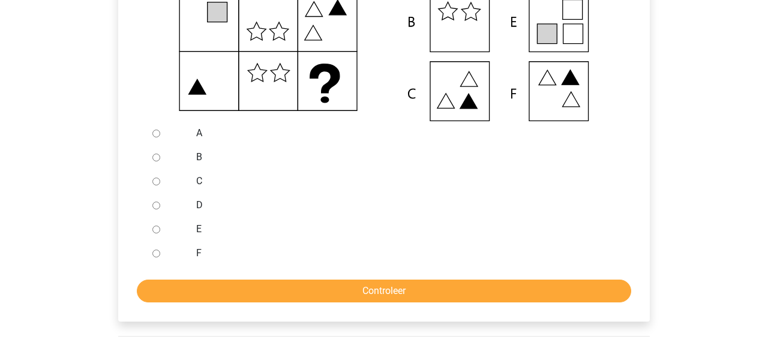
click at [161, 232] on div at bounding box center [168, 229] width 40 height 24
click at [159, 231] on input "E" at bounding box center [156, 230] width 8 height 8
radio input "true"
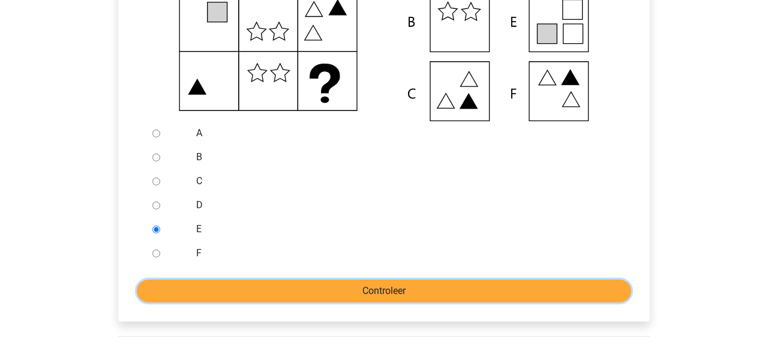
click at [202, 282] on input "Controleer" at bounding box center [384, 291] width 495 height 23
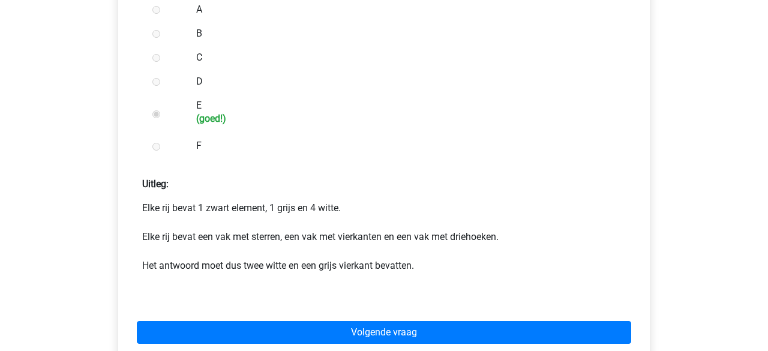
scroll to position [543, 0]
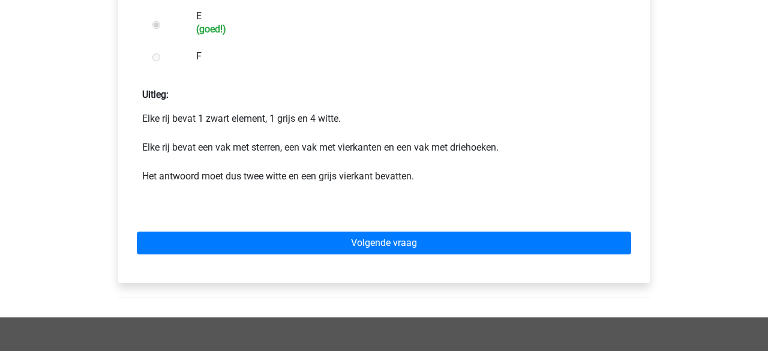
click at [316, 260] on div "Volgende vraag" at bounding box center [384, 241] width 513 height 66
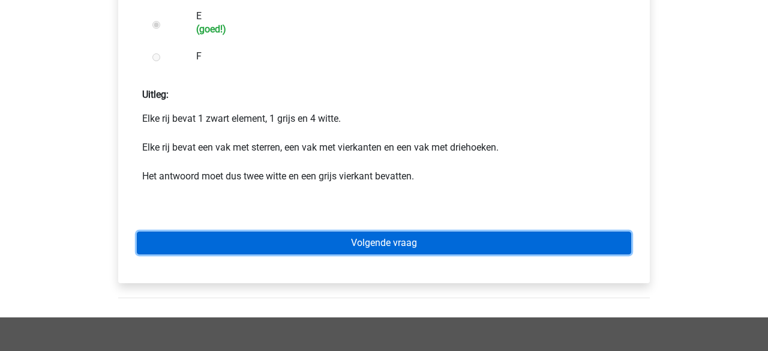
click at [324, 244] on link "Volgende vraag" at bounding box center [384, 243] width 495 height 23
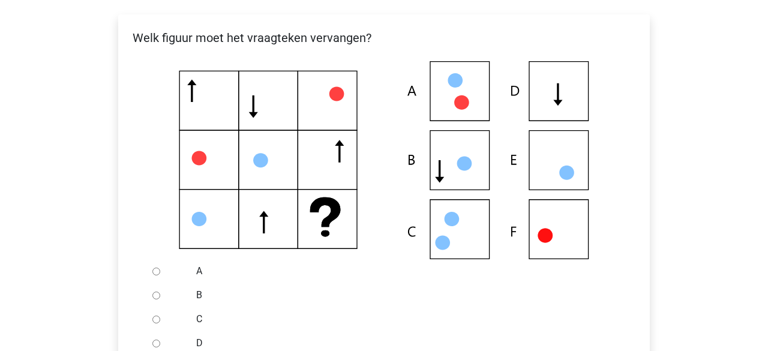
scroll to position [206, 0]
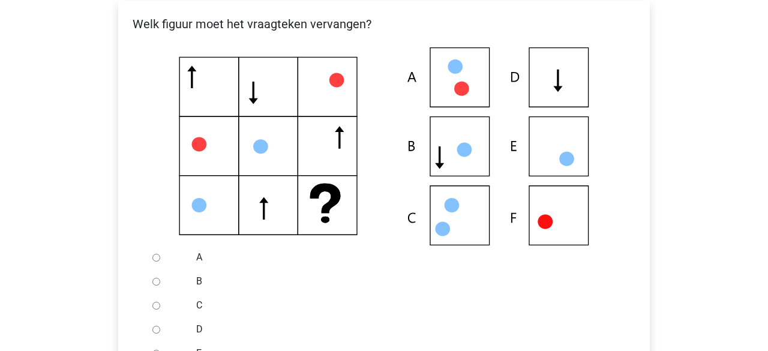
click at [155, 333] on input "D" at bounding box center [156, 330] width 8 height 8
radio input "true"
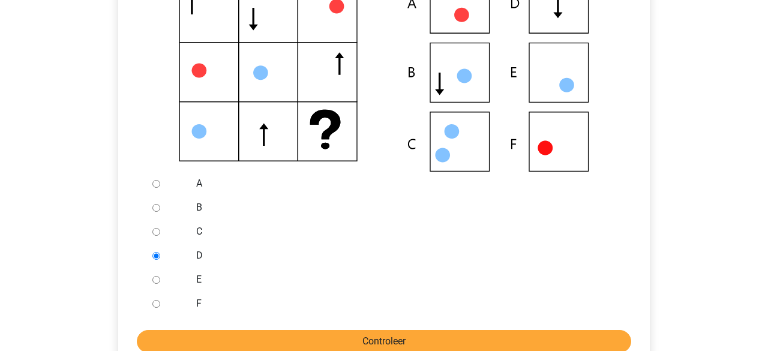
scroll to position [287, 0]
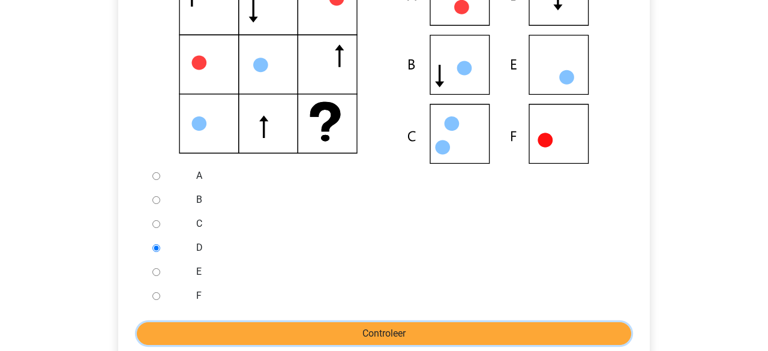
click at [195, 327] on input "Controleer" at bounding box center [384, 333] width 495 height 23
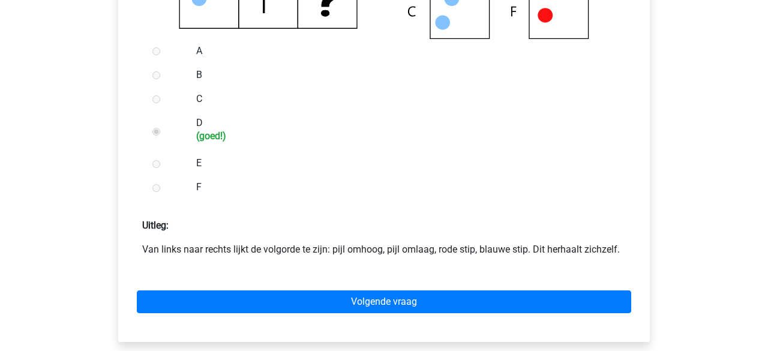
scroll to position [425, 0]
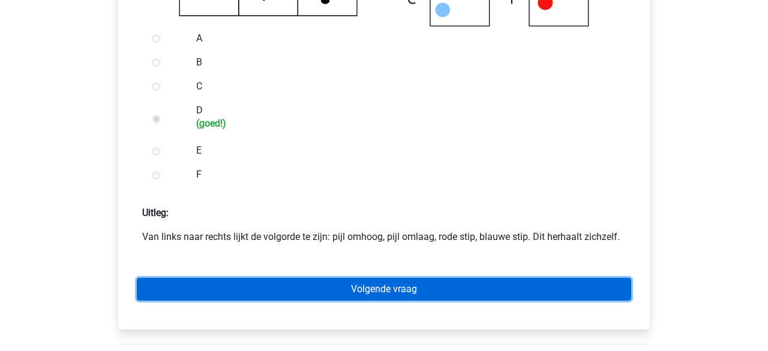
click at [336, 287] on link "Volgende vraag" at bounding box center [384, 289] width 495 height 23
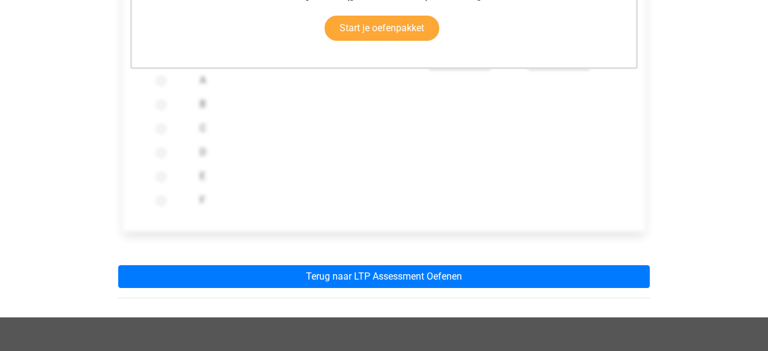
scroll to position [510, 0]
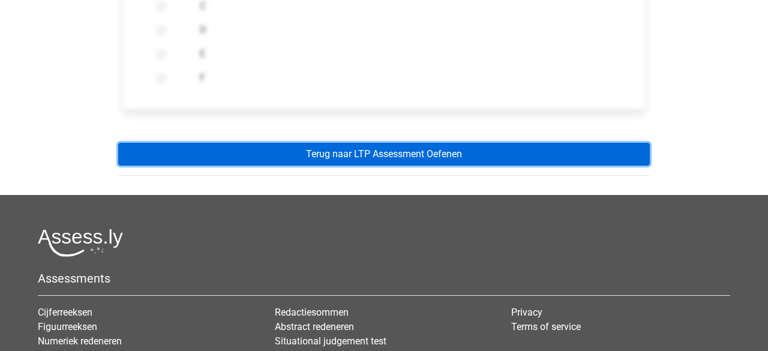
click at [375, 154] on link "Terug naar LTP Assessment Oefenen" at bounding box center [384, 154] width 532 height 23
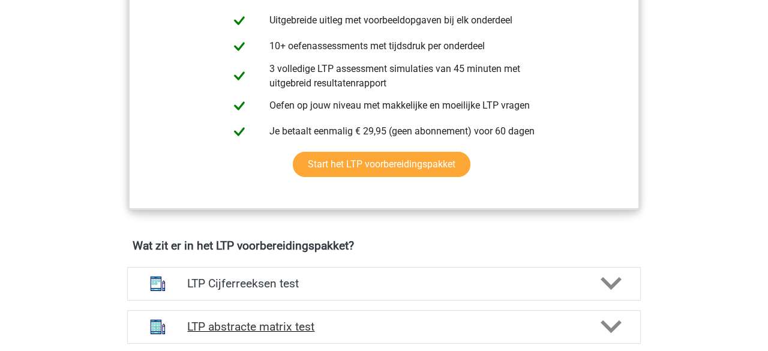
scroll to position [699, 0]
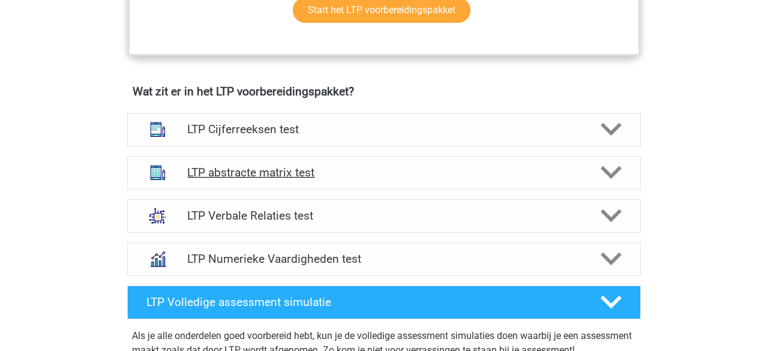
click at [611, 170] on icon at bounding box center [611, 172] width 21 height 21
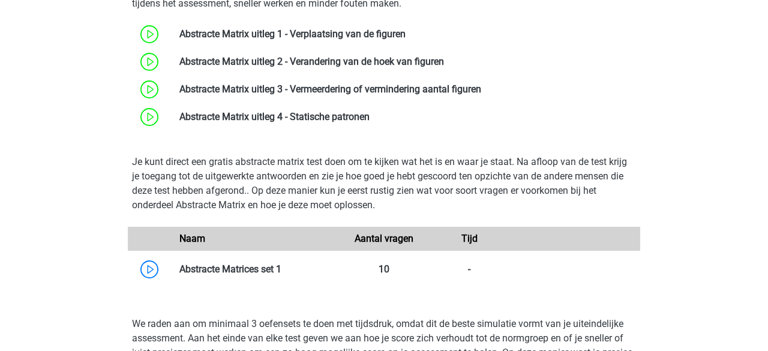
scroll to position [935, 0]
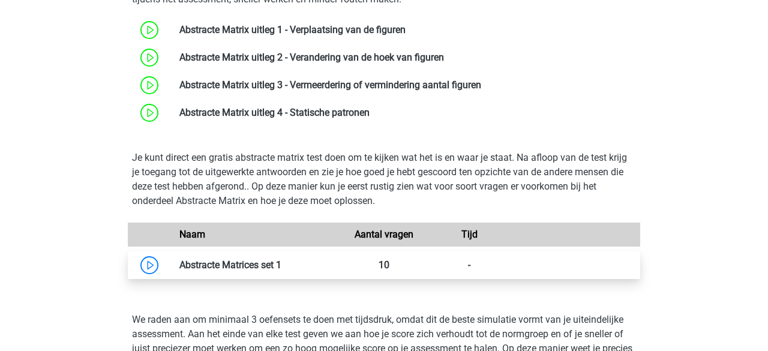
click at [281, 268] on link at bounding box center [281, 264] width 0 height 11
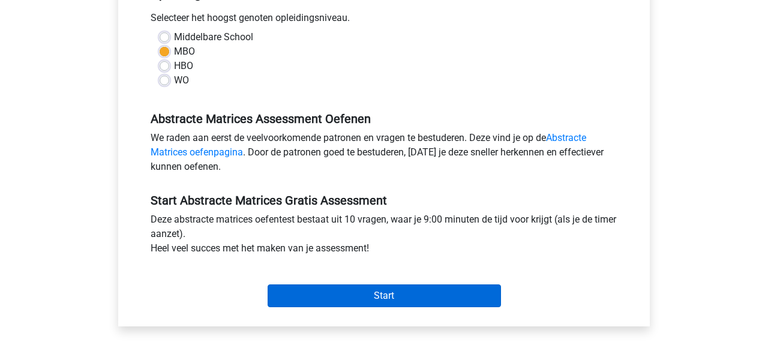
scroll to position [278, 0]
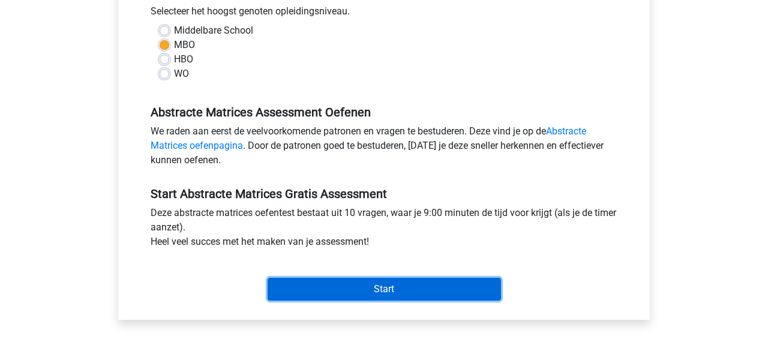
click at [314, 295] on input "Start" at bounding box center [384, 289] width 233 height 23
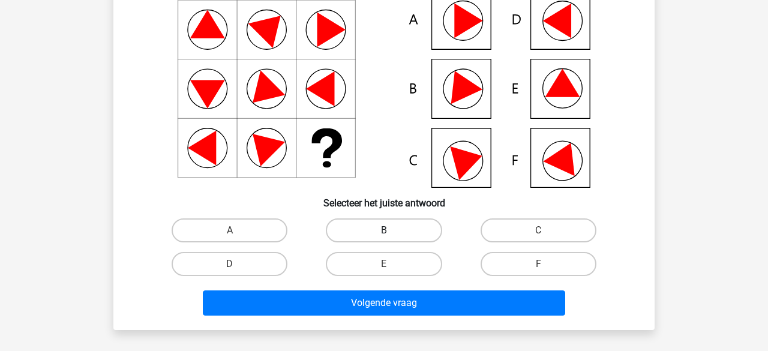
scroll to position [121, 0]
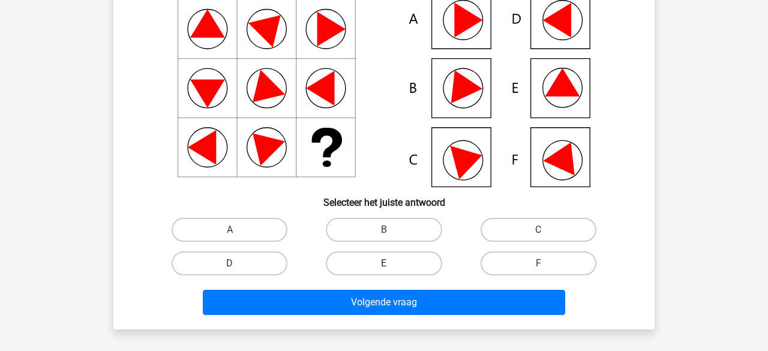
click at [397, 260] on label "E" at bounding box center [384, 263] width 116 height 24
click at [392, 263] on input "E" at bounding box center [388, 267] width 8 height 8
radio input "true"
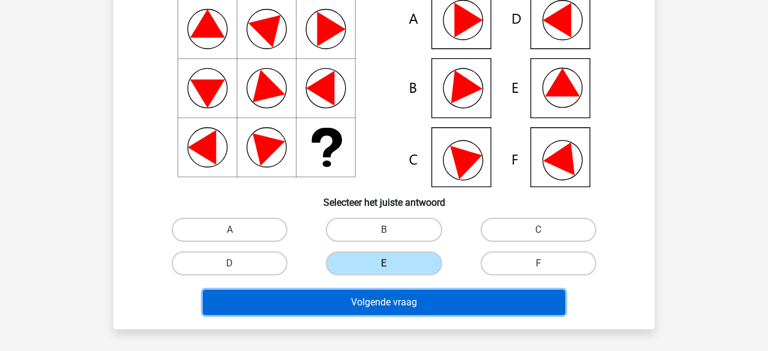
click at [379, 304] on button "Volgende vraag" at bounding box center [384, 302] width 363 height 25
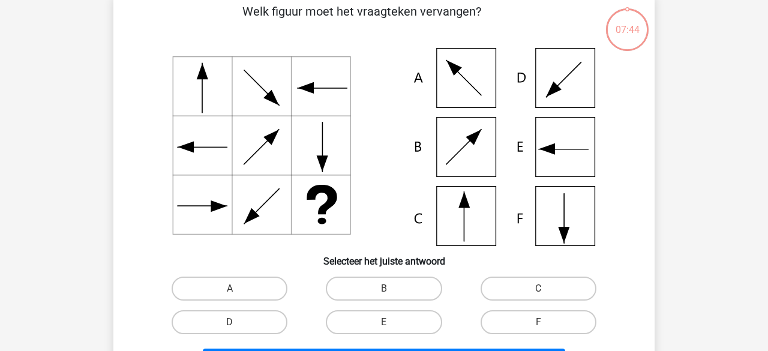
scroll to position [55, 0]
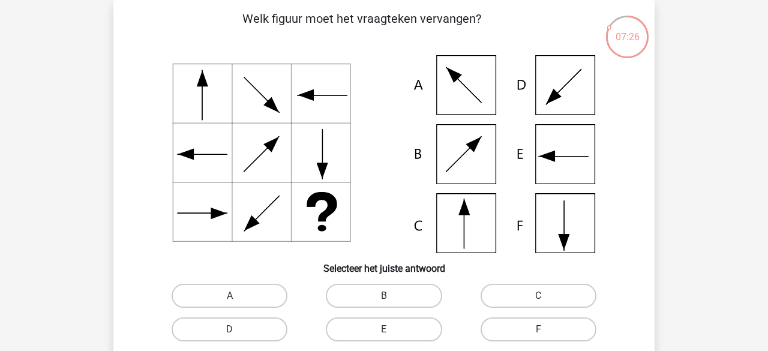
click at [203, 73] on icon at bounding box center [202, 78] width 11 height 16
click at [201, 187] on icon at bounding box center [384, 154] width 484 height 198
click at [537, 295] on label "C" at bounding box center [539, 296] width 116 height 24
click at [538, 296] on input "C" at bounding box center [542, 300] width 8 height 8
radio input "true"
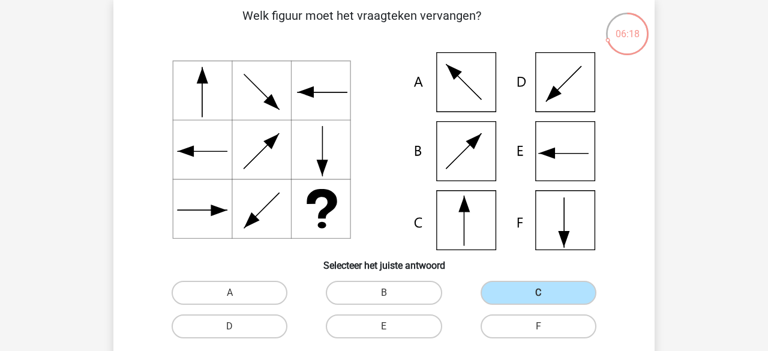
scroll to position [320, 0]
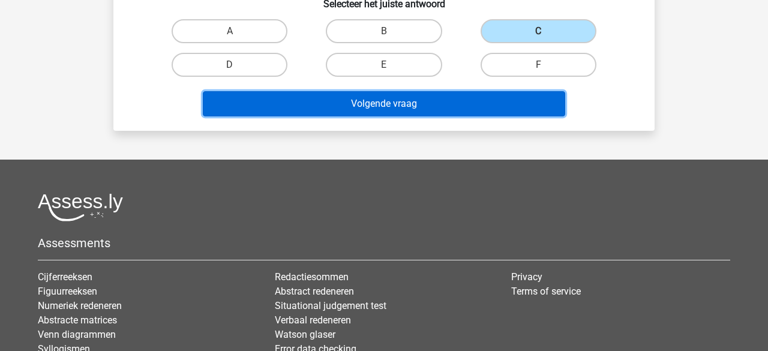
click at [355, 103] on button "Volgende vraag" at bounding box center [384, 103] width 363 height 25
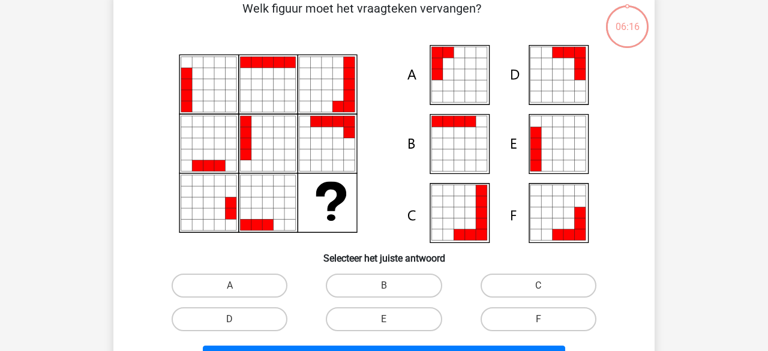
scroll to position [55, 0]
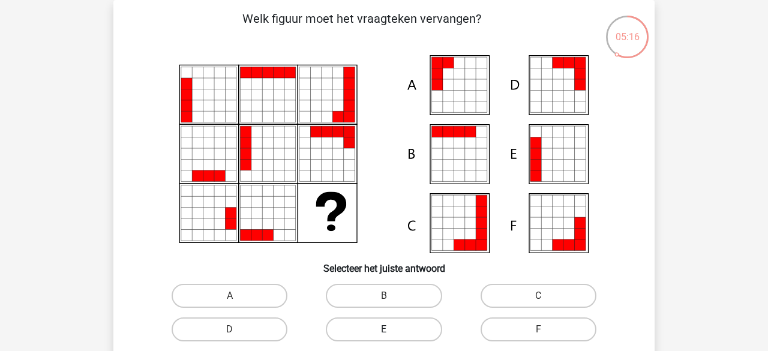
click at [368, 322] on label "E" at bounding box center [384, 330] width 116 height 24
click at [384, 330] on input "E" at bounding box center [388, 334] width 8 height 8
radio input "true"
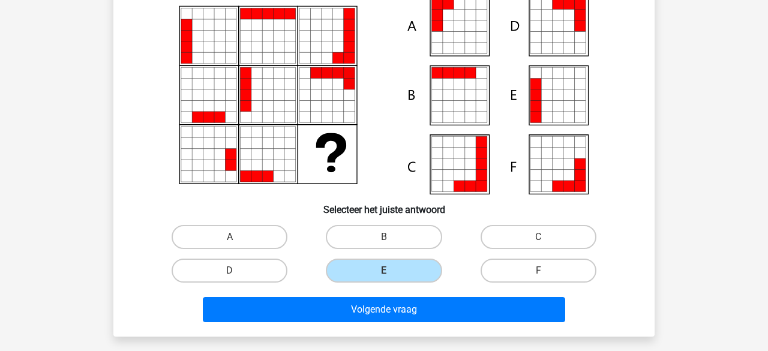
scroll to position [118, 0]
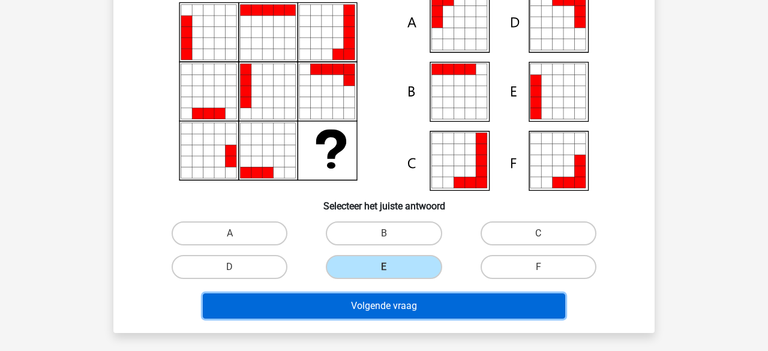
click at [379, 308] on button "Volgende vraag" at bounding box center [384, 305] width 363 height 25
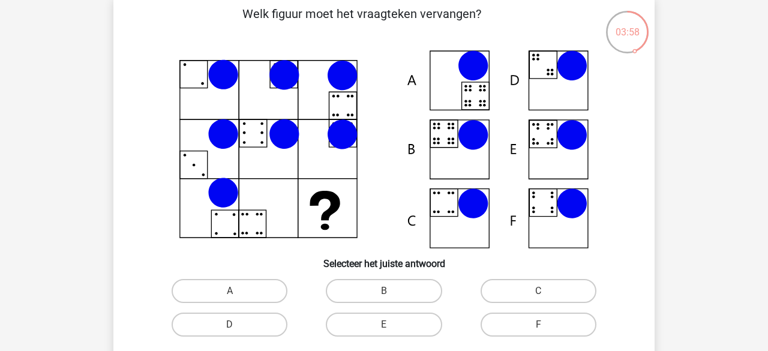
scroll to position [67, 0]
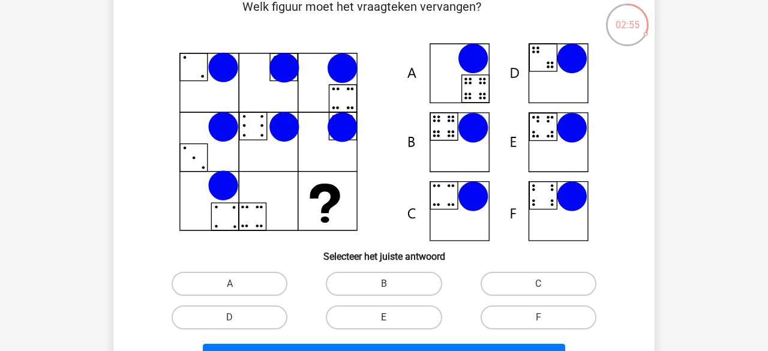
click at [397, 313] on label "E" at bounding box center [384, 317] width 116 height 24
click at [392, 318] on input "E" at bounding box center [388, 322] width 8 height 8
radio input "true"
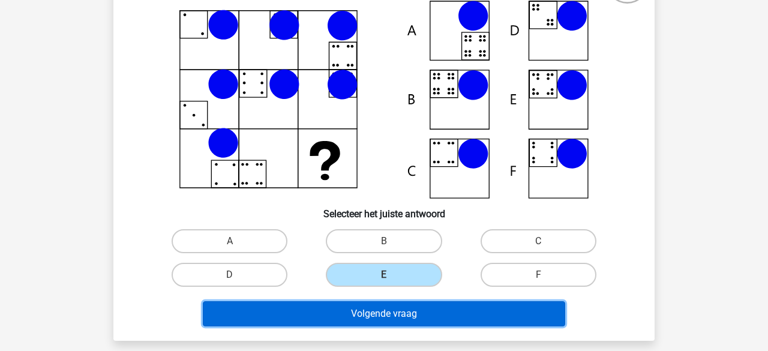
click at [384, 312] on button "Volgende vraag" at bounding box center [384, 313] width 363 height 25
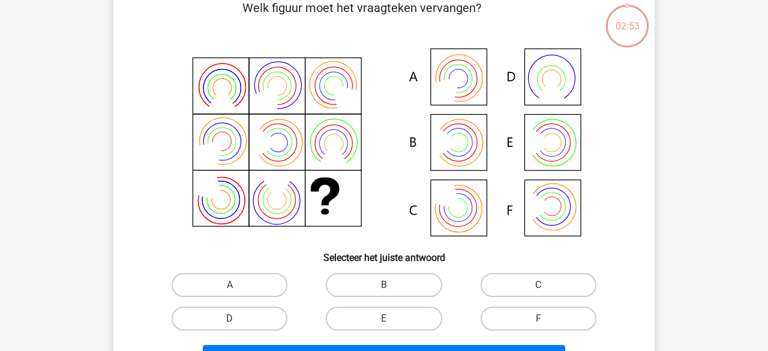
scroll to position [55, 0]
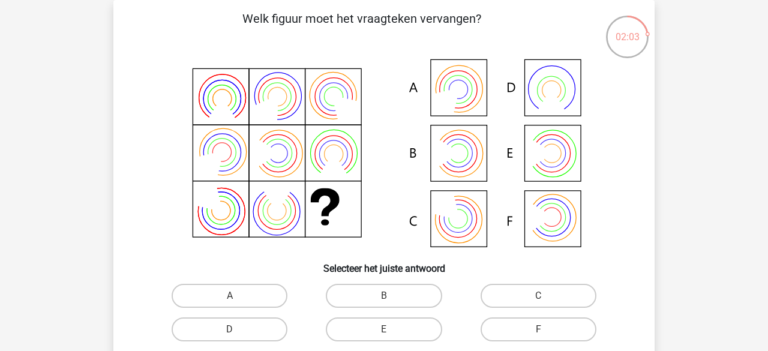
click at [200, 157] on icon at bounding box center [213, 159] width 41 height 41
click at [411, 328] on label "E" at bounding box center [384, 330] width 116 height 24
click at [392, 330] on input "E" at bounding box center [388, 334] width 8 height 8
radio input "true"
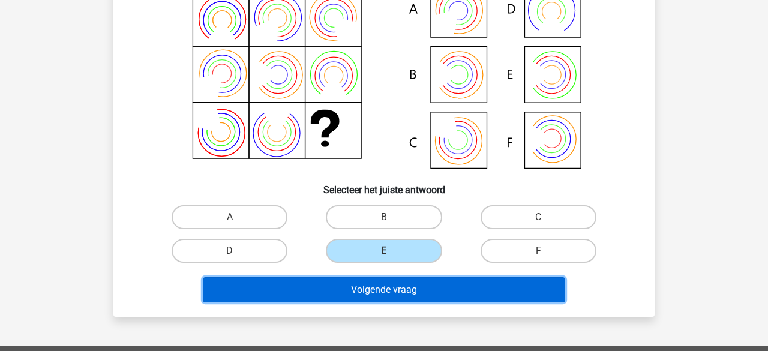
click at [400, 295] on button "Volgende vraag" at bounding box center [384, 289] width 363 height 25
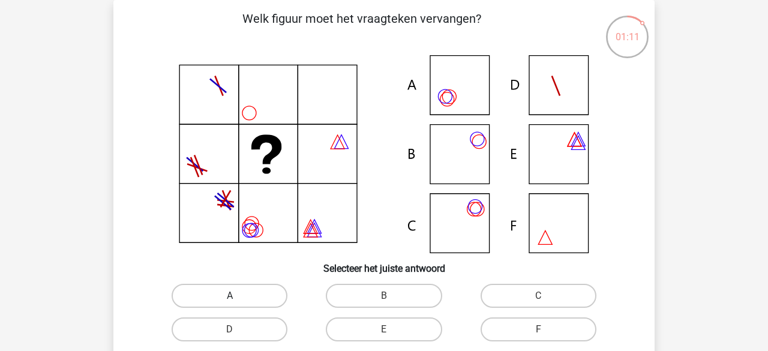
click at [281, 300] on label "A" at bounding box center [230, 296] width 116 height 24
click at [238, 300] on input "A" at bounding box center [234, 300] width 8 height 8
radio input "true"
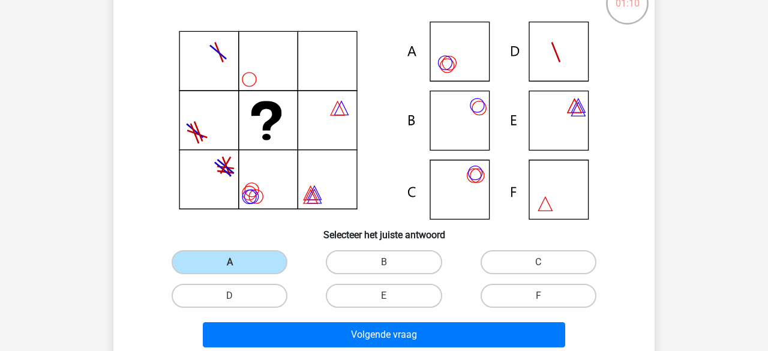
scroll to position [89, 0]
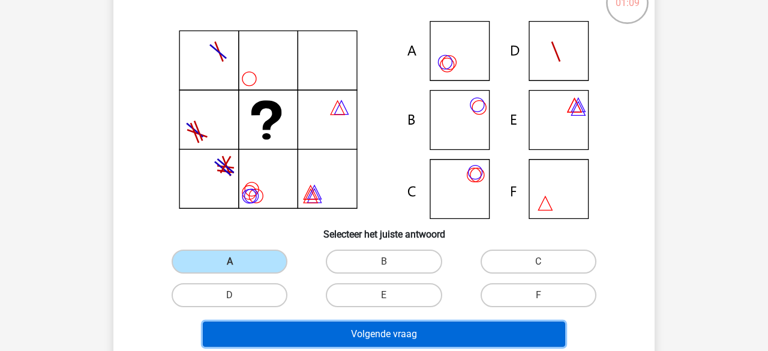
click at [370, 343] on button "Volgende vraag" at bounding box center [384, 334] width 363 height 25
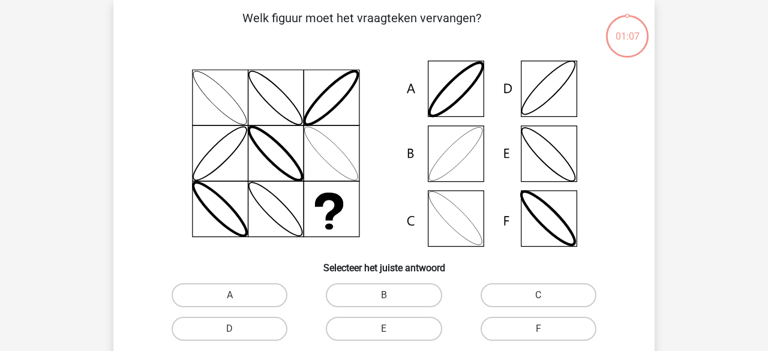
scroll to position [55, 0]
click at [261, 336] on label "D" at bounding box center [230, 330] width 116 height 24
click at [238, 336] on input "D" at bounding box center [234, 334] width 8 height 8
radio input "true"
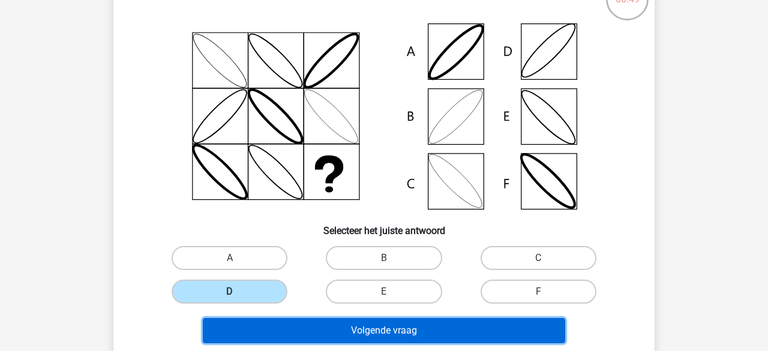
click at [355, 332] on button "Volgende vraag" at bounding box center [384, 330] width 363 height 25
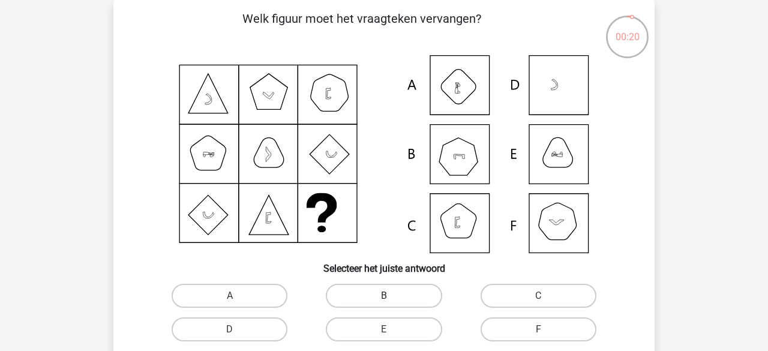
click at [376, 289] on label "B" at bounding box center [384, 296] width 116 height 24
click at [384, 296] on input "B" at bounding box center [388, 300] width 8 height 8
radio input "true"
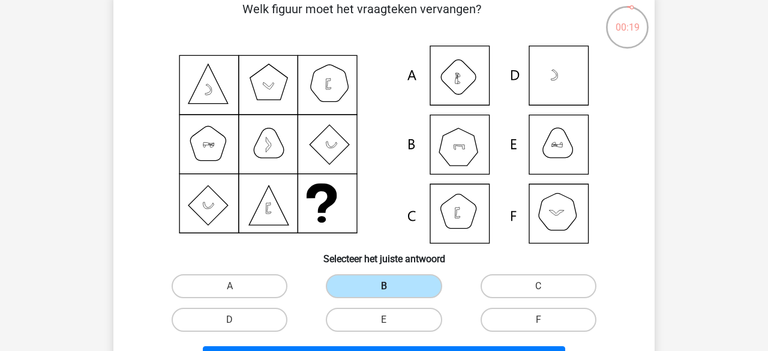
scroll to position [113, 0]
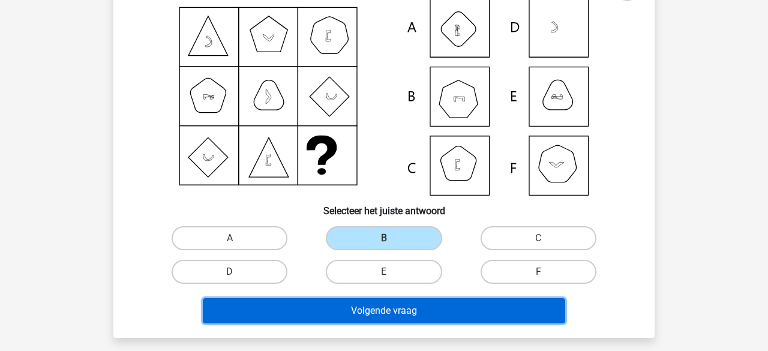
click at [376, 313] on button "Volgende vraag" at bounding box center [384, 310] width 363 height 25
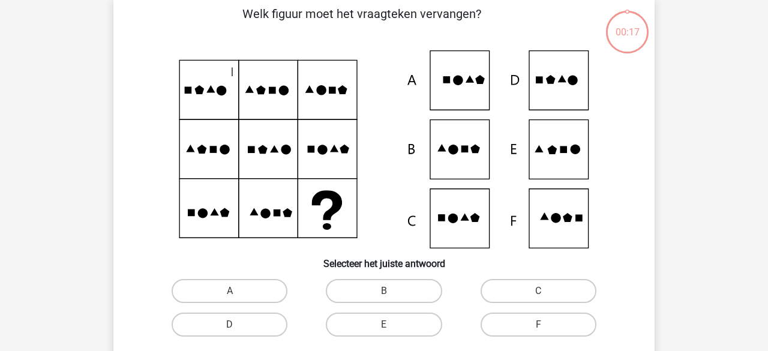
scroll to position [55, 0]
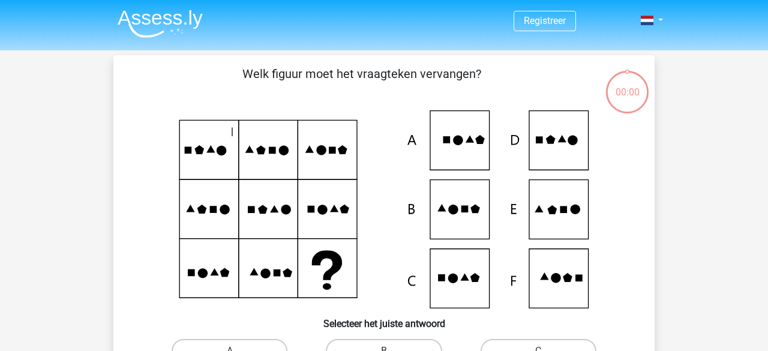
scroll to position [55, 0]
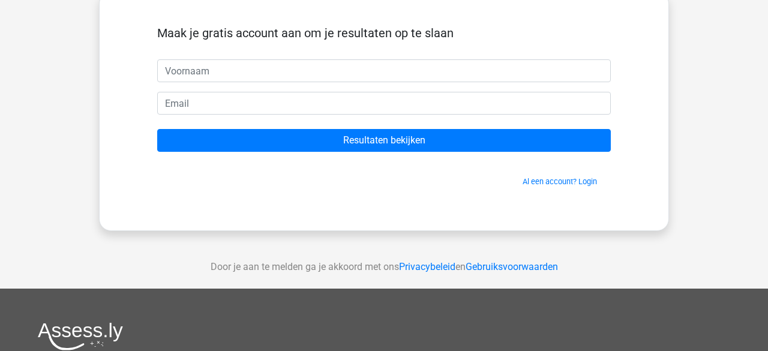
scroll to position [25, 0]
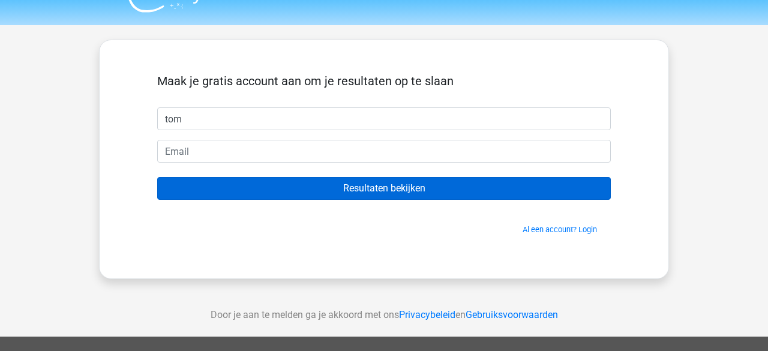
type input "tom"
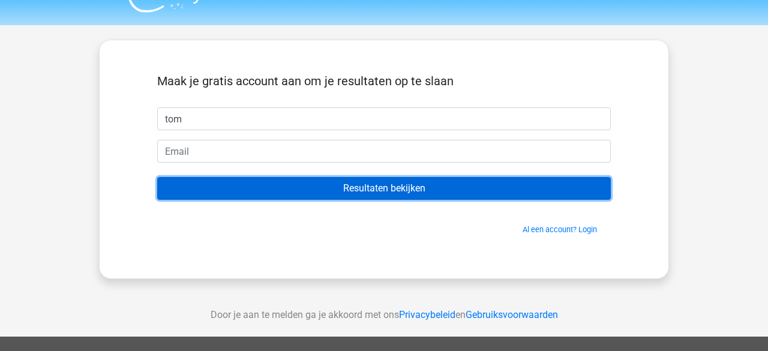
click at [334, 186] on input "Resultaten bekijken" at bounding box center [384, 188] width 454 height 23
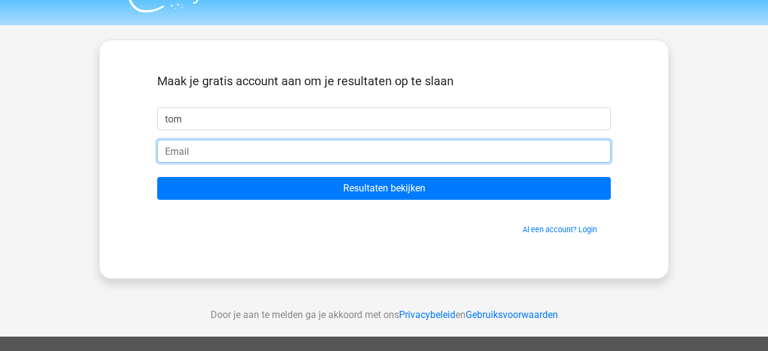
click at [332, 146] on input "email" at bounding box center [384, 151] width 454 height 23
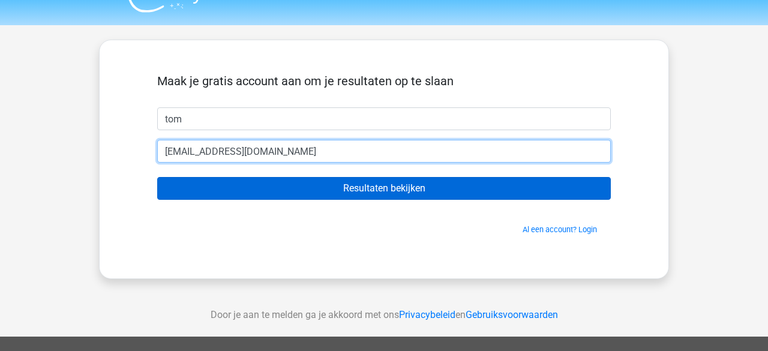
type input "[EMAIL_ADDRESS][DOMAIN_NAME]"
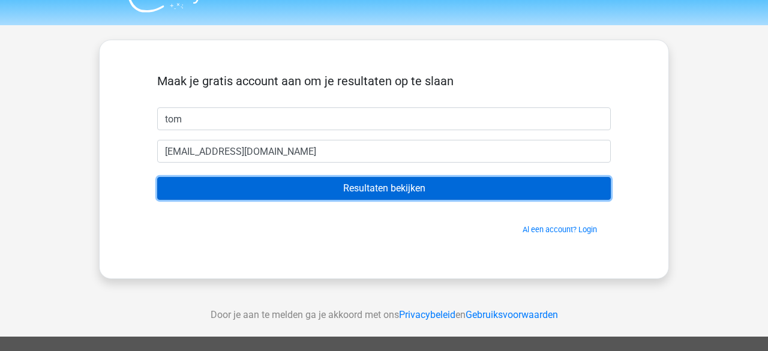
click at [377, 193] on input "Resultaten bekijken" at bounding box center [384, 188] width 454 height 23
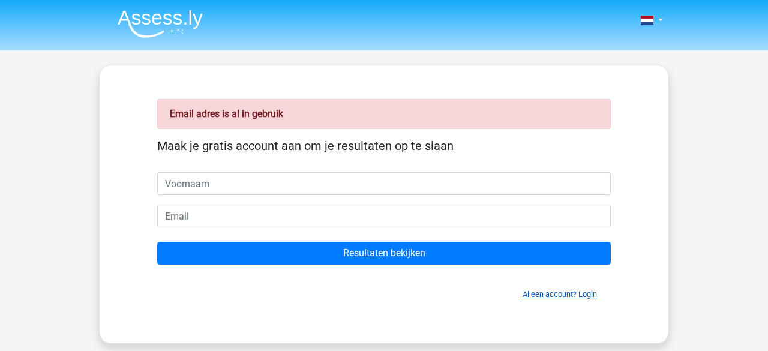
click at [591, 293] on link "Al een account? Login" at bounding box center [560, 294] width 74 height 9
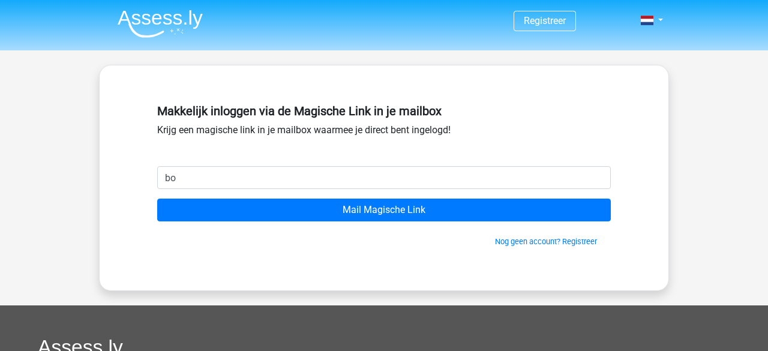
type input "[EMAIL_ADDRESS][DOMAIN_NAME]"
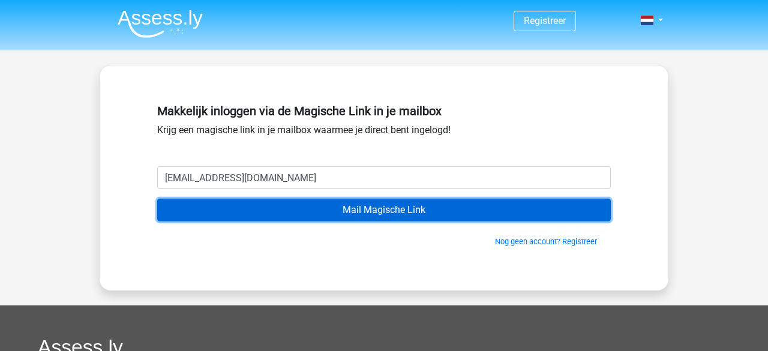
click at [403, 208] on input "Mail Magische Link" at bounding box center [384, 210] width 454 height 23
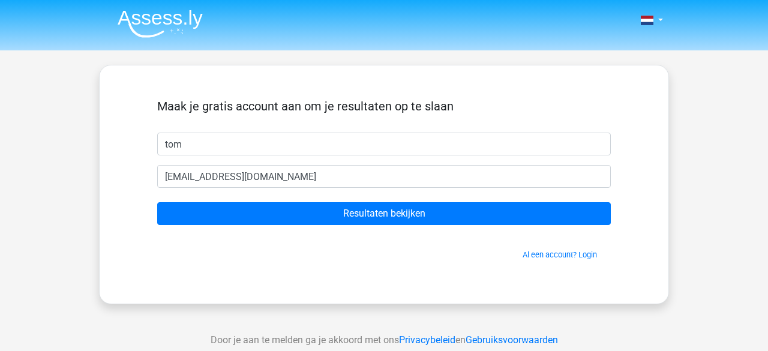
scroll to position [25, 0]
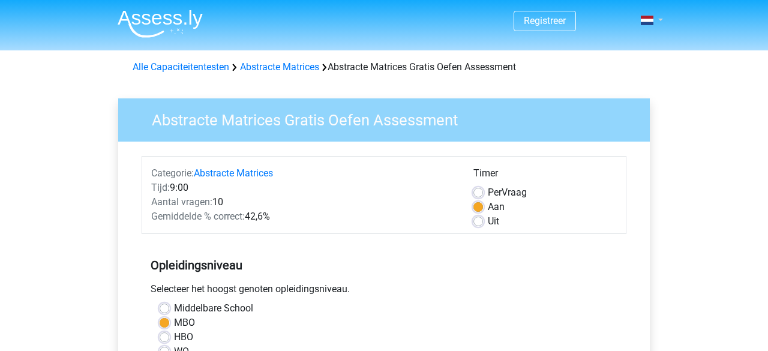
click at [660, 23] on link at bounding box center [648, 20] width 24 height 14
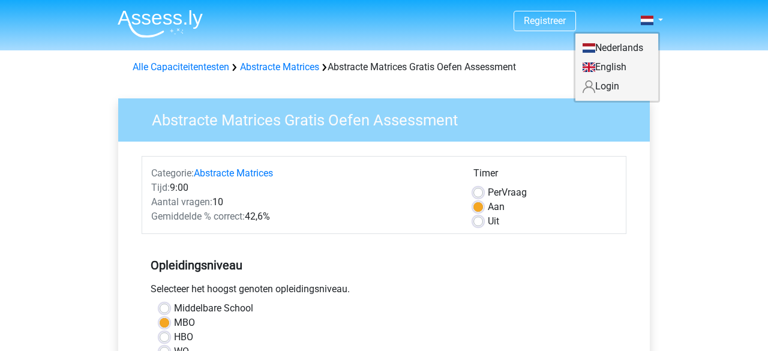
click at [612, 90] on link "Login" at bounding box center [617, 86] width 83 height 19
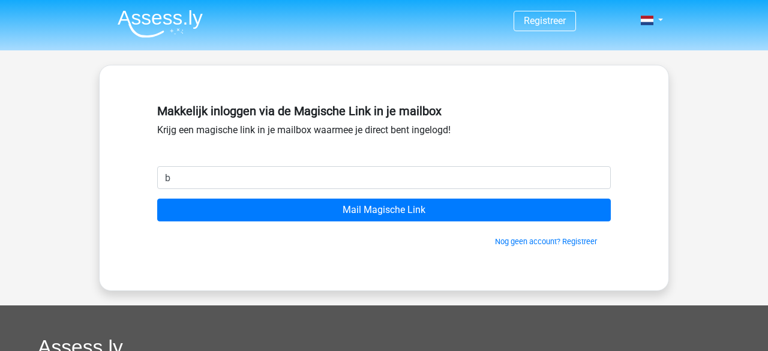
type input "[EMAIL_ADDRESS][DOMAIN_NAME]"
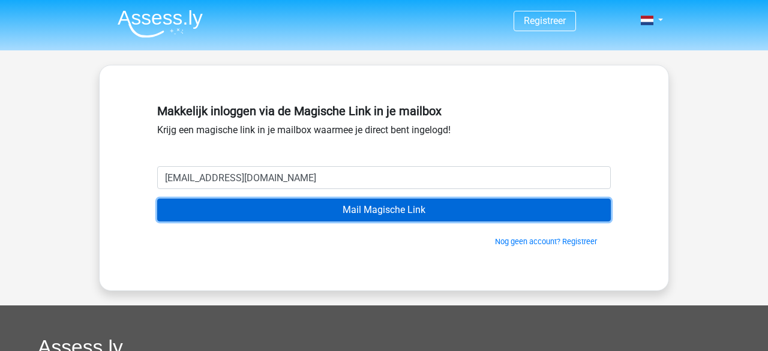
click at [286, 217] on input "Mail Magische Link" at bounding box center [384, 210] width 454 height 23
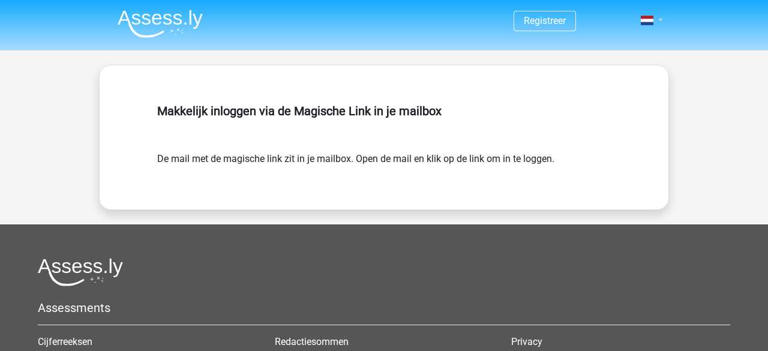
click at [660, 21] on link at bounding box center [648, 20] width 24 height 14
click at [626, 52] on link "Login" at bounding box center [617, 47] width 83 height 19
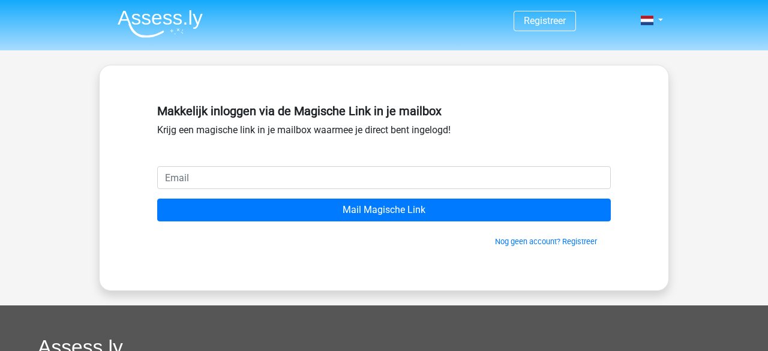
click at [61, 121] on div "Registreer" at bounding box center [384, 311] width 768 height 622
